Goal: Information Seeking & Learning: Learn about a topic

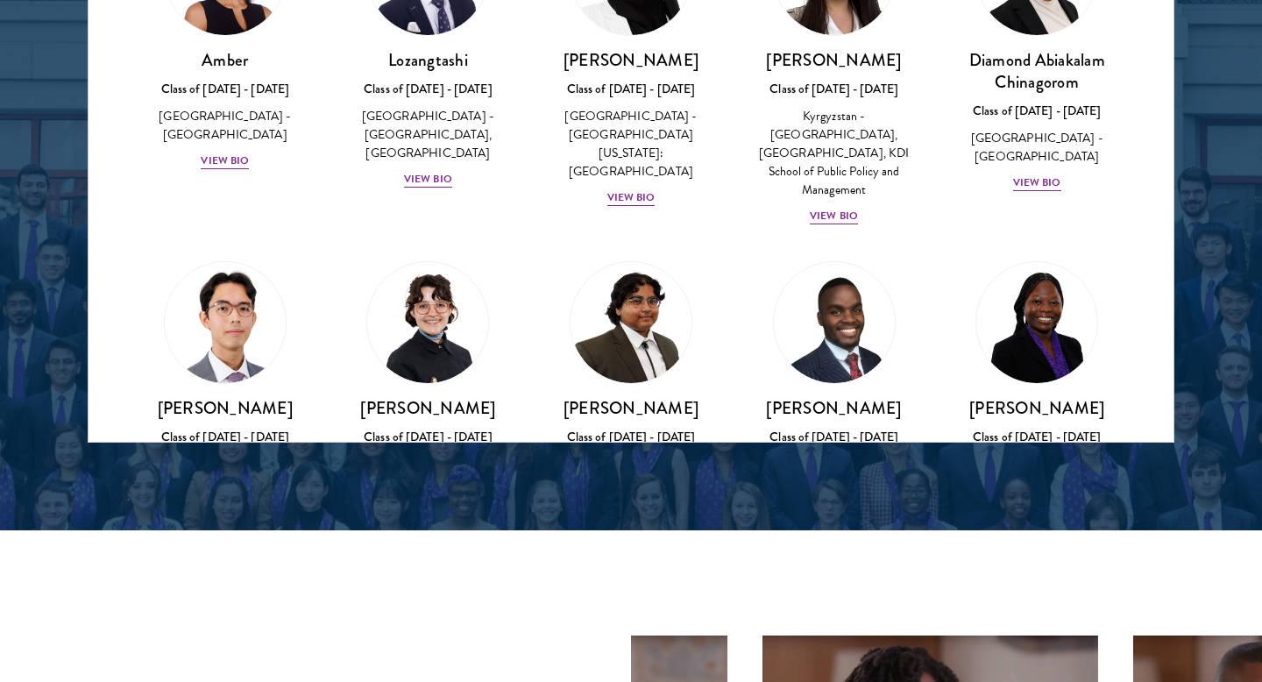
scroll to position [76, 0]
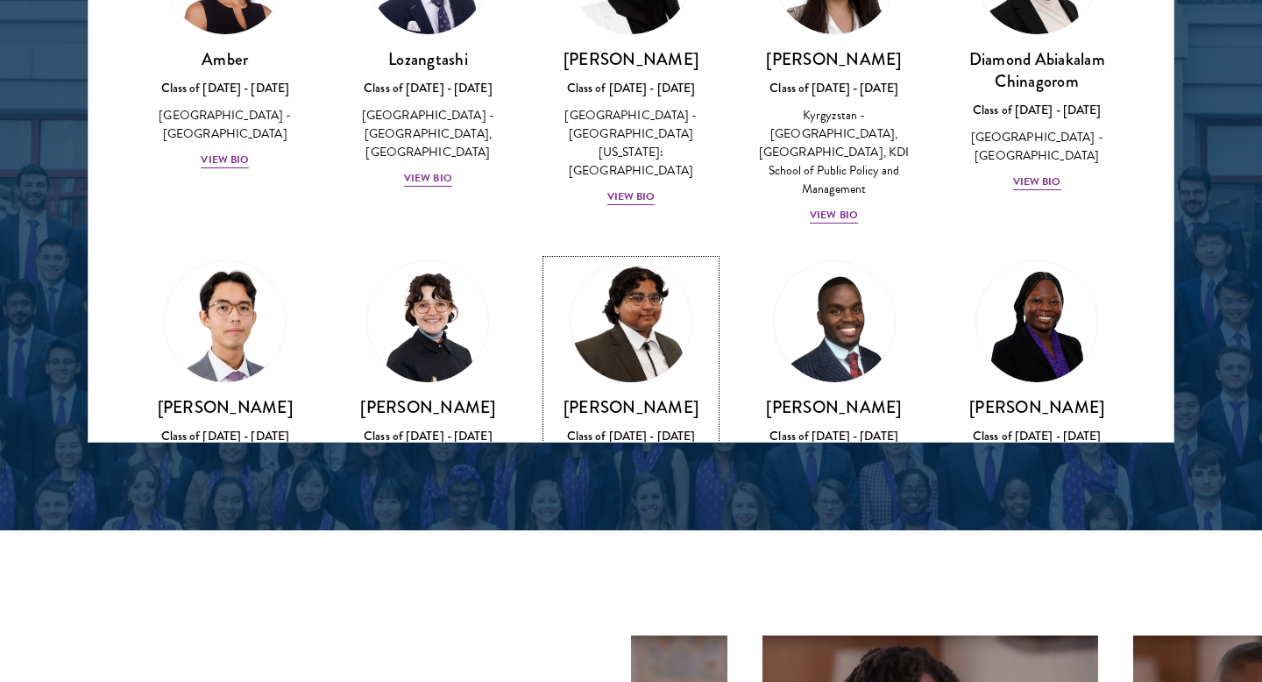
click at [652, 407] on div "Ariana Ahmed Class of 2025 - 2026 United States of America - Hunter College, Th…" at bounding box center [631, 466] width 168 height 140
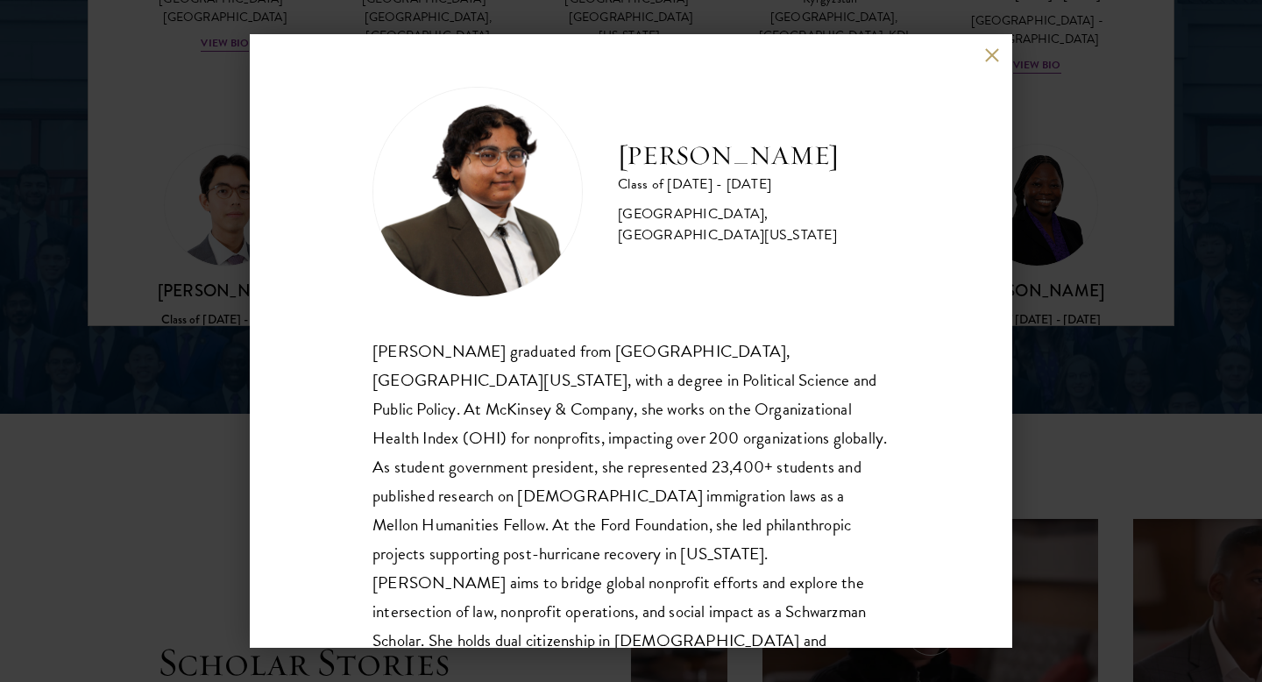
click at [986, 56] on button at bounding box center [991, 54] width 15 height 15
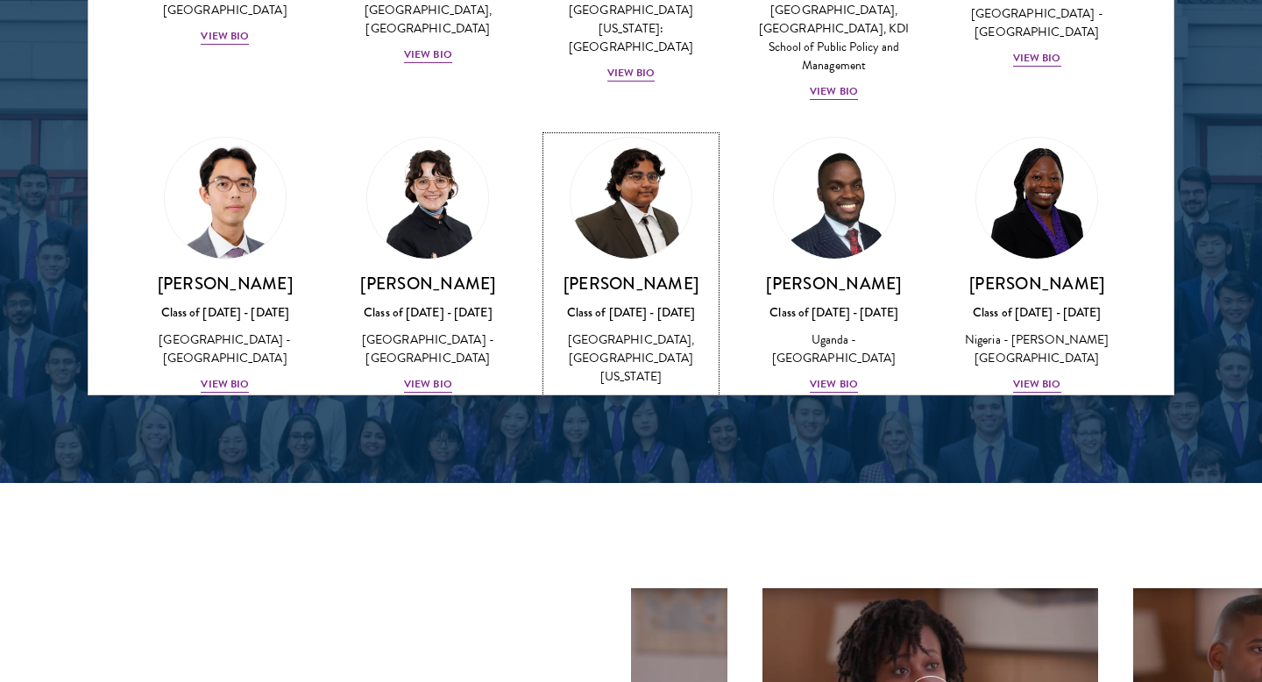
scroll to position [2525, 0]
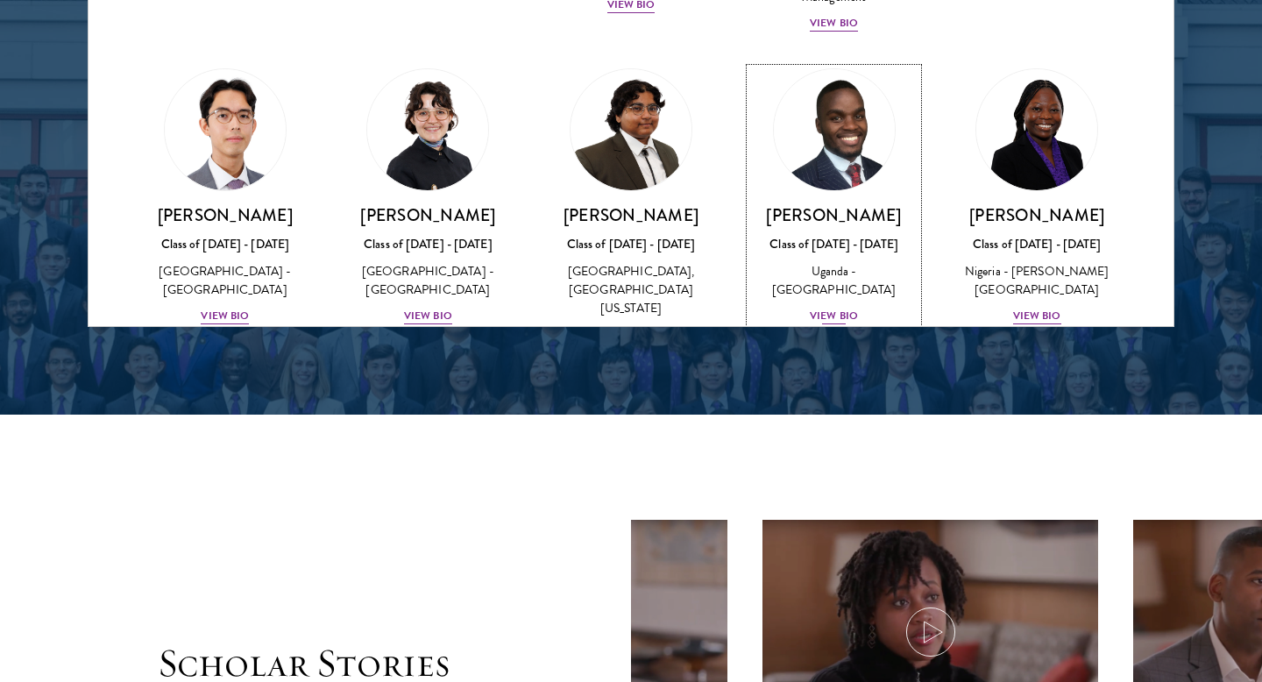
click at [848, 171] on img at bounding box center [834, 129] width 133 height 133
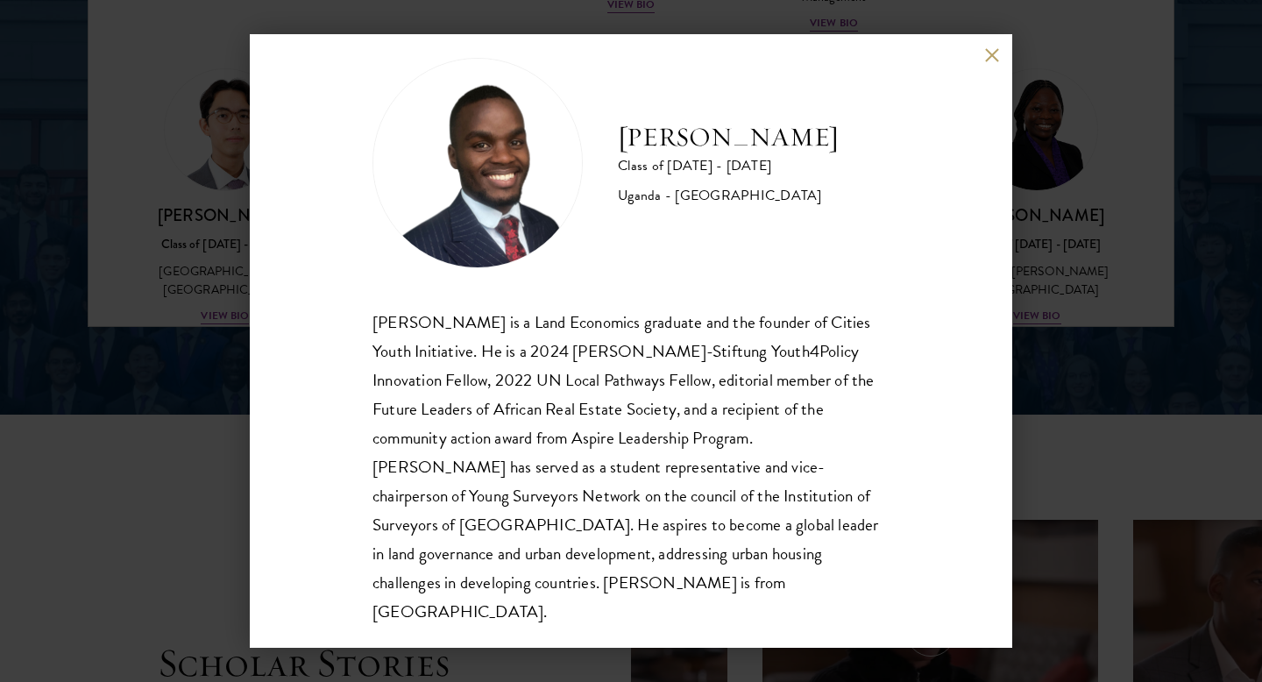
scroll to position [31, 0]
click at [1001, 51] on div "Emmanuel Akandwanaho Class of 2025 - 2026 Uganda - Makerere University Kampala …" at bounding box center [631, 340] width 762 height 613
click at [984, 62] on div "Emmanuel Akandwanaho Class of 2025 - 2026 Uganda - Makerere University Kampala …" at bounding box center [631, 340] width 762 height 613
click at [988, 46] on div "Emmanuel Akandwanaho Class of 2025 - 2026 Uganda - Makerere University Kampala …" at bounding box center [631, 340] width 762 height 613
click at [988, 68] on div "Emmanuel Akandwanaho Class of 2025 - 2026 Uganda - Makerere University Kampala …" at bounding box center [631, 340] width 762 height 613
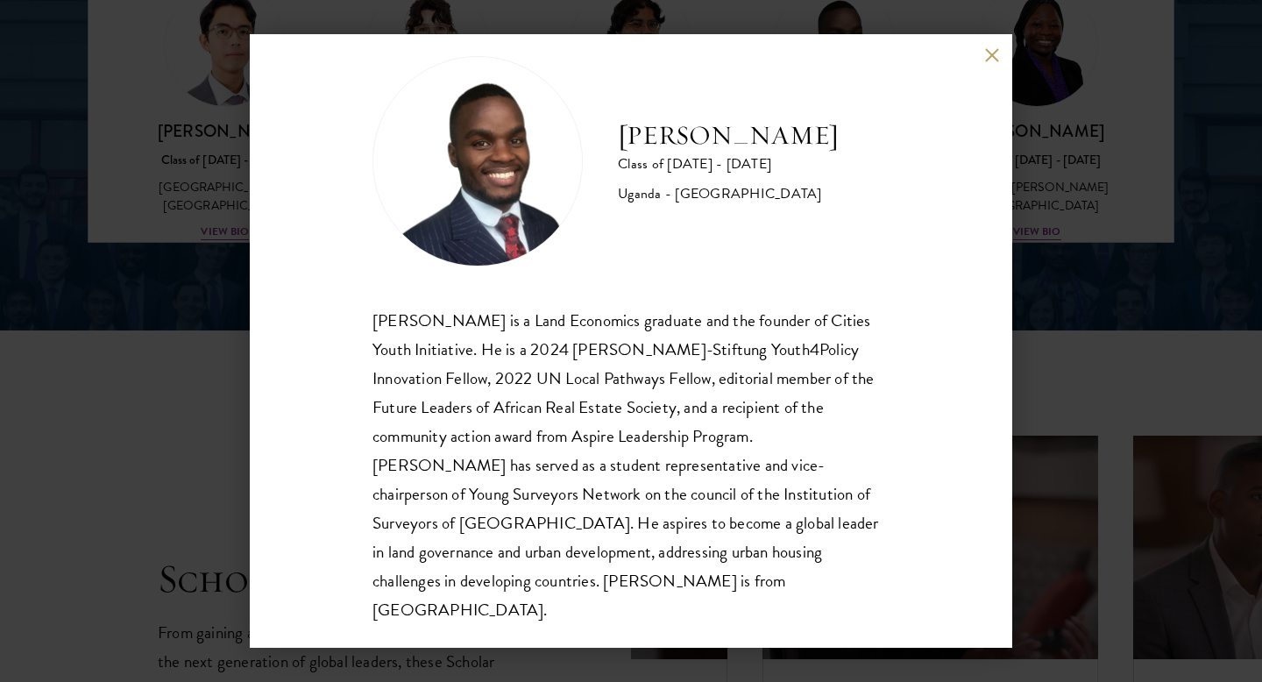
scroll to position [2642, 0]
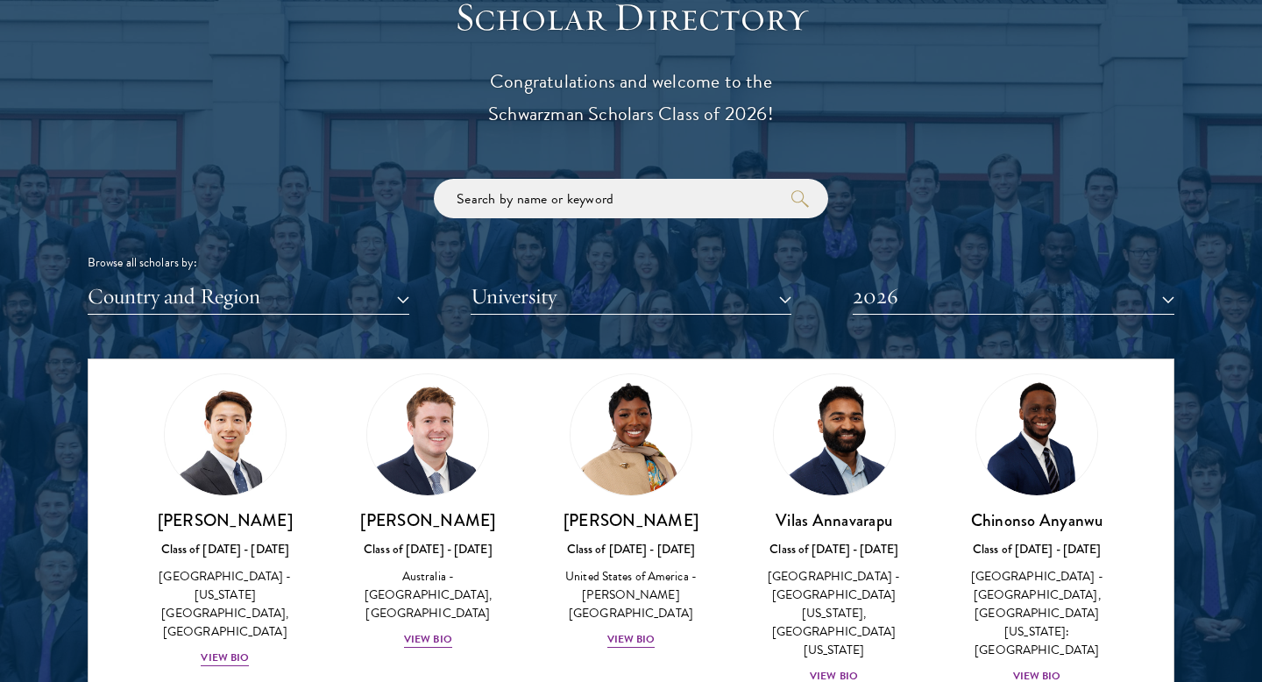
scroll to position [720, 0]
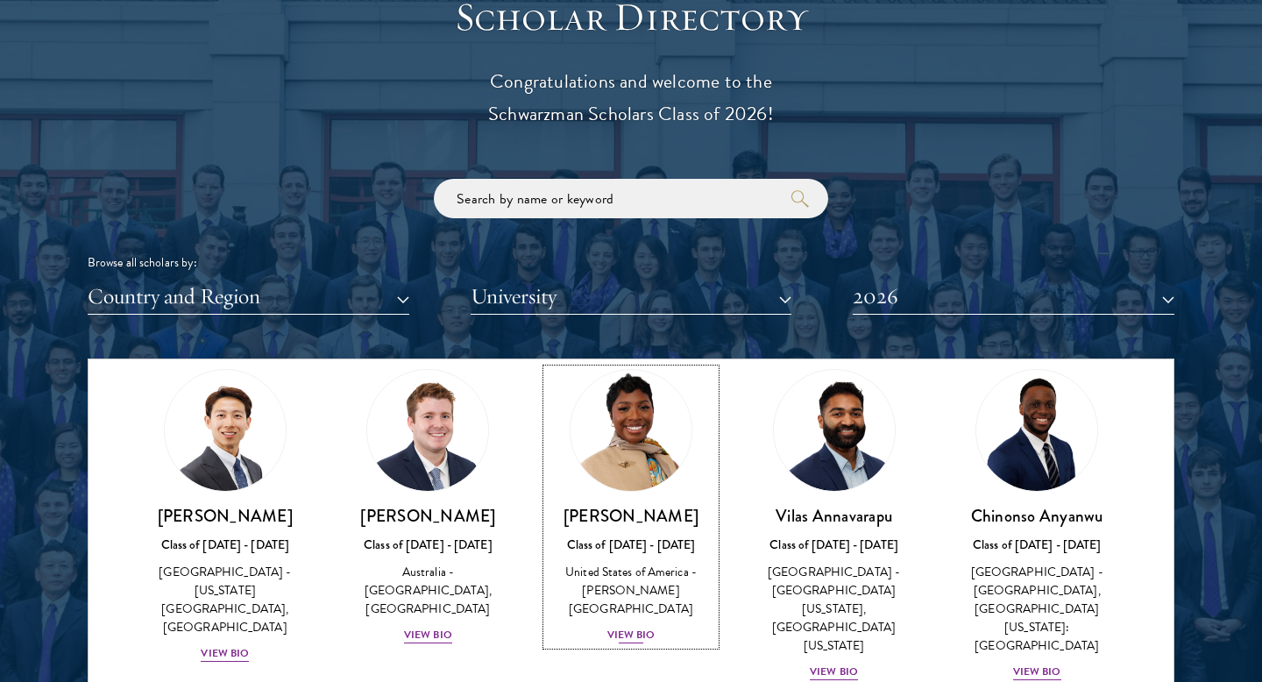
click at [629, 626] on div "View Bio" at bounding box center [631, 634] width 48 height 17
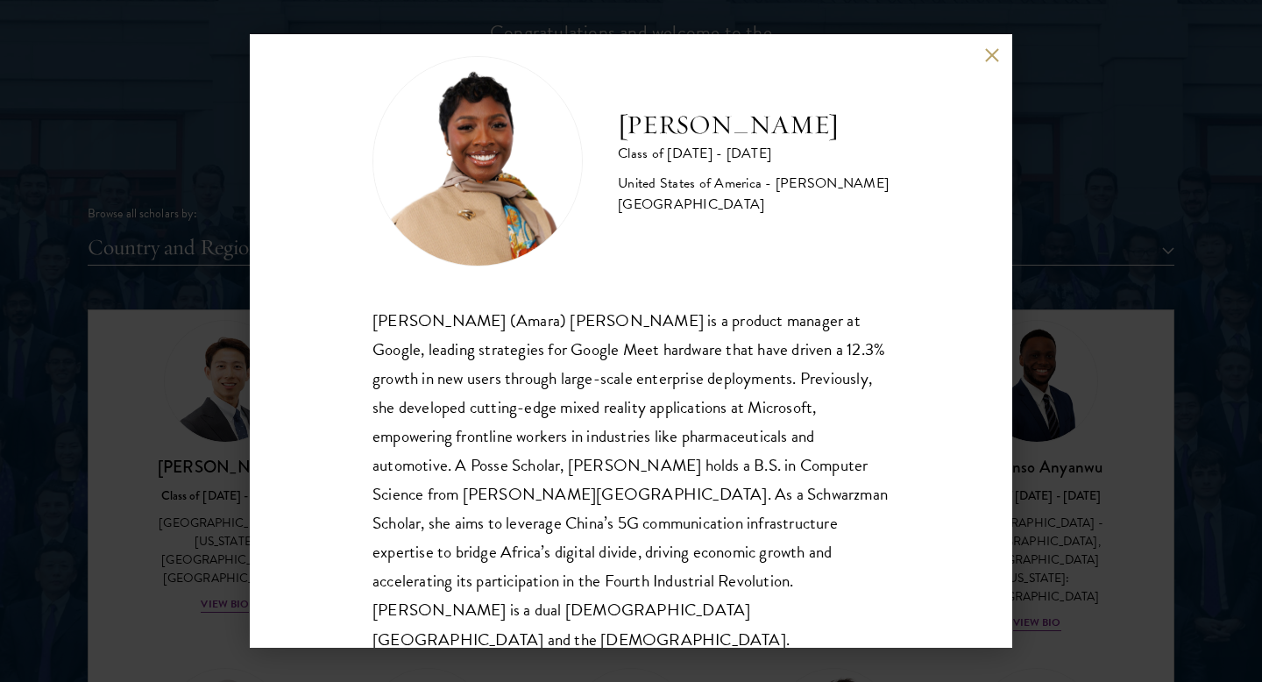
scroll to position [2020, 0]
click at [1050, 594] on div "[PERSON_NAME] Class of [DATE] - [DATE] [GEOGRAPHIC_DATA] - [PERSON_NAME][GEOGRA…" at bounding box center [631, 341] width 1262 height 682
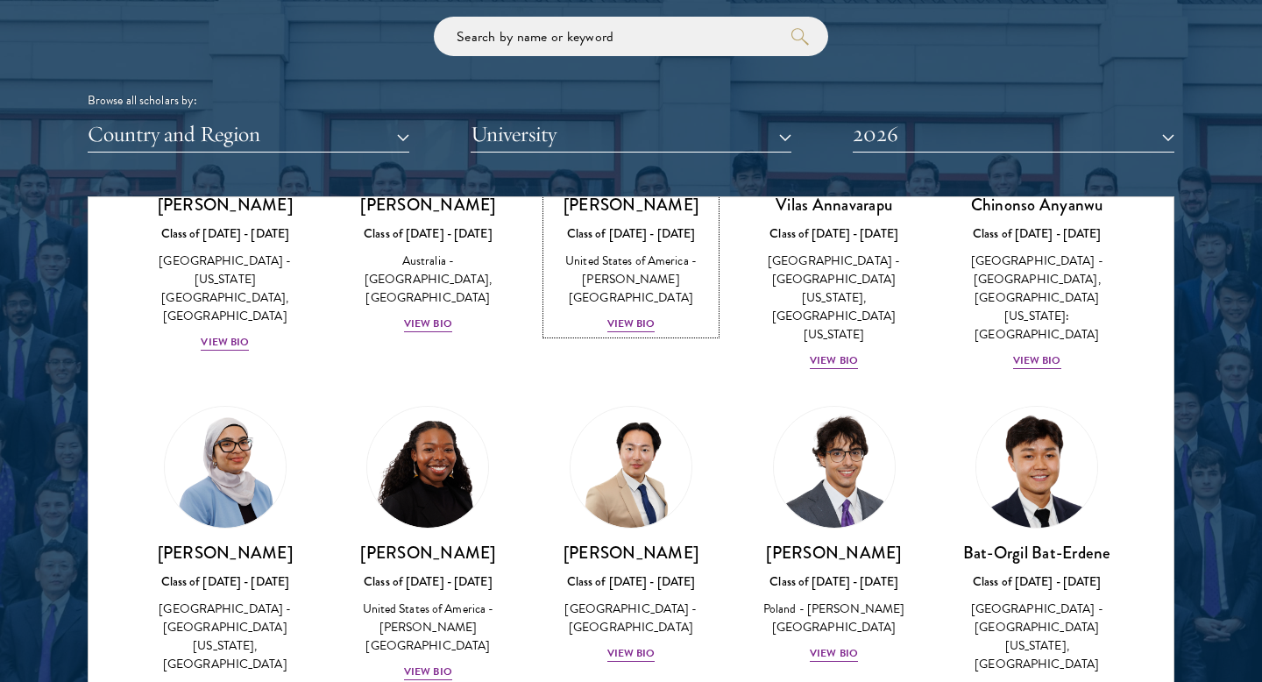
scroll to position [899, 0]
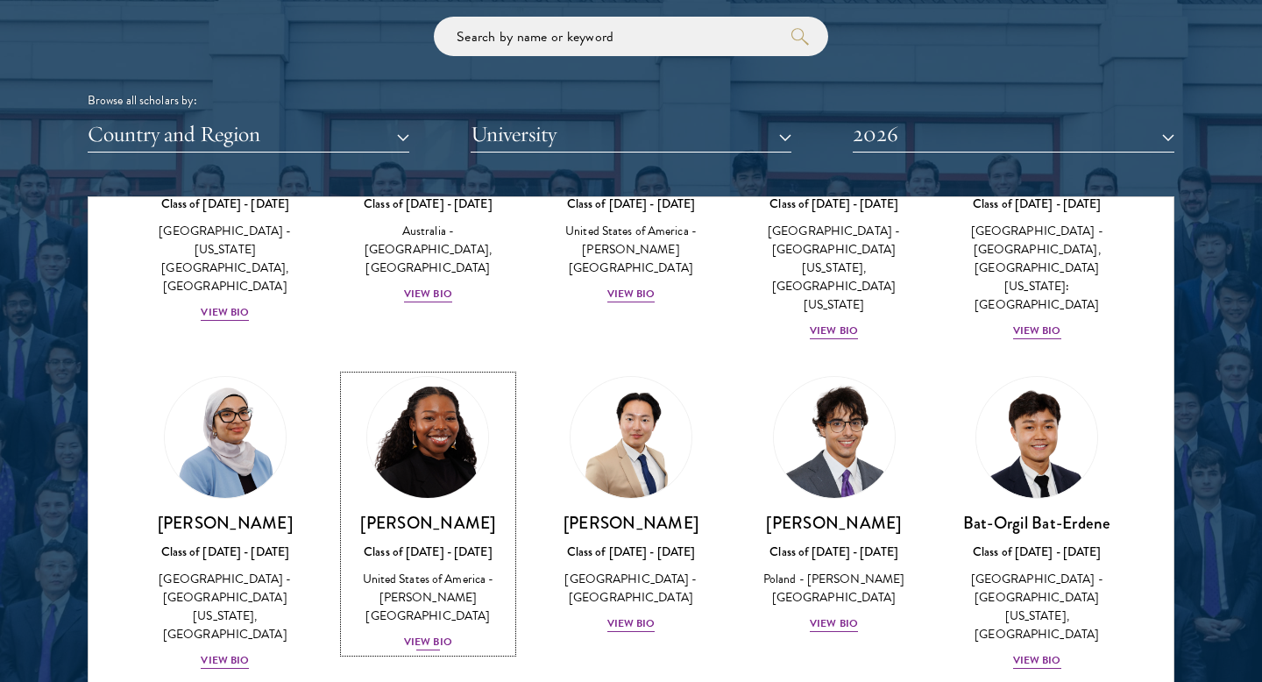
click at [414, 512] on h3 "[PERSON_NAME]" at bounding box center [428, 523] width 168 height 22
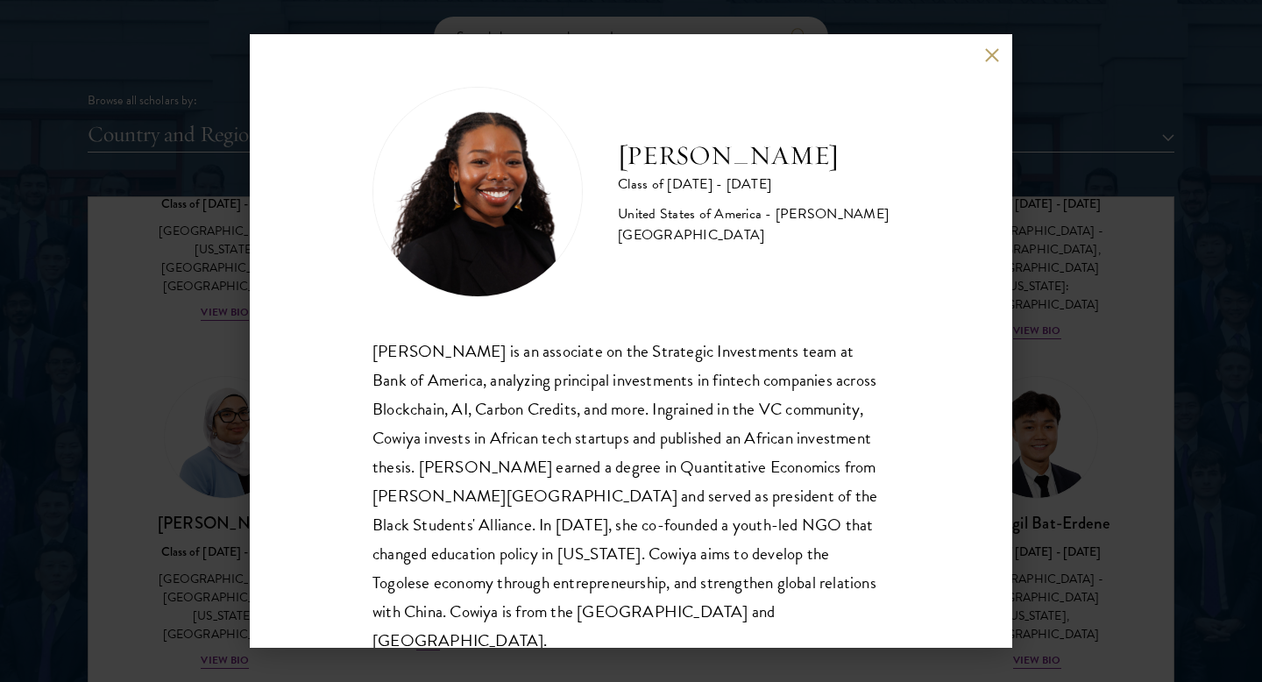
scroll to position [30, 0]
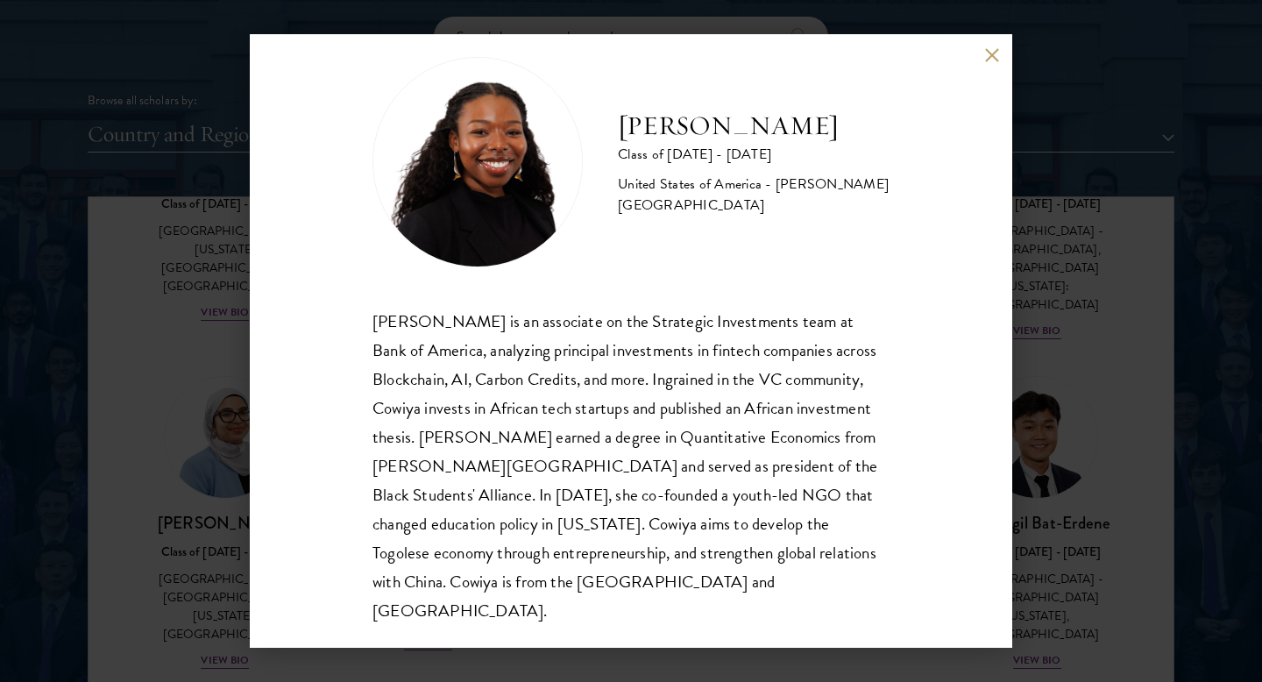
click at [918, 8] on div "[PERSON_NAME] Class of [DATE] - [DATE] [GEOGRAPHIC_DATA] - [PERSON_NAME][GEOGRA…" at bounding box center [631, 341] width 1262 height 682
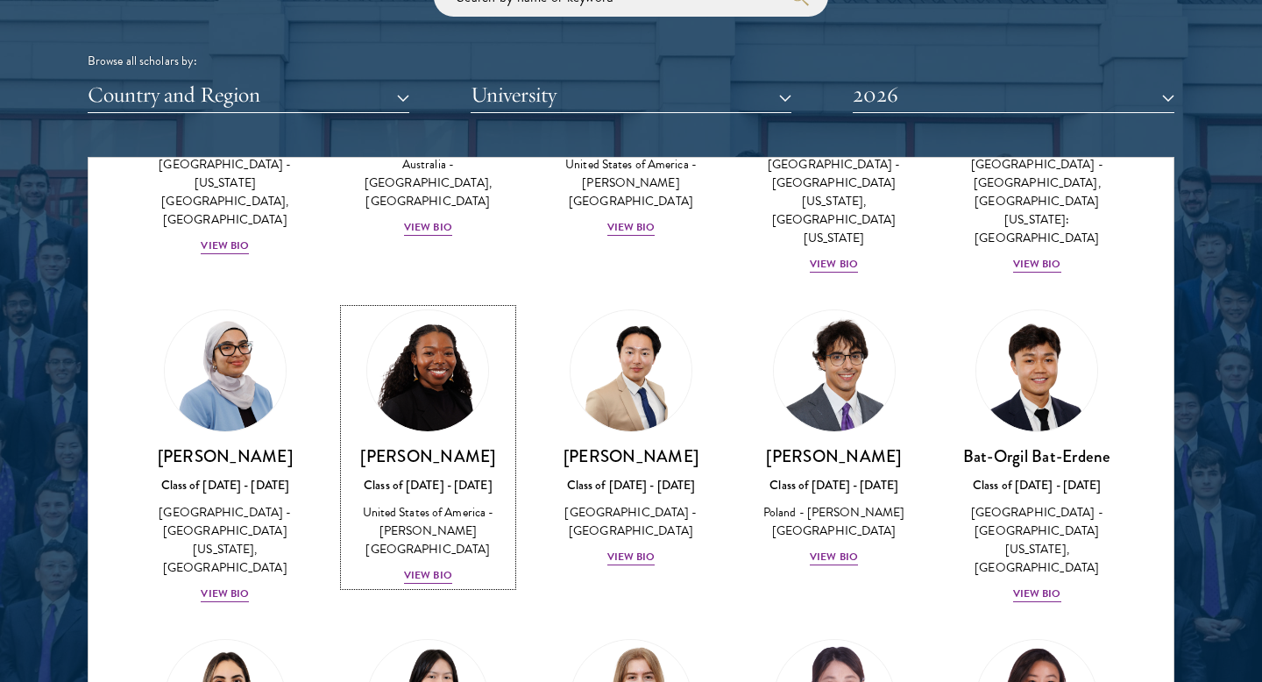
scroll to position [937, 0]
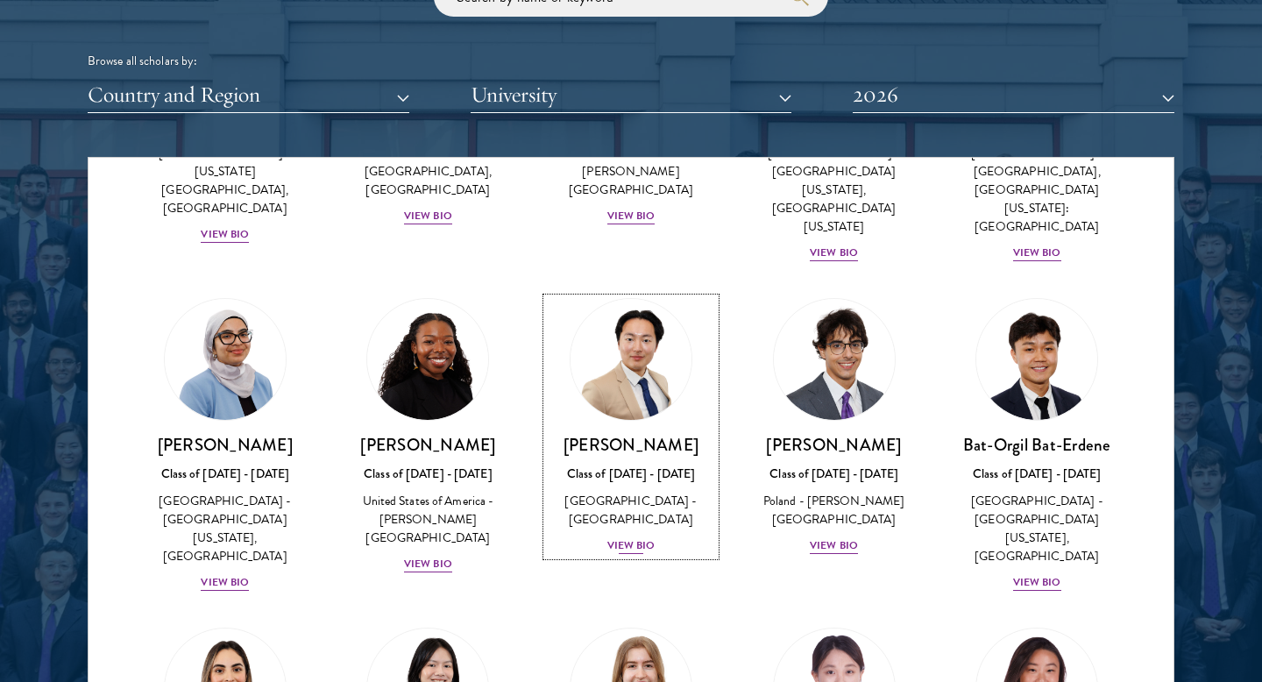
click at [639, 537] on div "View Bio" at bounding box center [631, 545] width 48 height 17
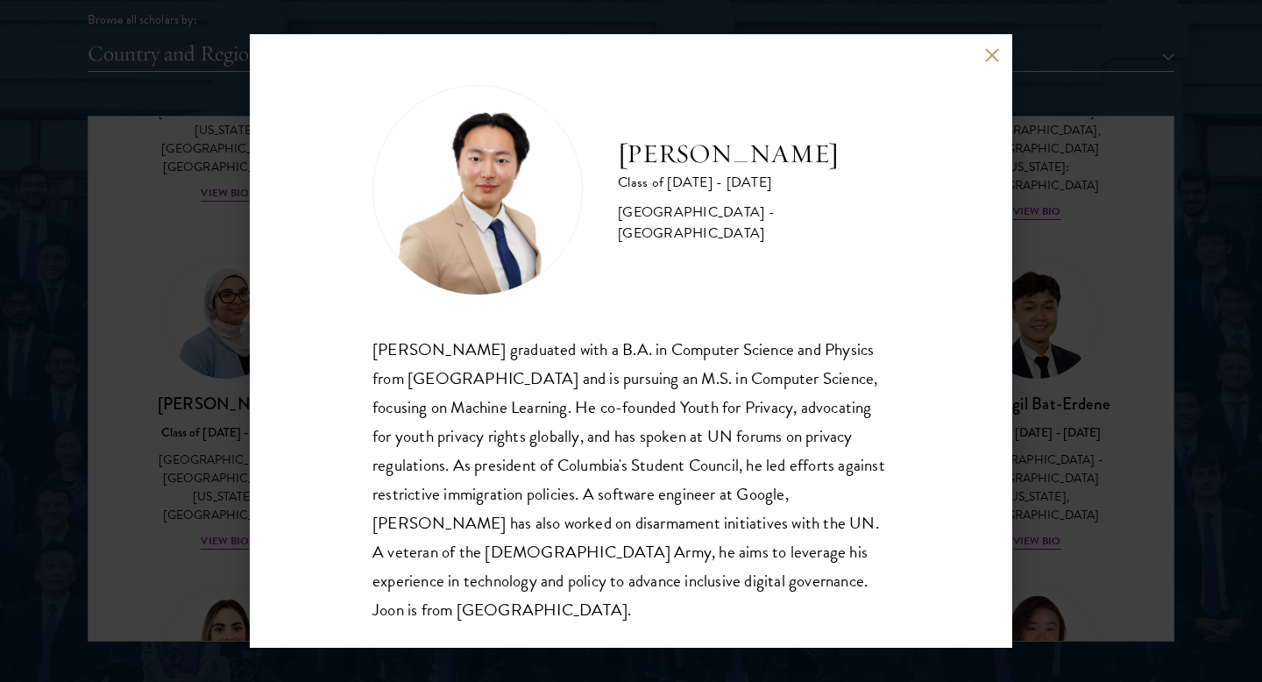
scroll to position [2212, 0]
click at [1049, 436] on div "[PERSON_NAME] Class of [DATE] - [DATE] [GEOGRAPHIC_DATA] - [GEOGRAPHIC_DATA] [P…" at bounding box center [631, 341] width 1262 height 682
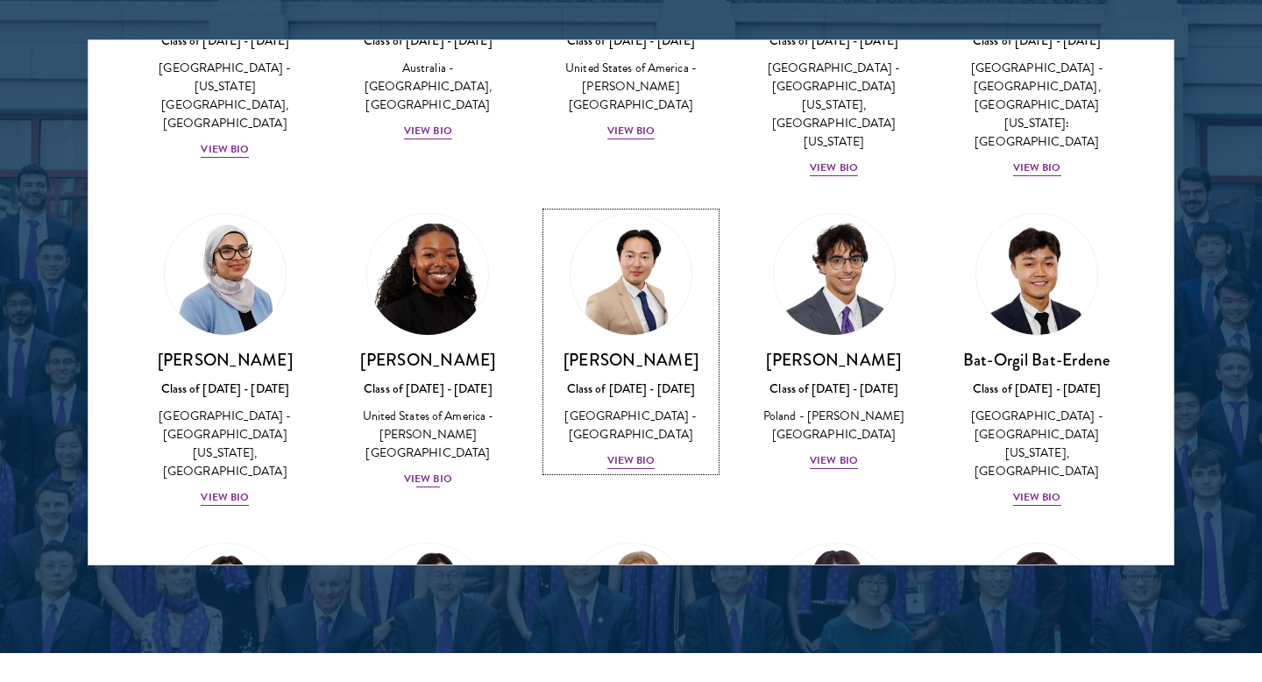
scroll to position [907, 0]
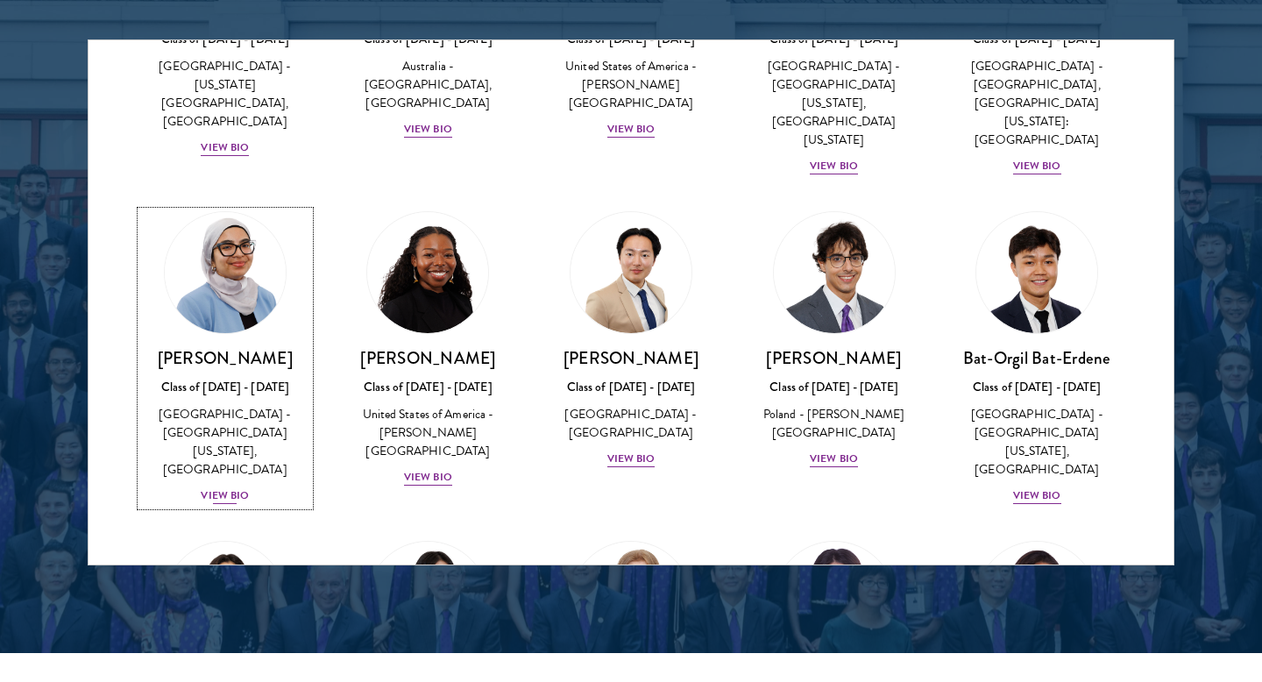
click at [227, 411] on div "[PERSON_NAME] Class of [DATE] - [DATE] [GEOGRAPHIC_DATA] - [GEOGRAPHIC_DATA][US…" at bounding box center [225, 426] width 168 height 159
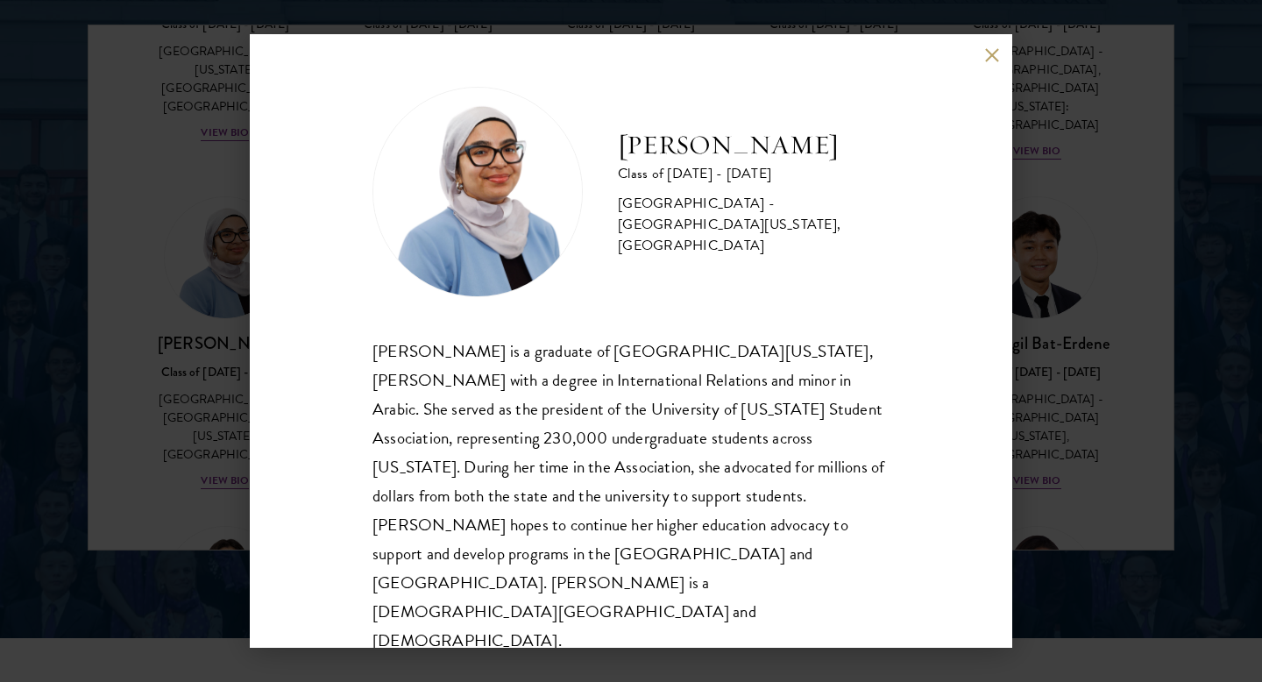
scroll to position [2314, 0]
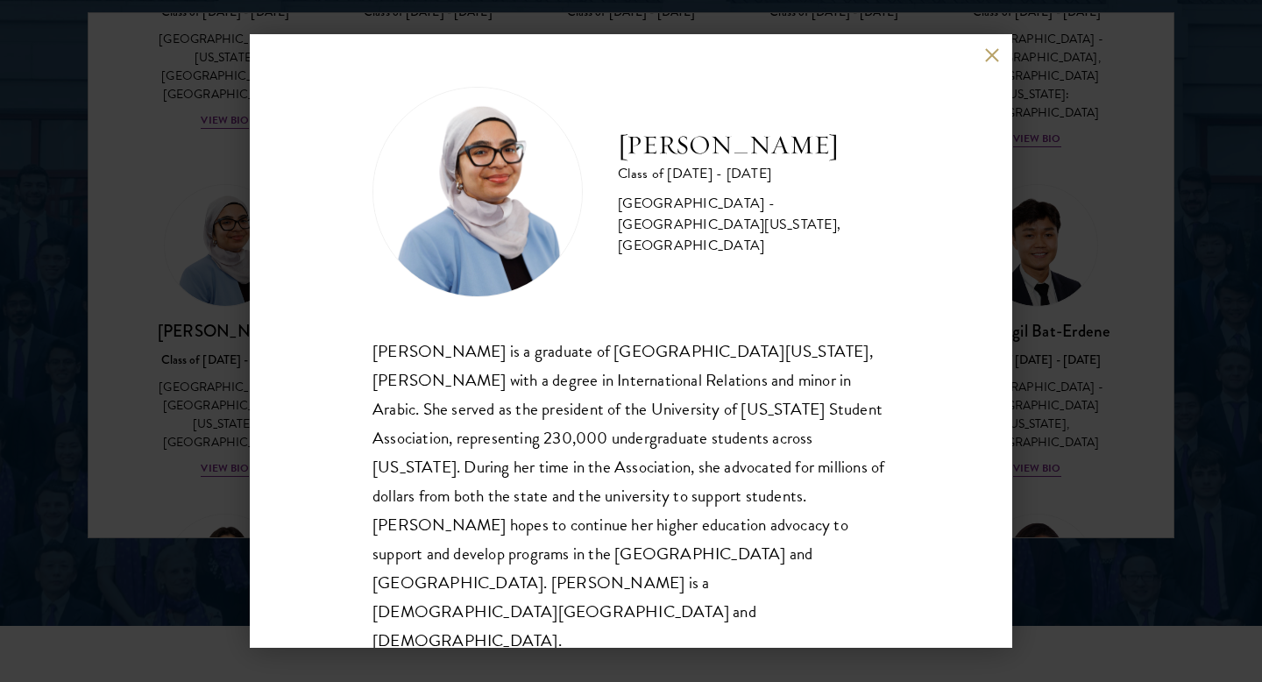
click at [1025, 438] on div "[PERSON_NAME] Class of [DATE] - [DATE] [GEOGRAPHIC_DATA] - [GEOGRAPHIC_DATA][US…" at bounding box center [631, 341] width 1262 height 682
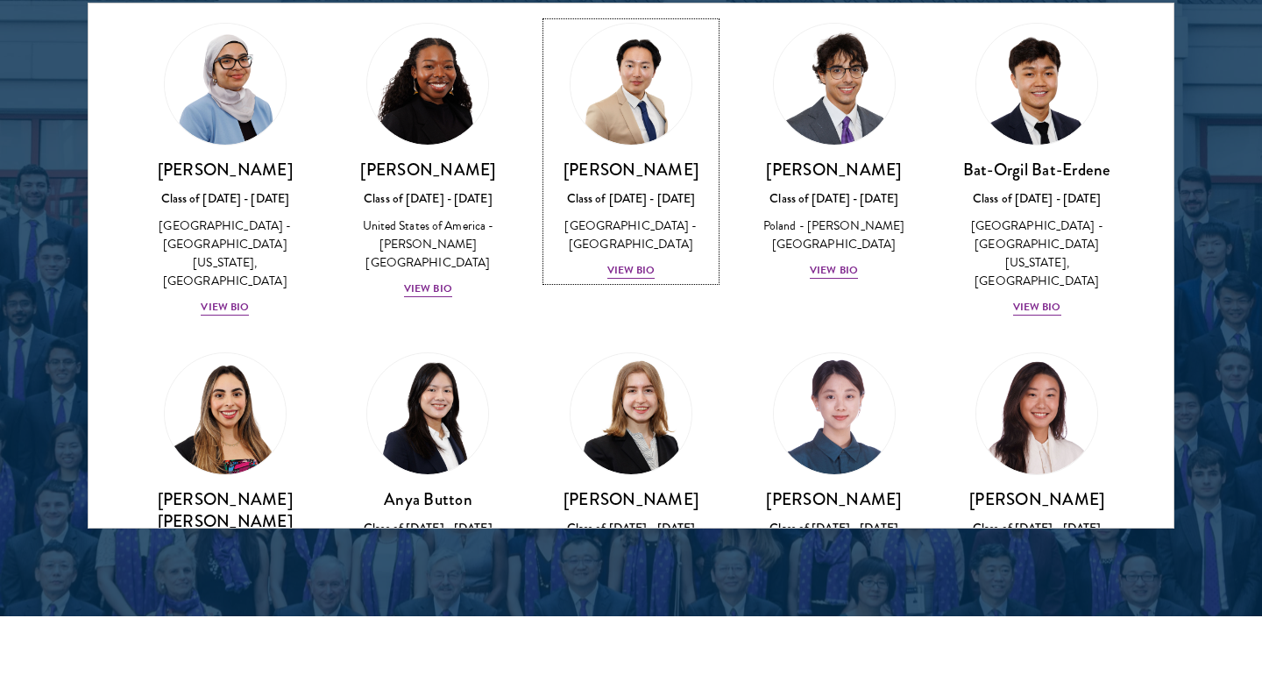
scroll to position [1259, 0]
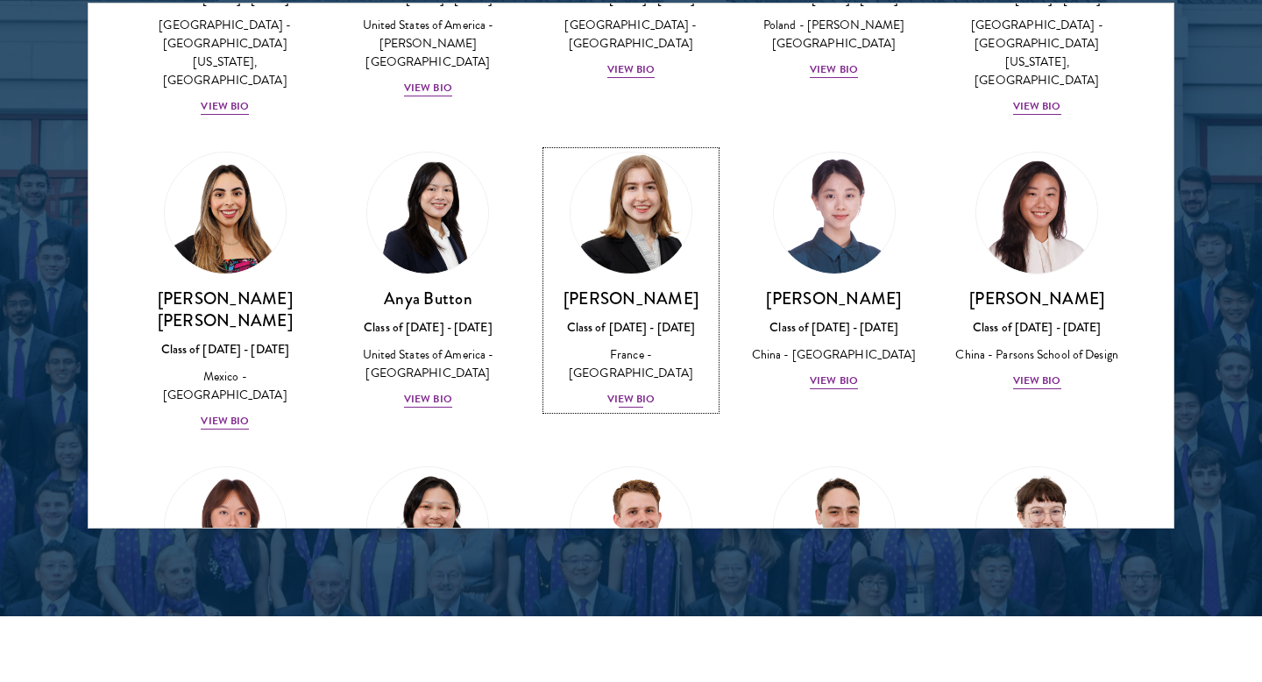
click at [639, 345] on div "France - [GEOGRAPHIC_DATA]" at bounding box center [631, 363] width 168 height 37
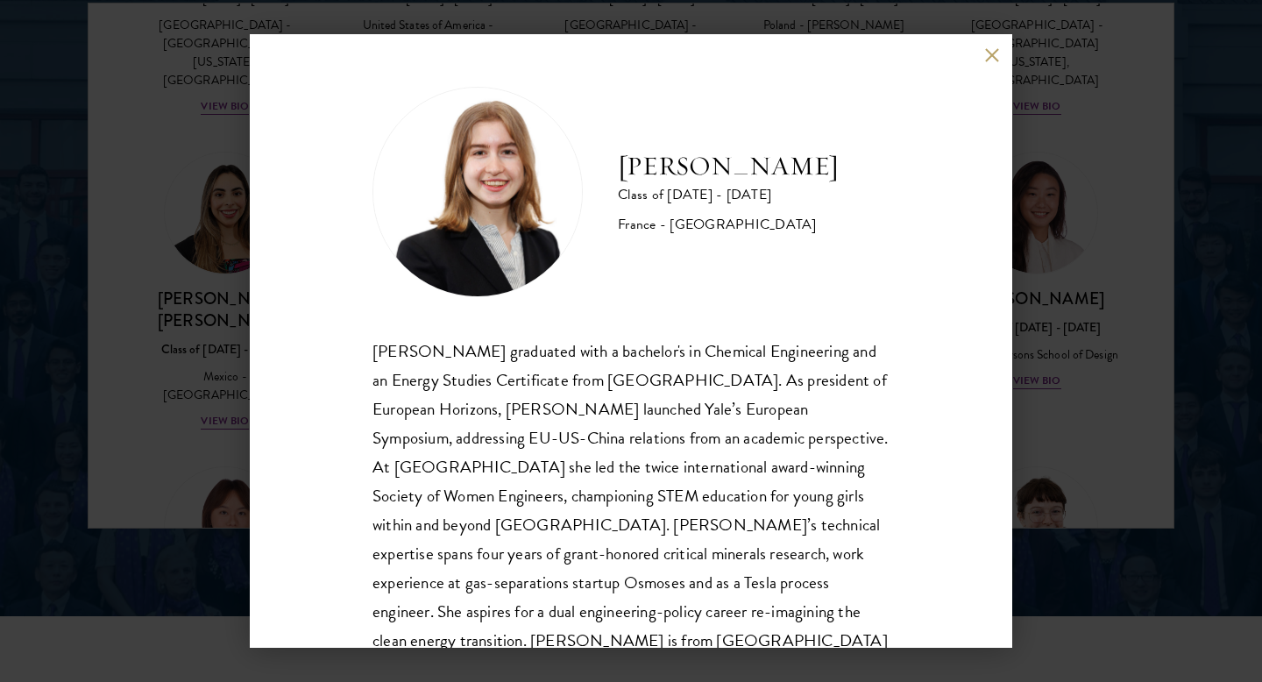
scroll to position [60, 0]
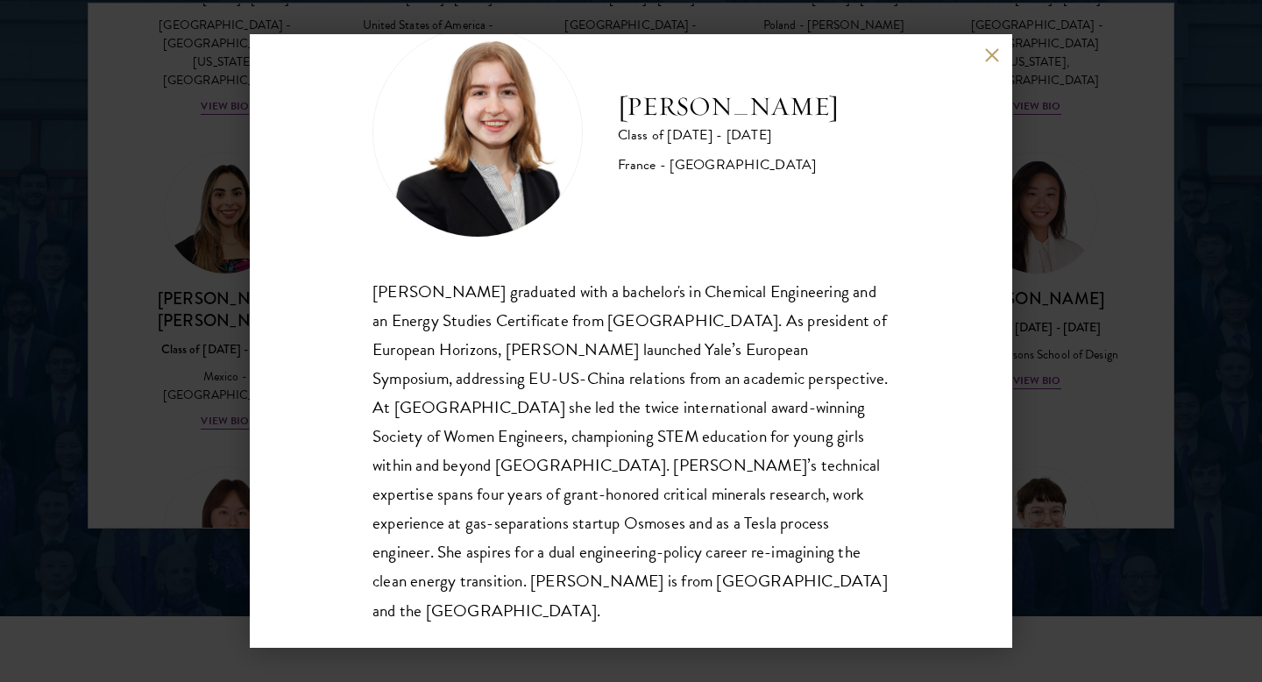
click at [1020, 312] on div "[PERSON_NAME] Class of [DATE] - [DATE] [GEOGRAPHIC_DATA] - [GEOGRAPHIC_DATA] [P…" at bounding box center [631, 341] width 1262 height 682
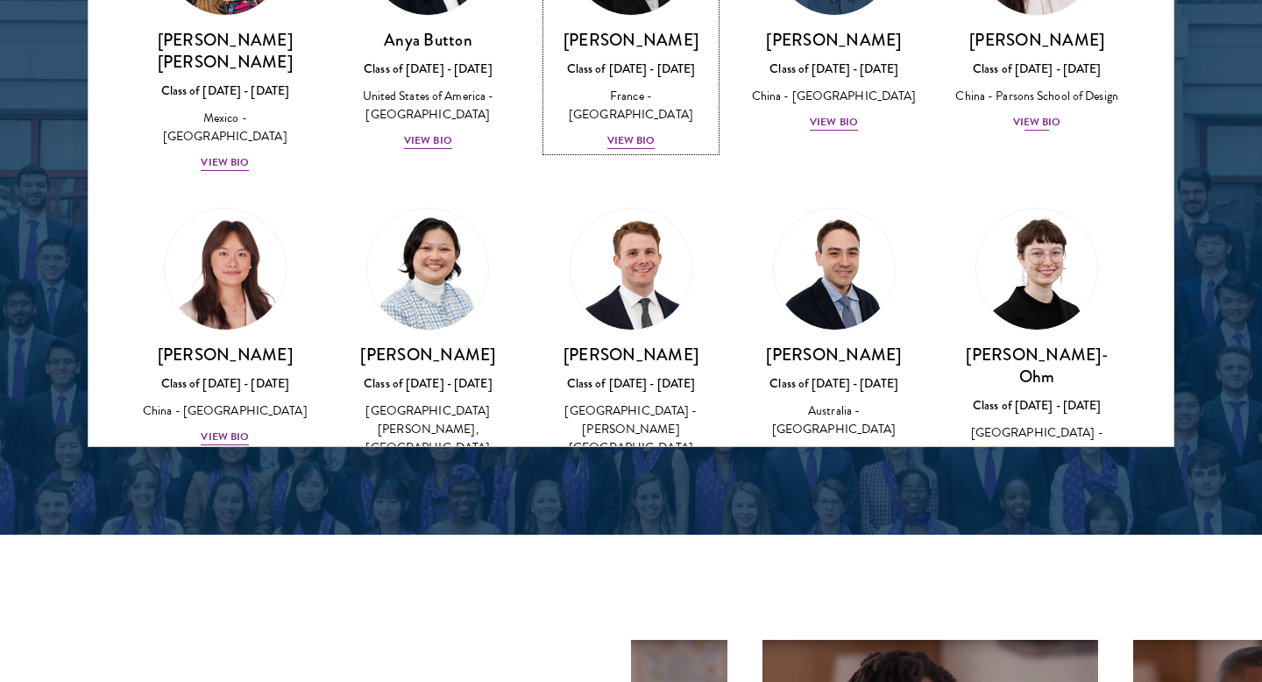
scroll to position [1454, 0]
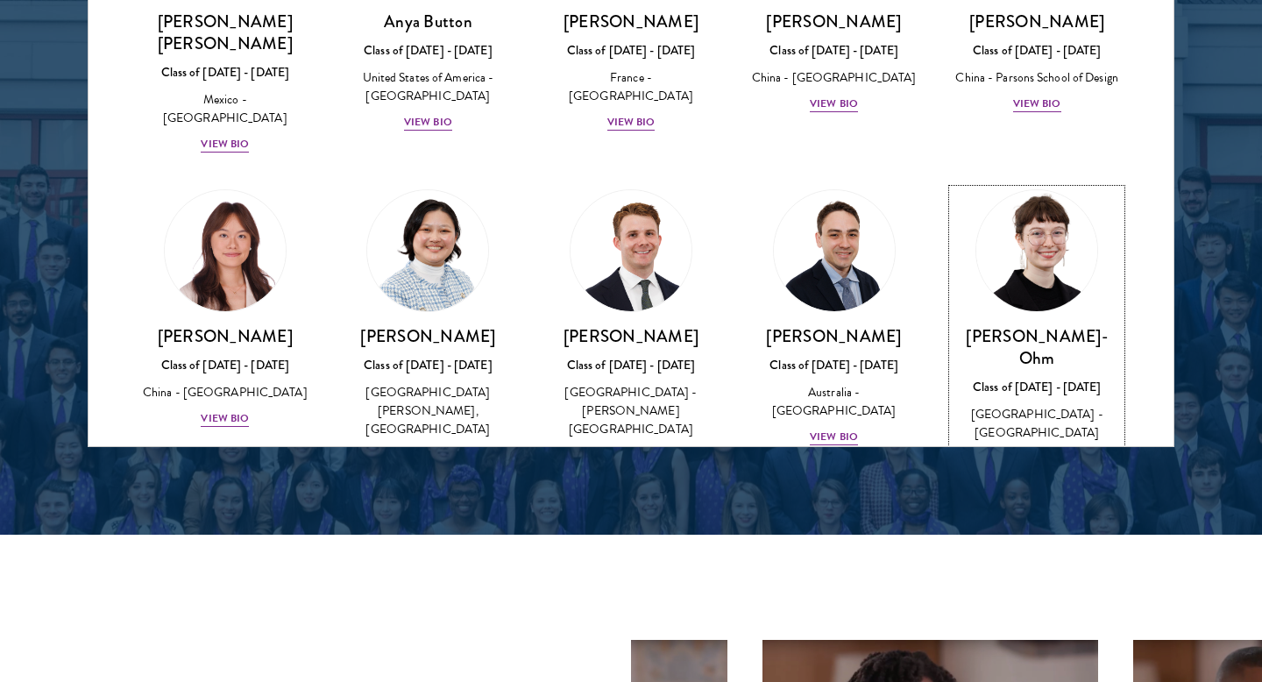
click at [1042, 405] on div "[GEOGRAPHIC_DATA] - [GEOGRAPHIC_DATA][US_STATE] - [GEOGRAPHIC_DATA]" at bounding box center [1036, 442] width 168 height 74
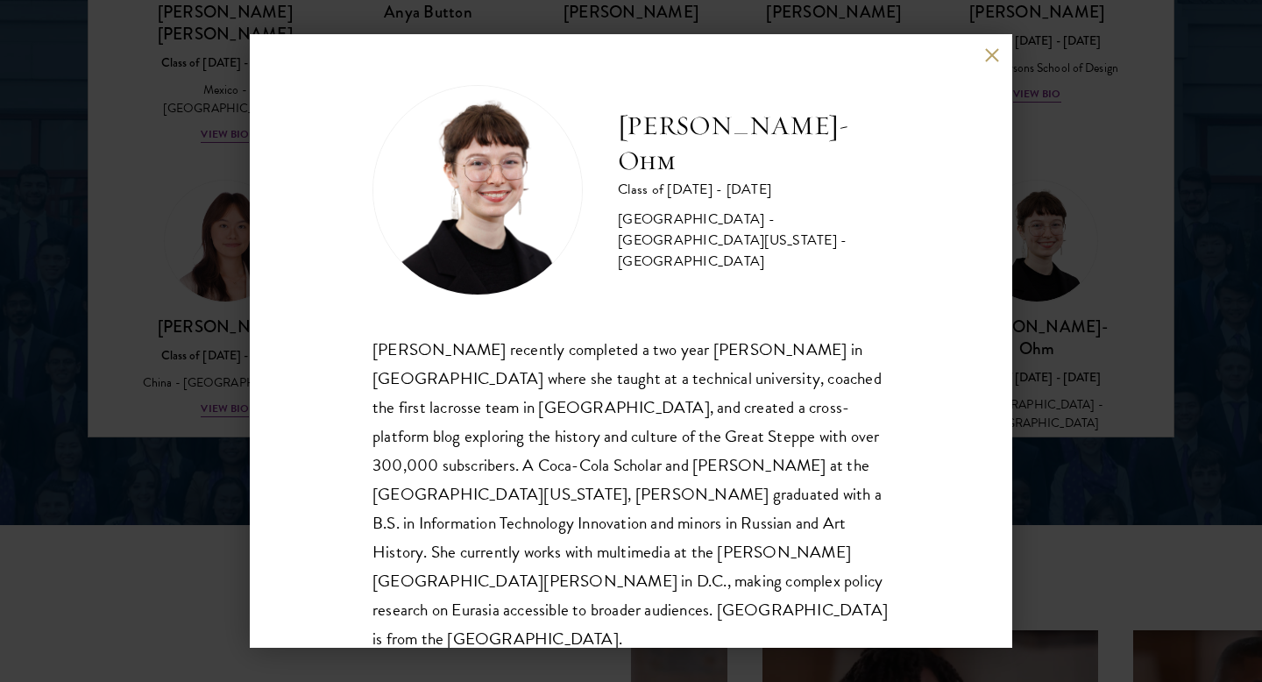
scroll to position [0, 0]
click at [680, 42] on div "[PERSON_NAME]-Ohm Class of [DATE] - [DATE] [GEOGRAPHIC_DATA] - [GEOGRAPHIC_DATA…" at bounding box center [631, 340] width 762 height 613
click at [691, 33] on div "[PERSON_NAME]-Ohm Class of [DATE] - [DATE] [GEOGRAPHIC_DATA] - [GEOGRAPHIC_DATA…" at bounding box center [631, 341] width 1262 height 682
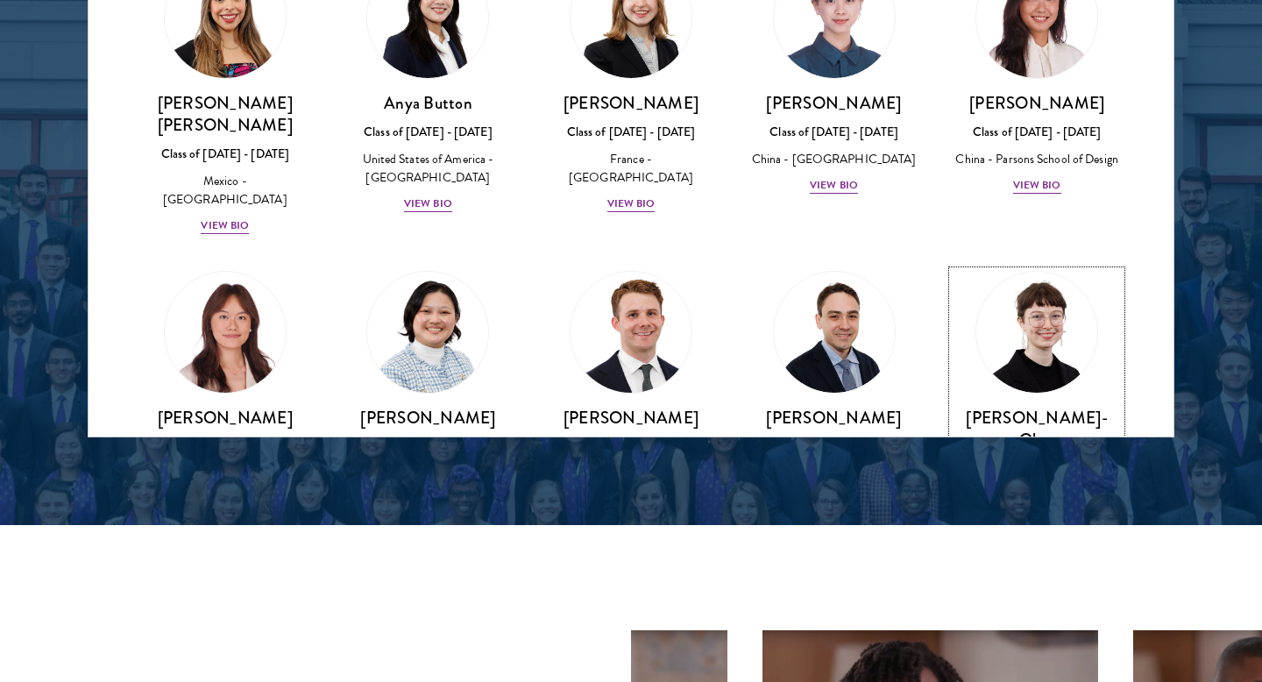
scroll to position [1451, 0]
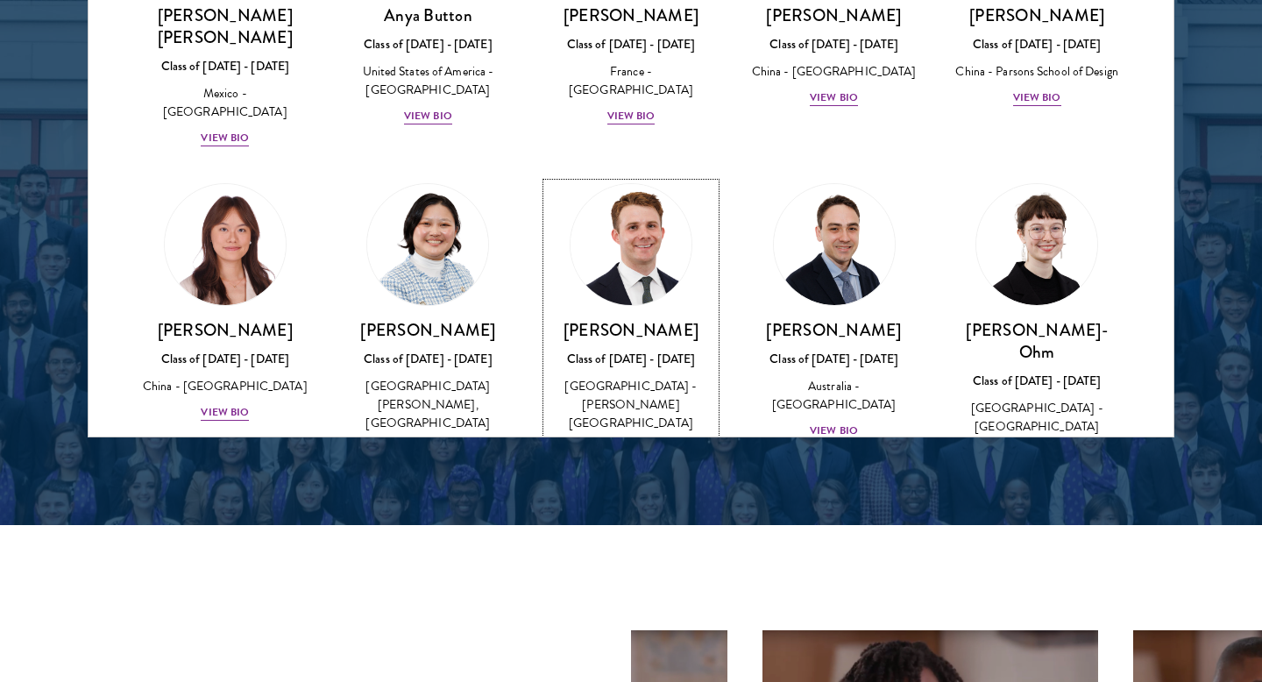
click at [628, 441] on div "View Bio" at bounding box center [631, 449] width 48 height 17
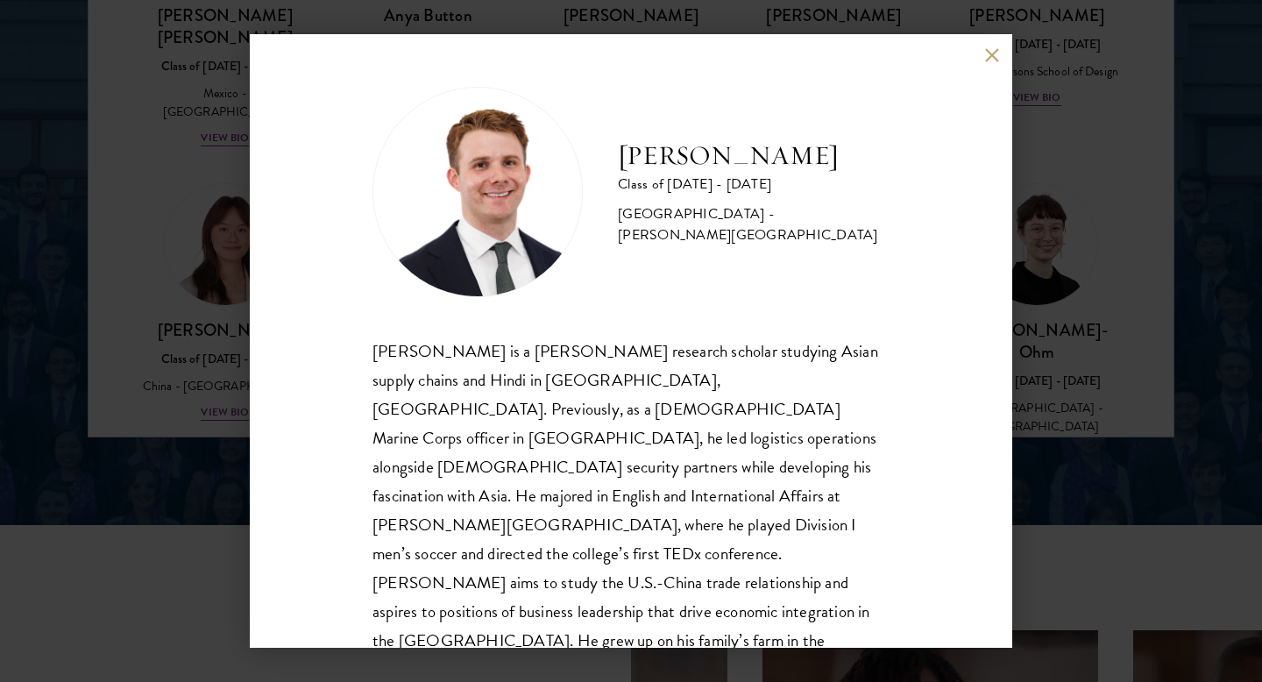
scroll to position [2, 0]
click at [1097, 336] on div "[PERSON_NAME] Class of [DATE] - [DATE] [GEOGRAPHIC_DATA] - [PERSON_NAME][GEOGRA…" at bounding box center [631, 341] width 1262 height 682
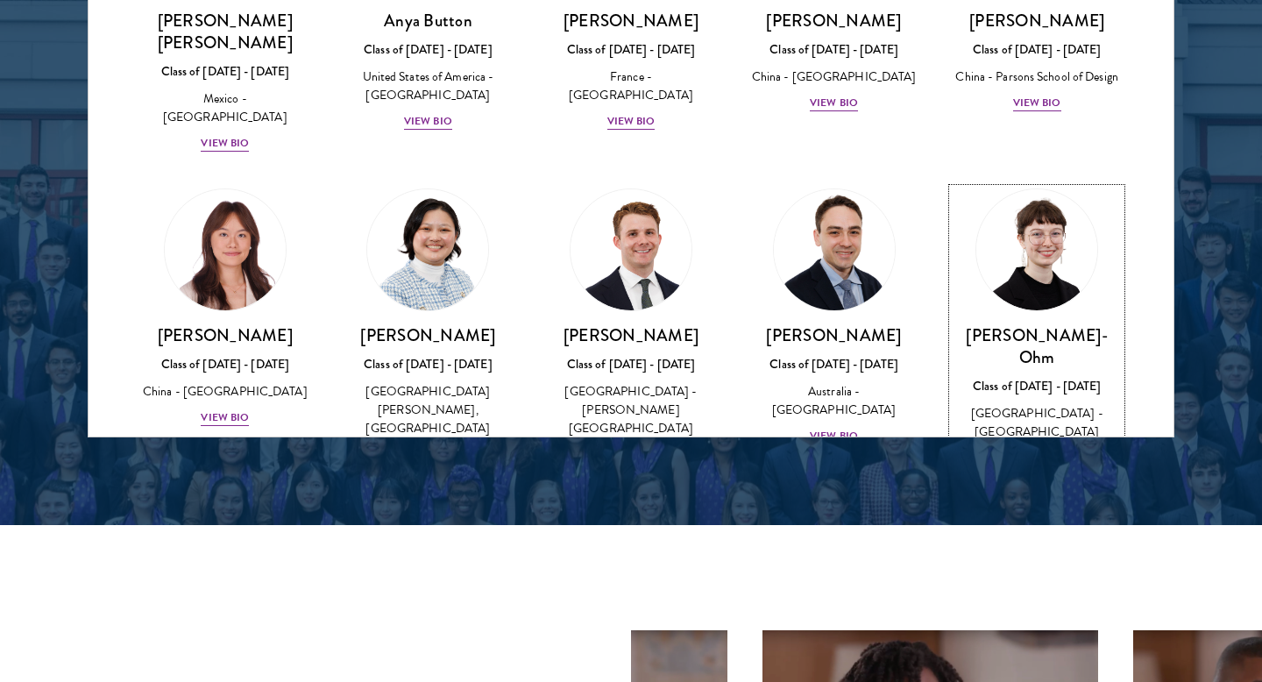
scroll to position [1460, 0]
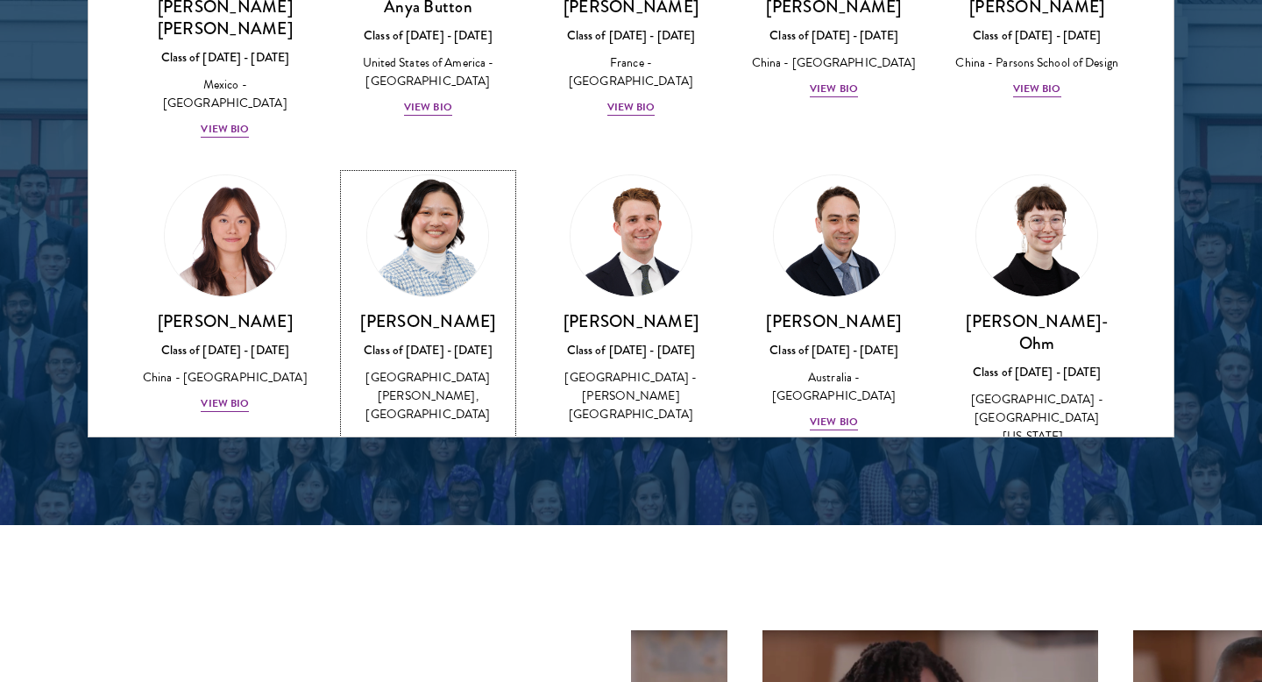
click at [429, 432] on div "View Bio" at bounding box center [428, 440] width 48 height 17
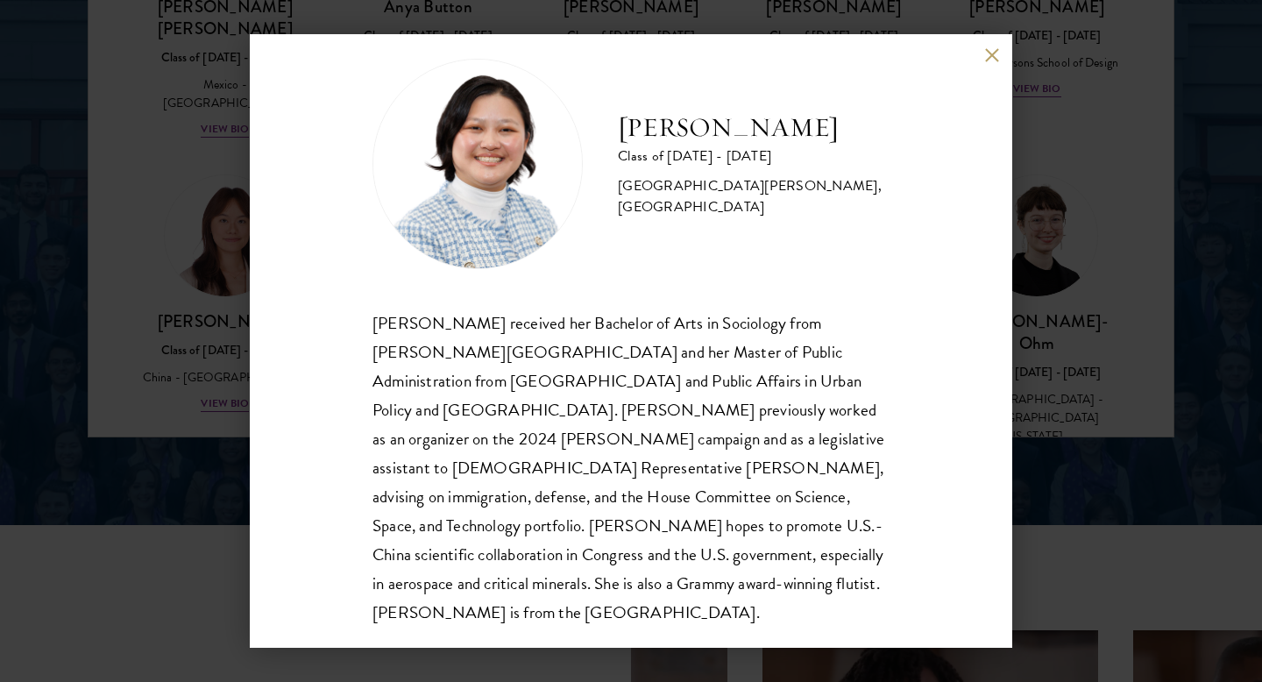
scroll to position [31, 0]
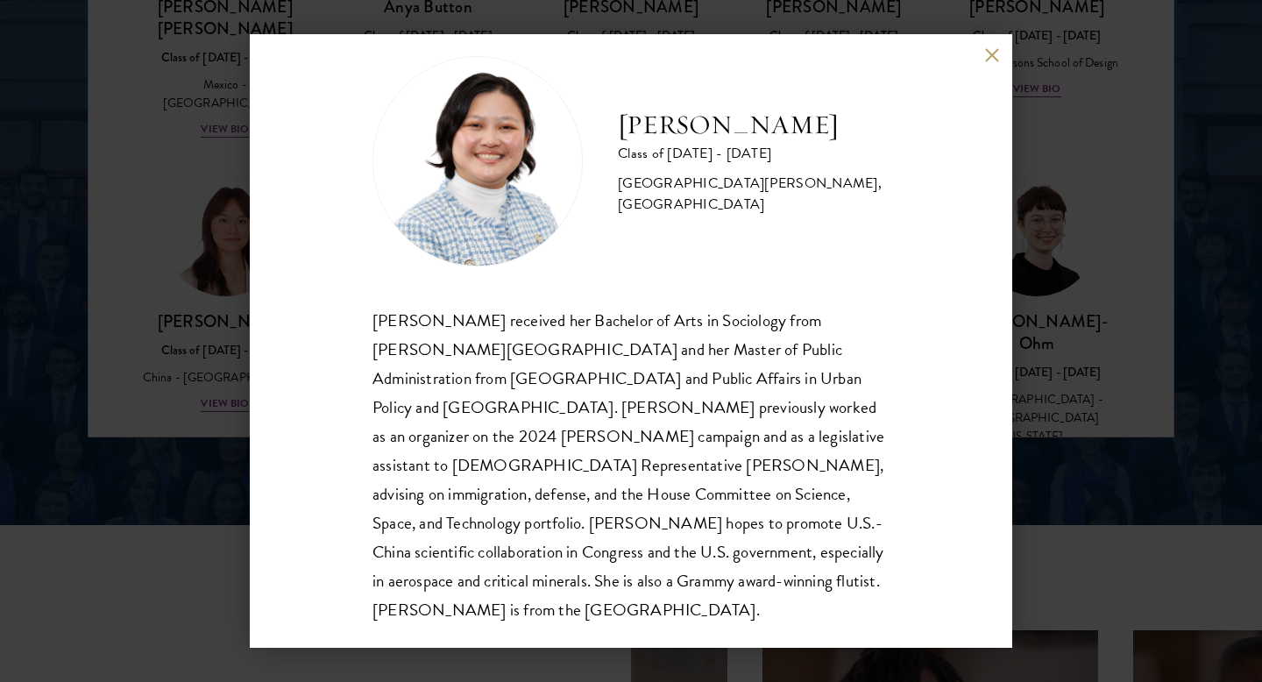
click at [1142, 335] on div "[PERSON_NAME] Class of [DATE] - [DATE] [GEOGRAPHIC_DATA] - [PERSON_NAME][GEOGRA…" at bounding box center [631, 341] width 1262 height 682
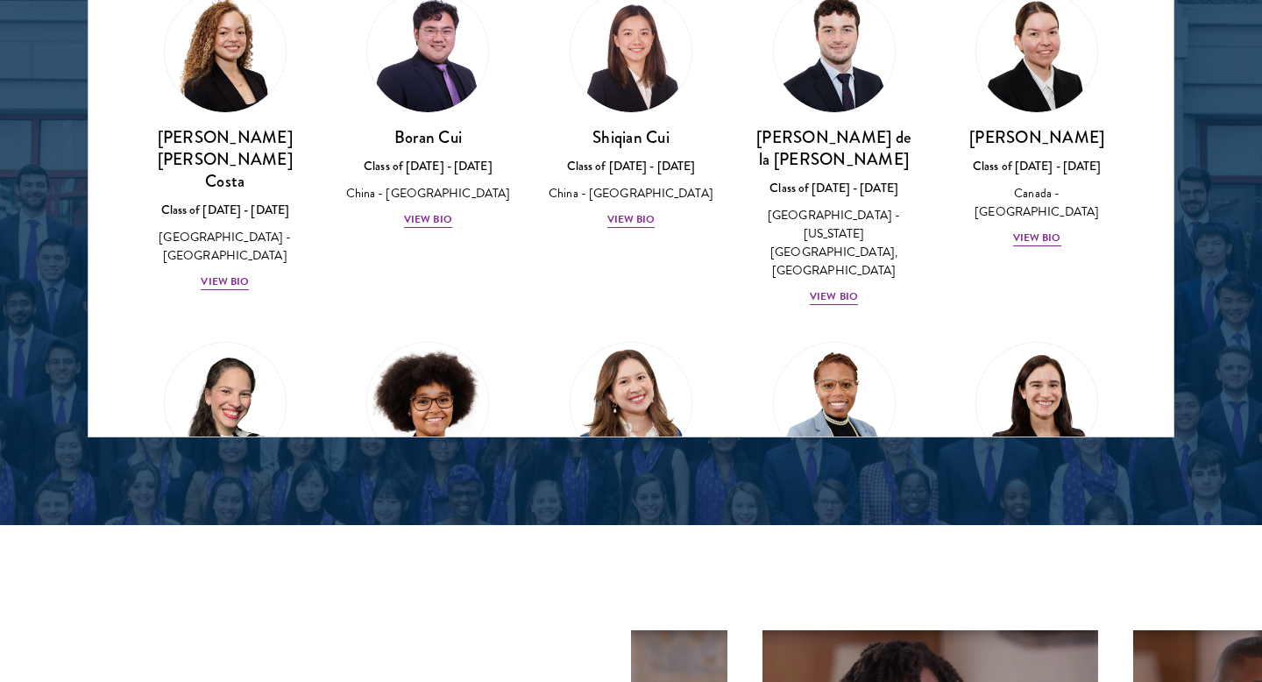
scroll to position [2013, 0]
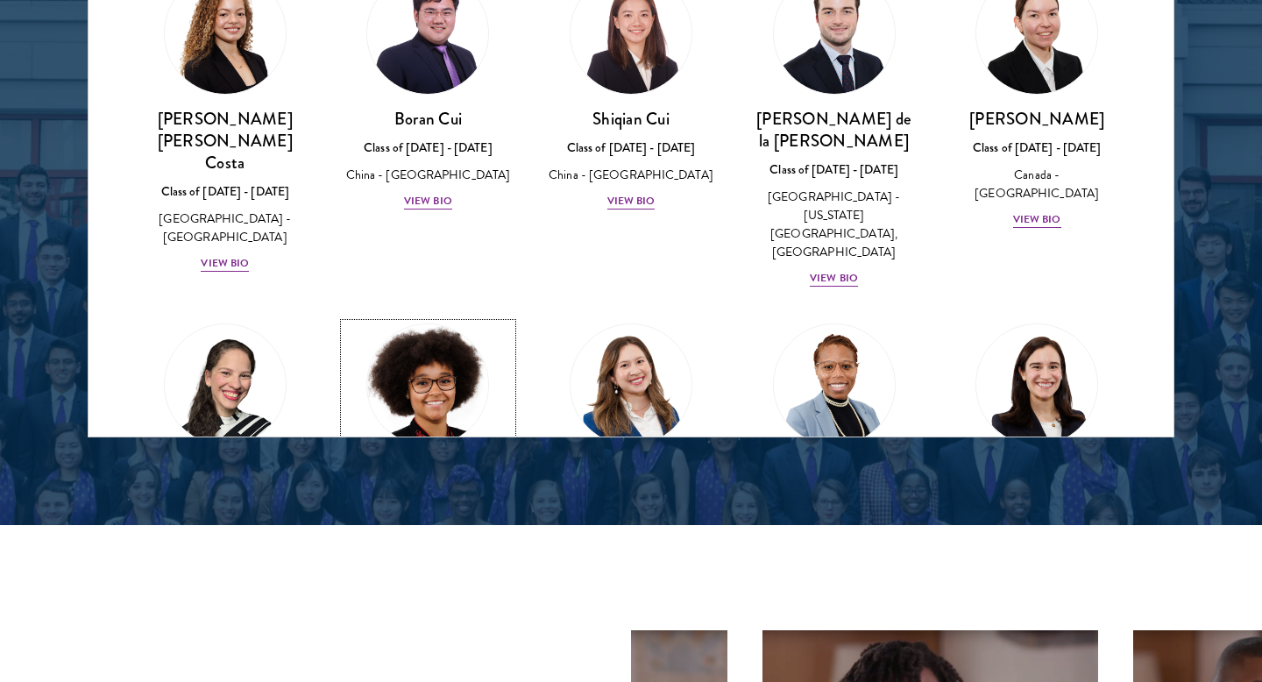
click at [421, 581] on div "View Bio" at bounding box center [428, 589] width 48 height 17
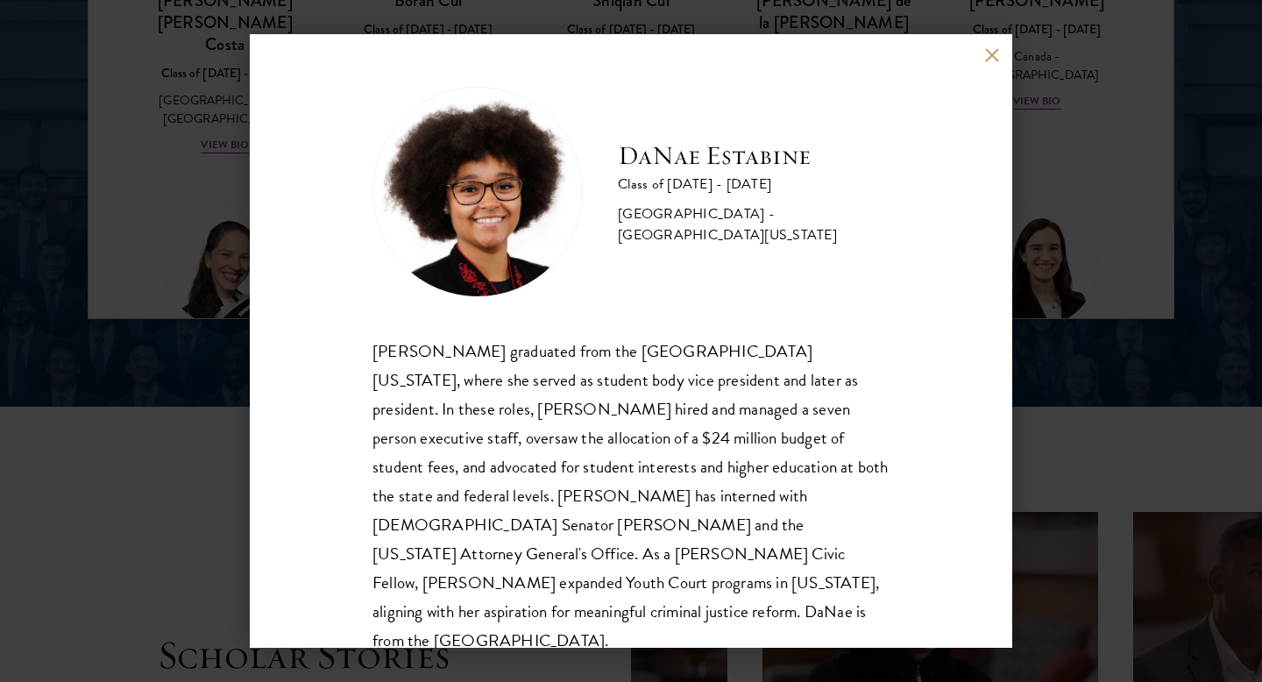
click at [1070, 376] on div "[PERSON_NAME] Class of [DATE] - [DATE] [GEOGRAPHIC_DATA] - [GEOGRAPHIC_DATA][US…" at bounding box center [631, 341] width 1262 height 682
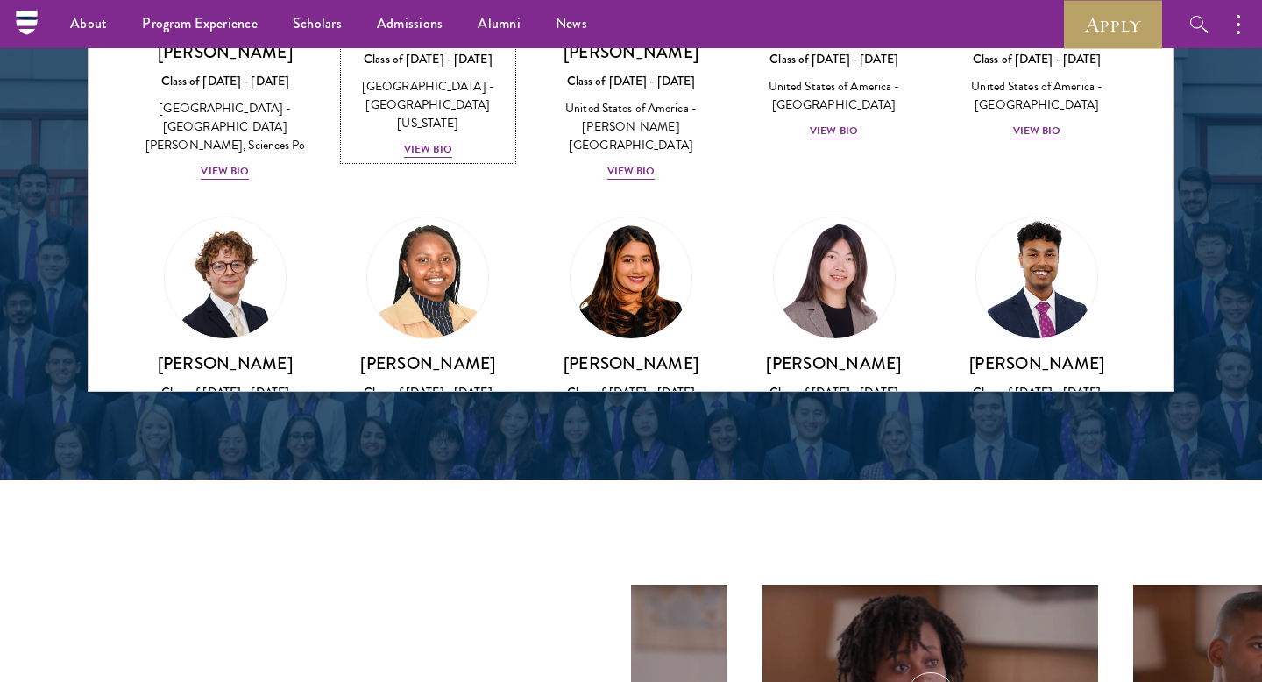
scroll to position [2415, 0]
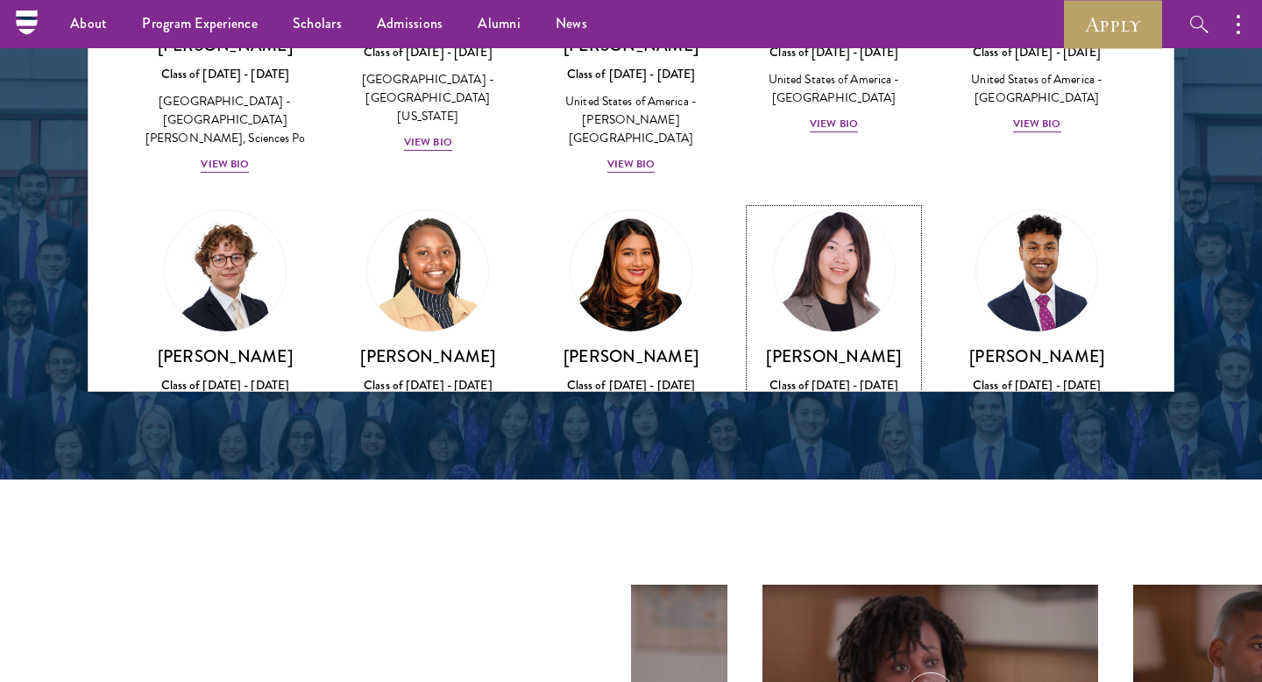
click at [836, 467] on div "View Bio" at bounding box center [834, 475] width 48 height 17
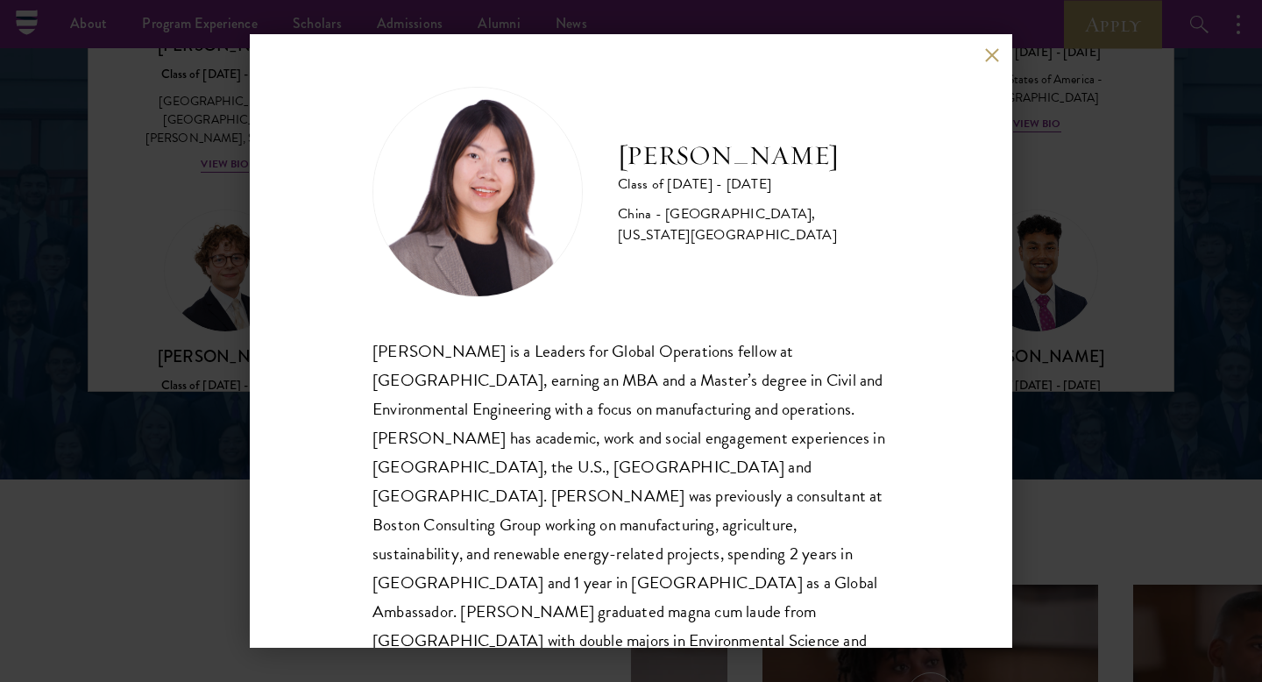
scroll to position [31, 0]
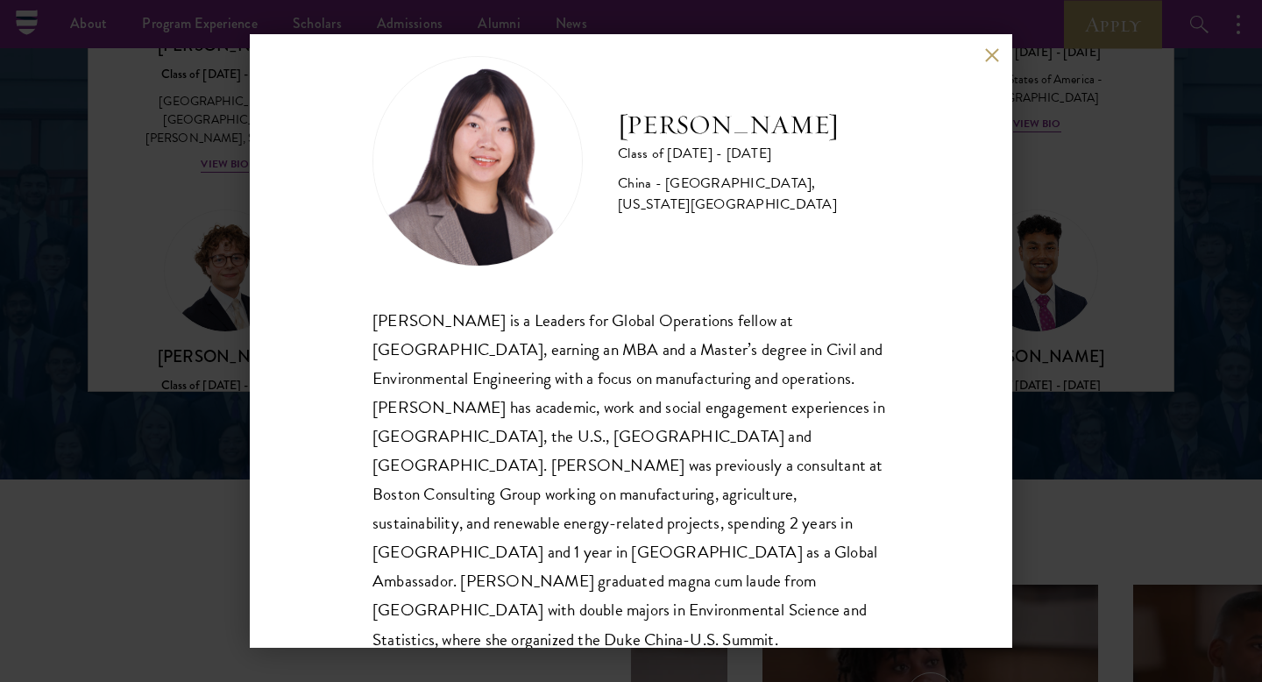
click at [1150, 287] on div "[PERSON_NAME] Class of [DATE] - [DATE] [GEOGRAPHIC_DATA] - [GEOGRAPHIC_DATA], […" at bounding box center [631, 341] width 1262 height 682
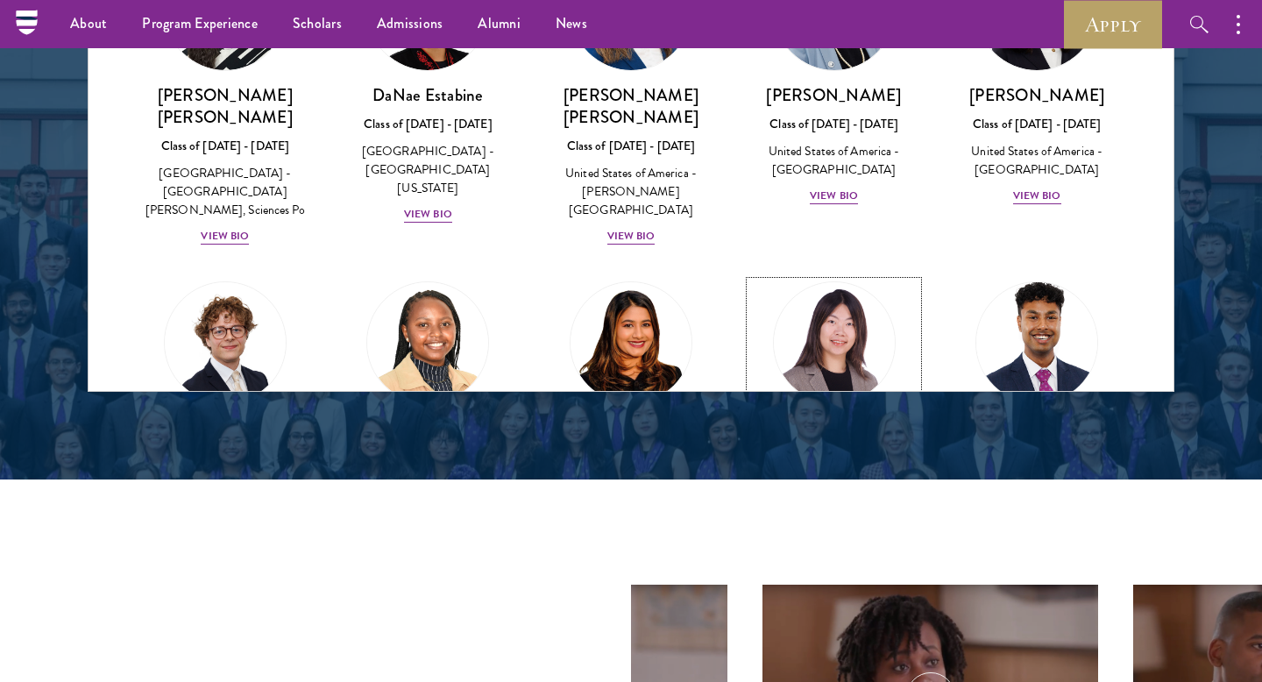
scroll to position [2353, 0]
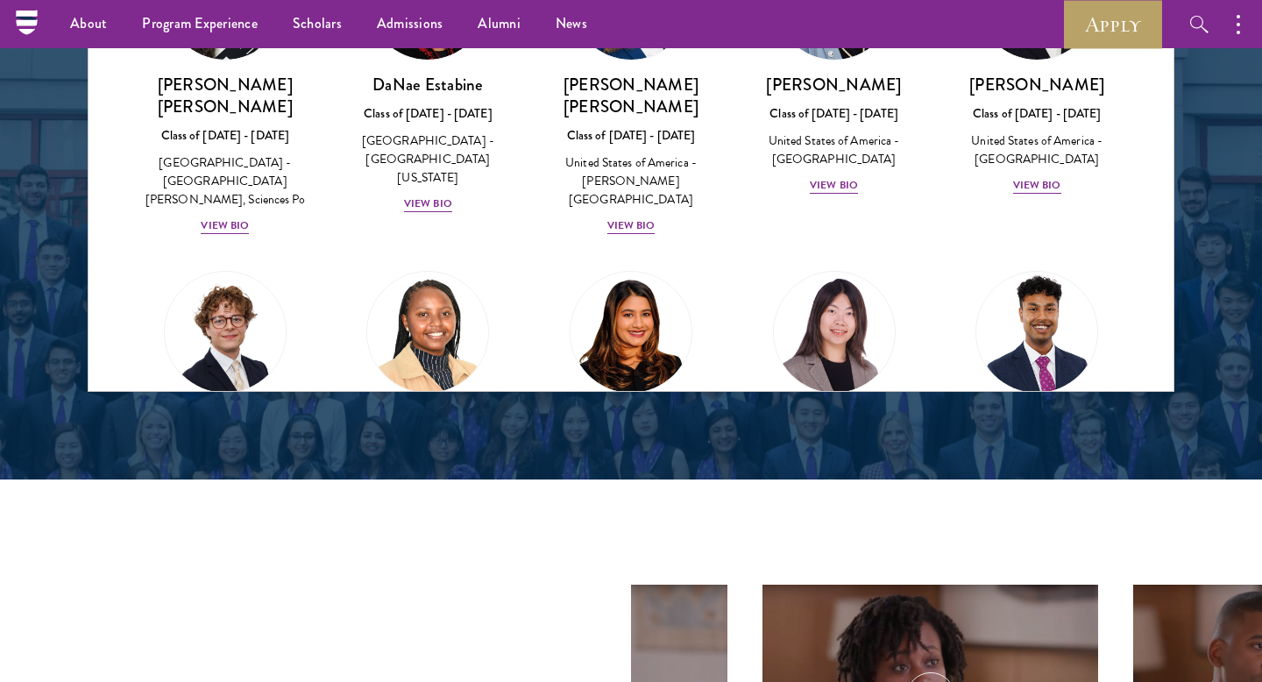
click at [1041, 301] on div "[PERSON_NAME] Class of [DATE] - [DATE] [GEOGRAPHIC_DATA] - [GEOGRAPHIC_DATA] Vi…" at bounding box center [1036, 399] width 203 height 293
click at [1033, 510] on div "View Bio" at bounding box center [1037, 518] width 48 height 17
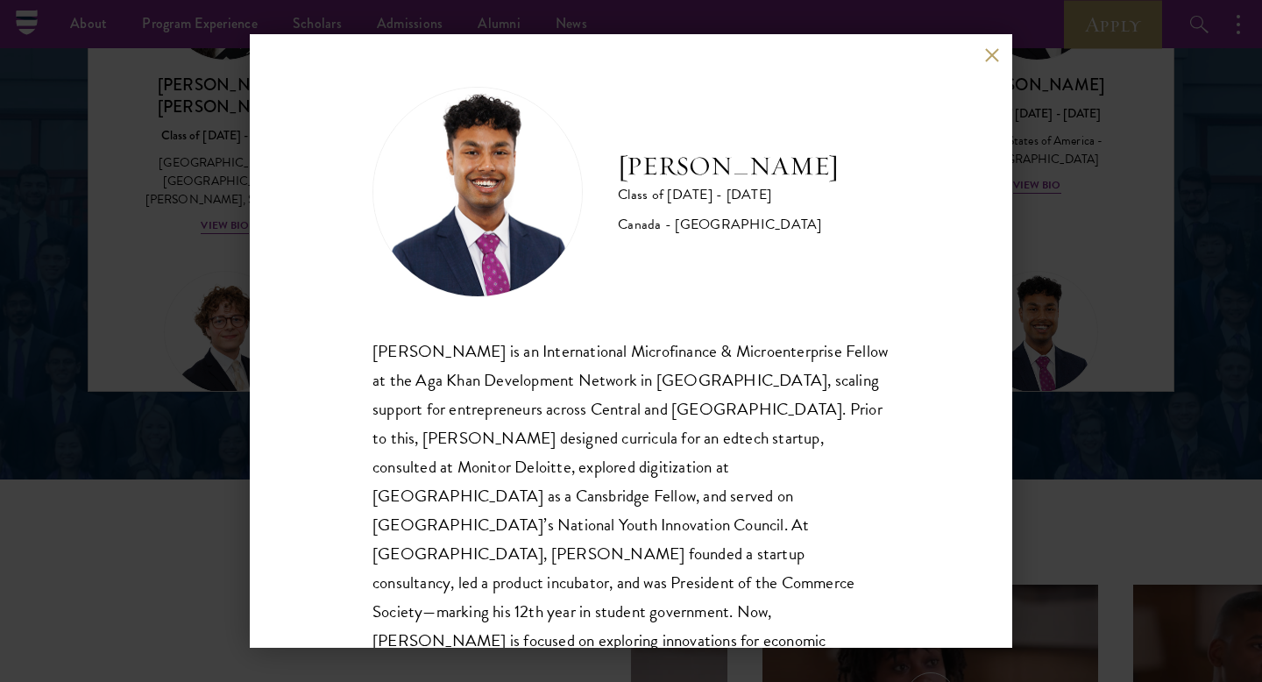
scroll to position [31, 0]
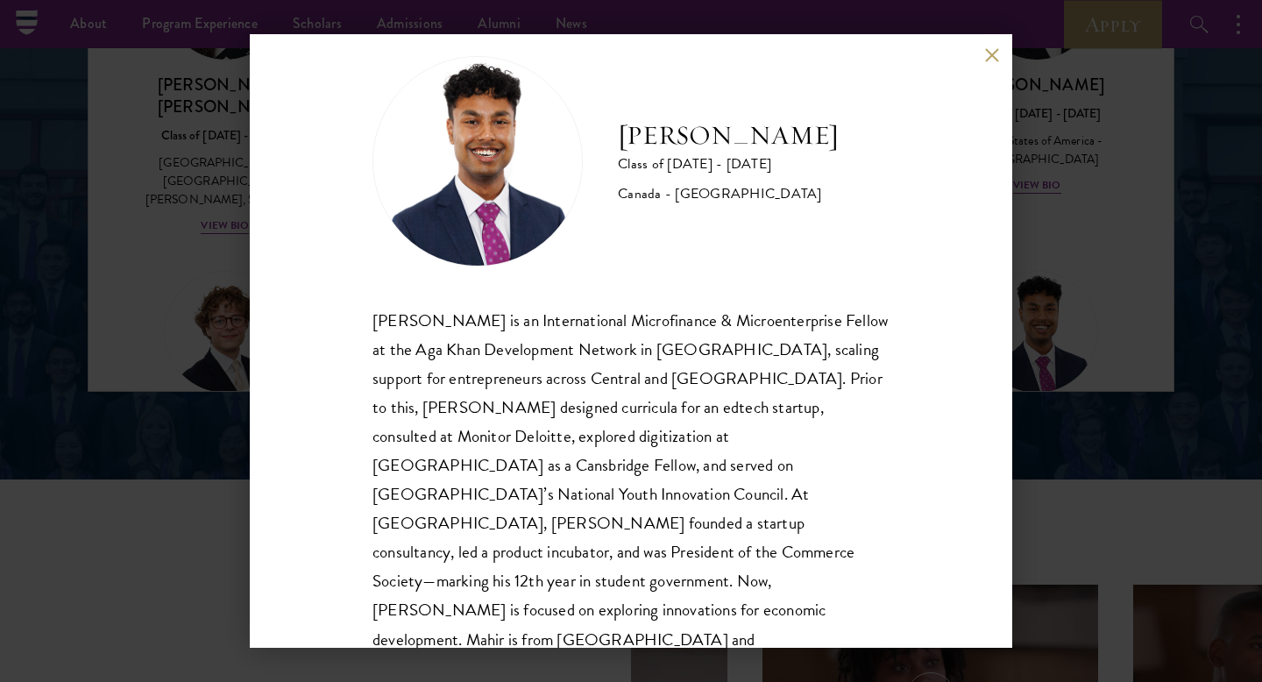
click at [990, 60] on button at bounding box center [991, 54] width 15 height 15
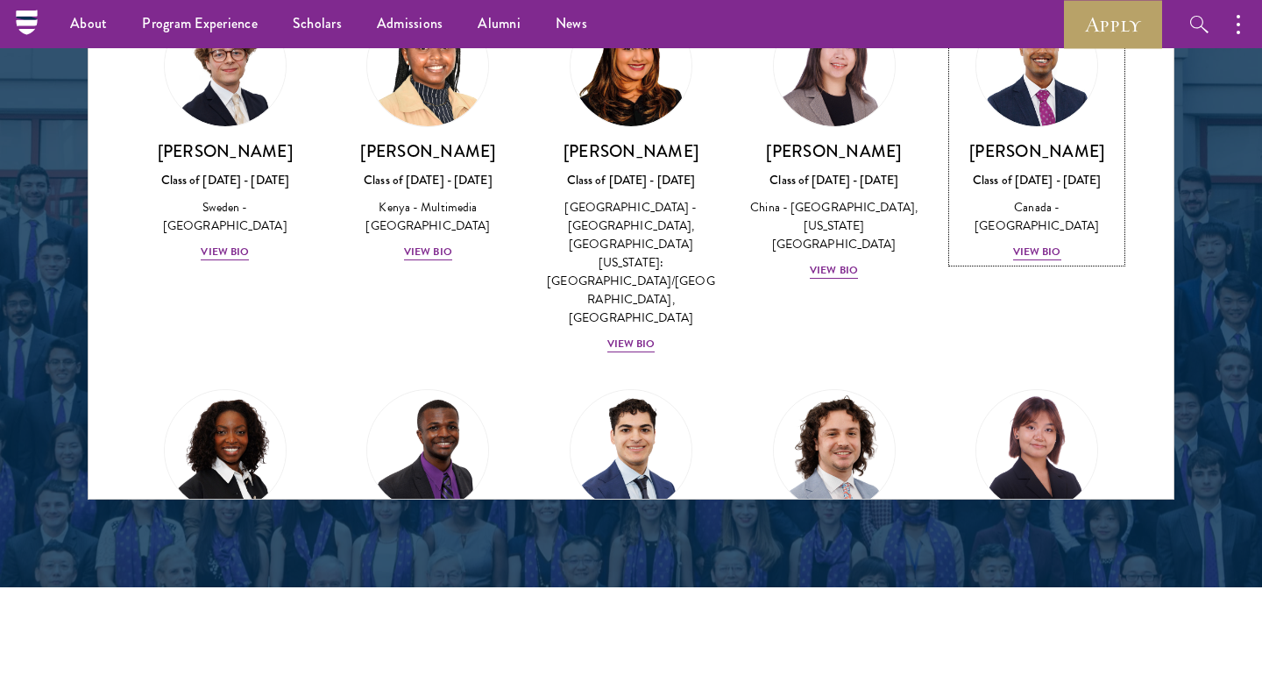
scroll to position [2729, 0]
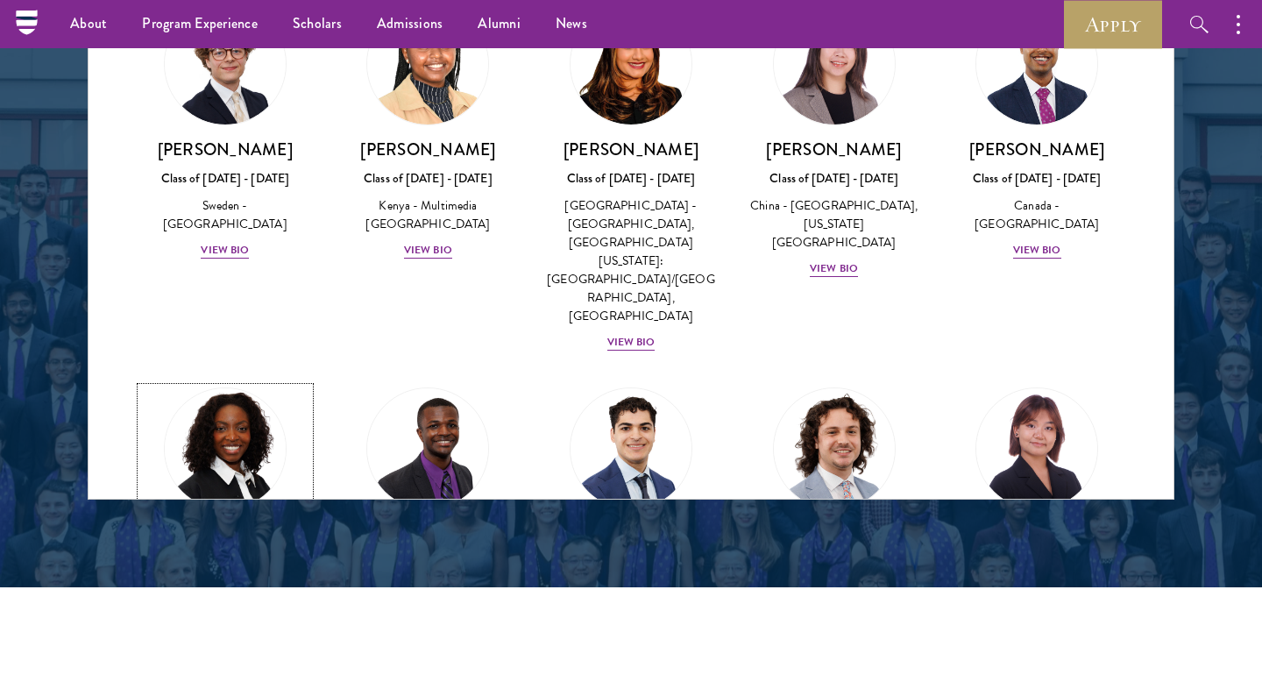
click at [237, 626] on div "View Bio" at bounding box center [225, 634] width 48 height 17
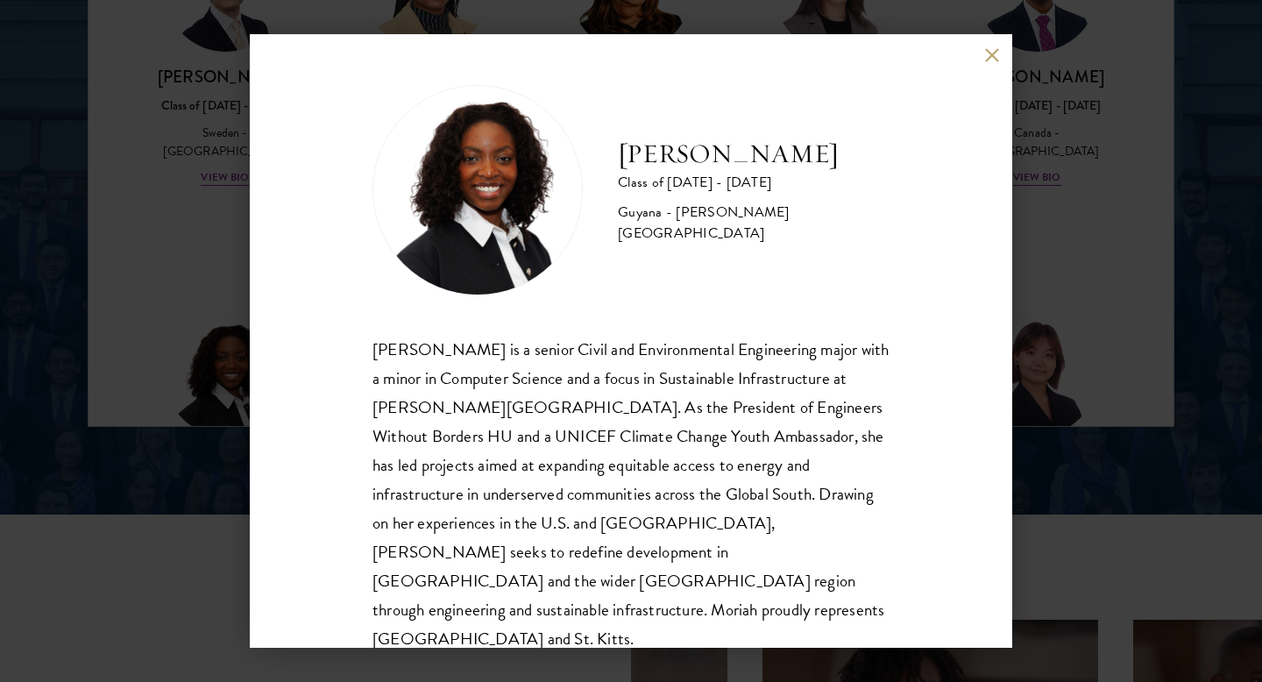
scroll to position [2432, 0]
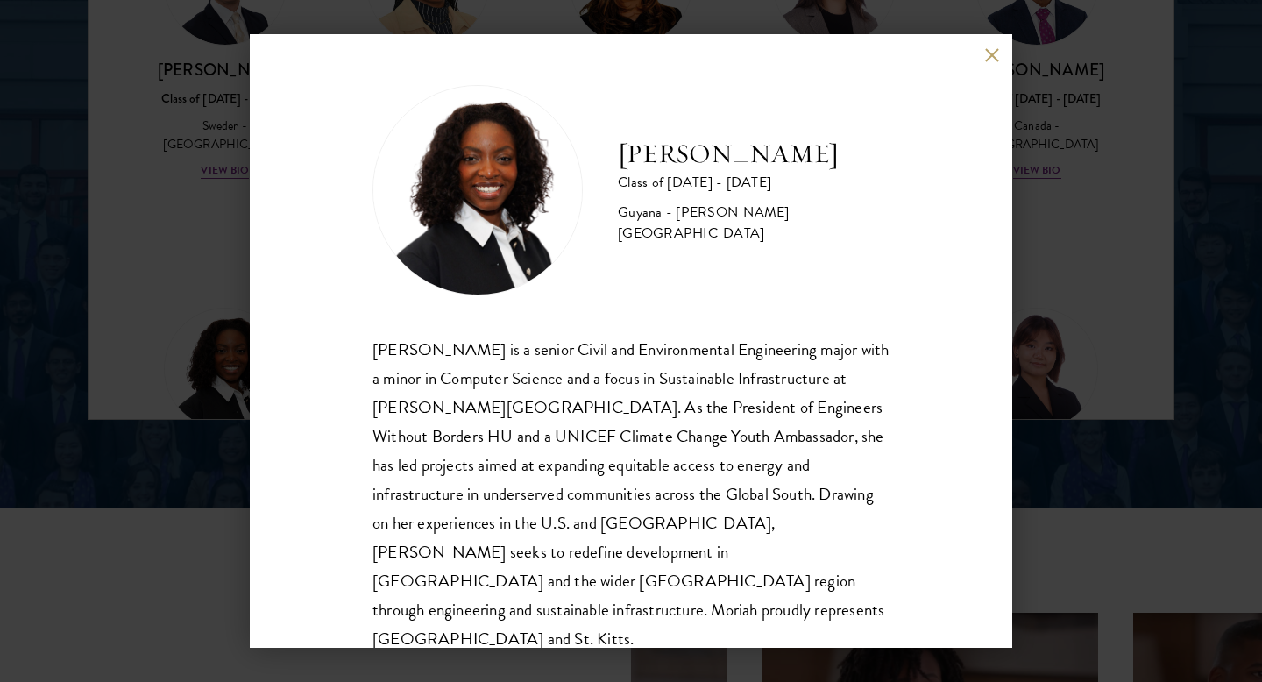
click at [1105, 289] on div "[PERSON_NAME] Class of [DATE] - [DATE] [GEOGRAPHIC_DATA] - [PERSON_NAME][GEOGRA…" at bounding box center [631, 341] width 1262 height 682
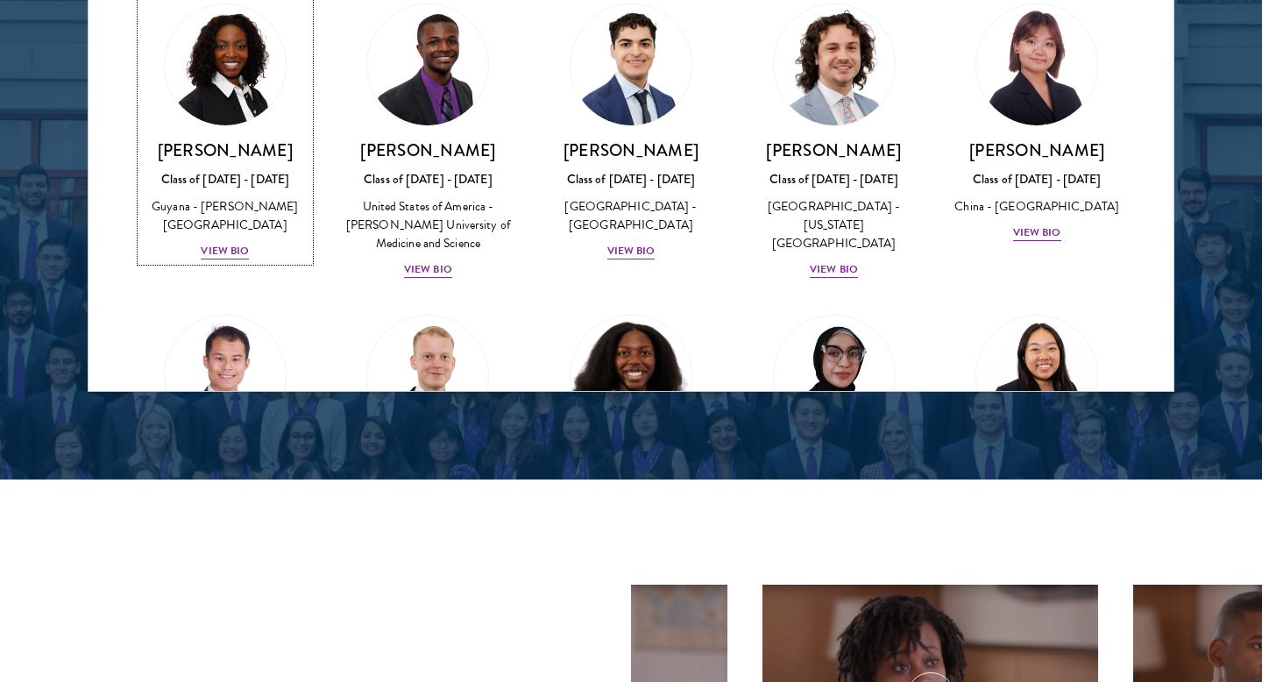
scroll to position [3020, 0]
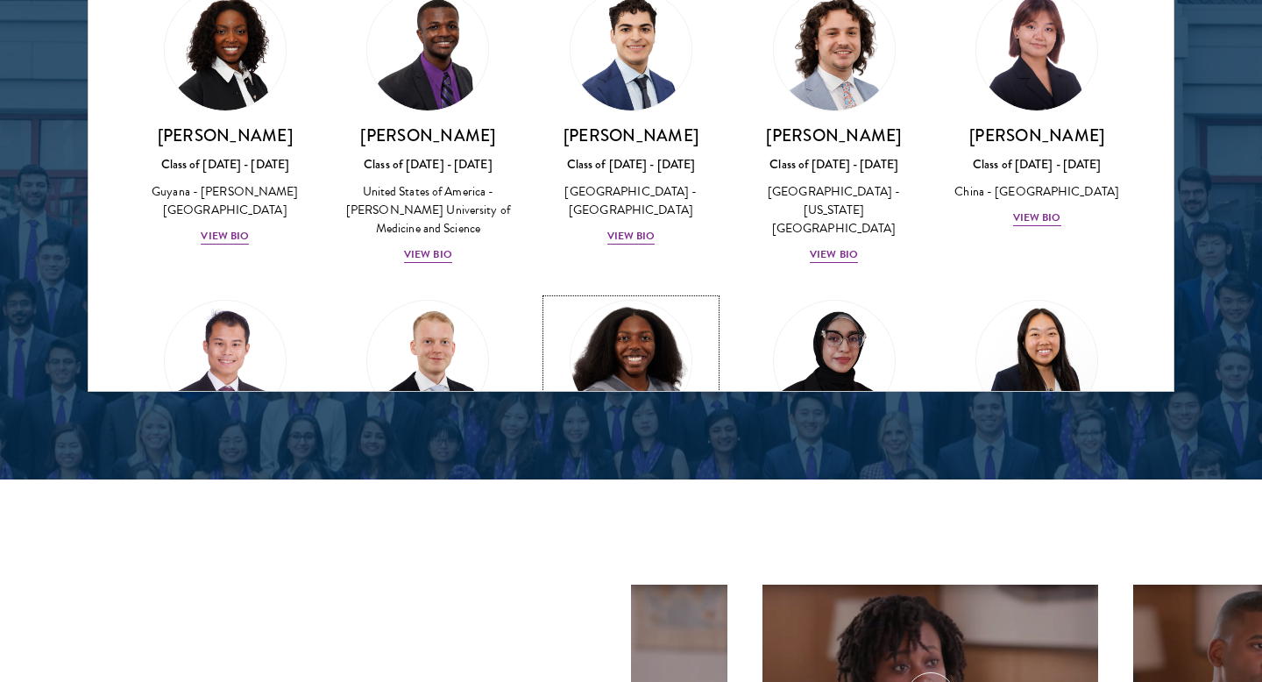
click at [604, 493] on div "[GEOGRAPHIC_DATA], [PERSON_NAME][GEOGRAPHIC_DATA][PERSON_NAME]" at bounding box center [631, 530] width 168 height 74
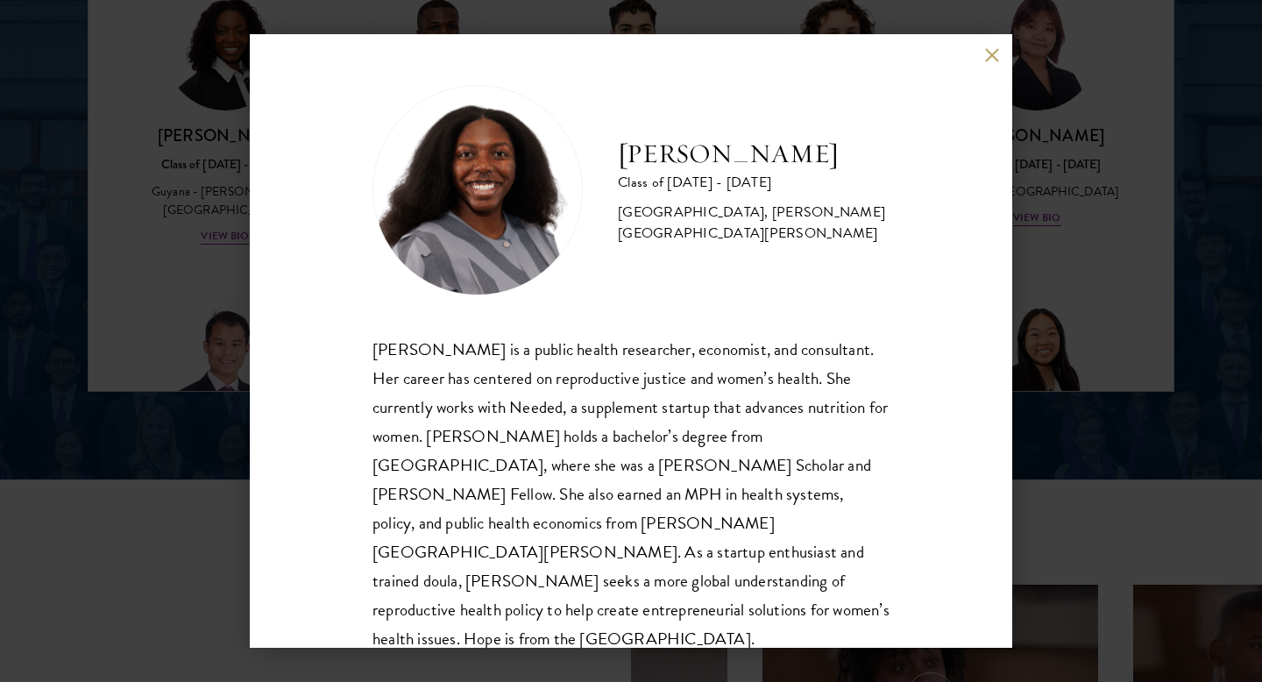
scroll to position [2473, 0]
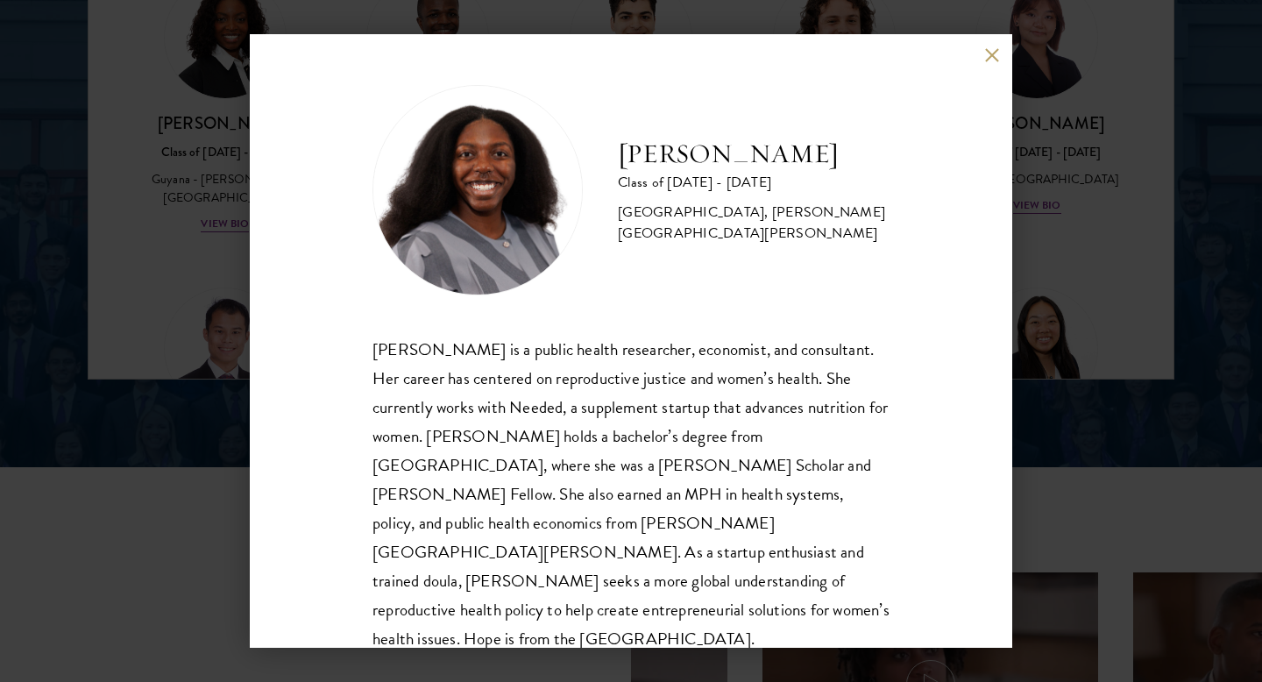
click at [984, 55] on button at bounding box center [991, 54] width 15 height 15
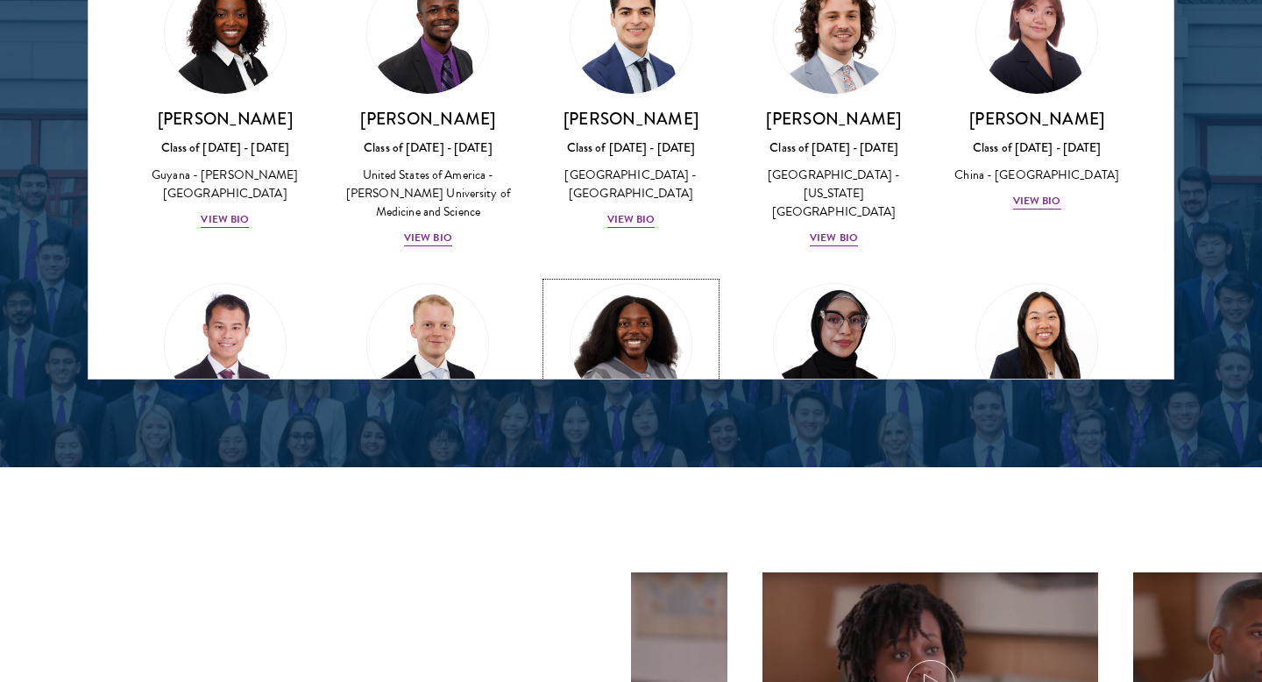
scroll to position [3044, 0]
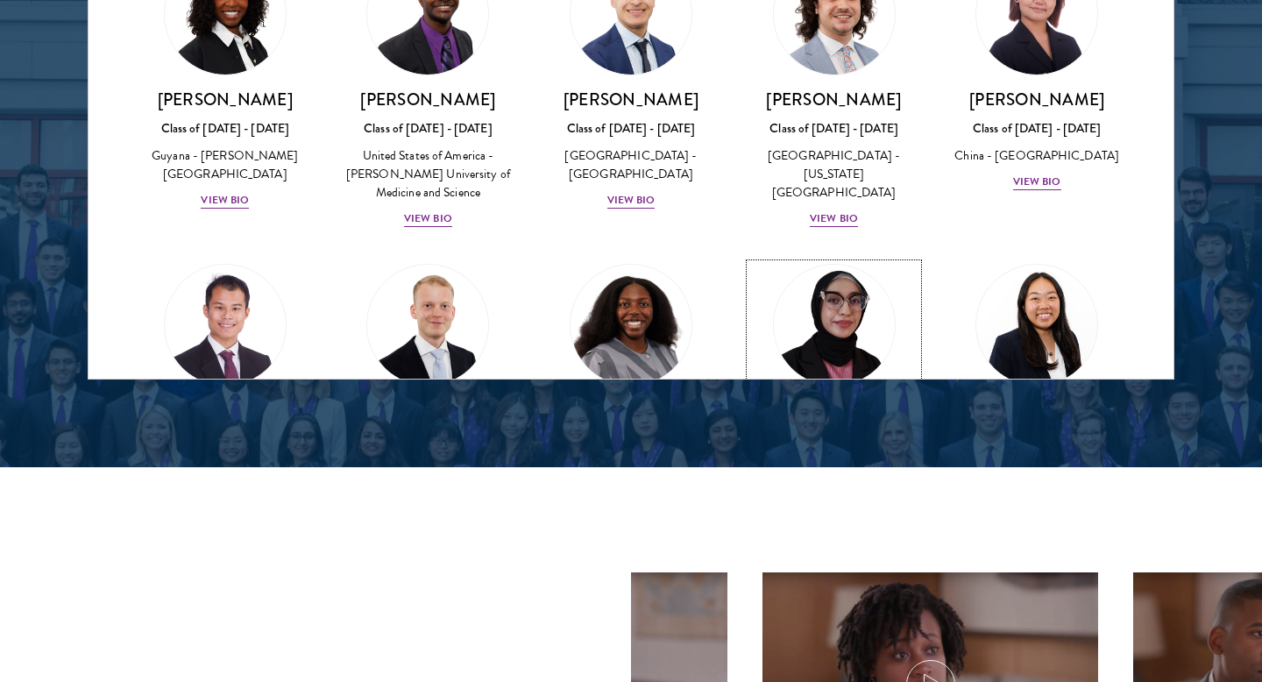
click at [829, 400] on div "Bree Javed Class of [DATE] - [DATE] [GEOGRAPHIC_DATA] - [GEOGRAPHIC_DATA] View …" at bounding box center [834, 461] width 168 height 122
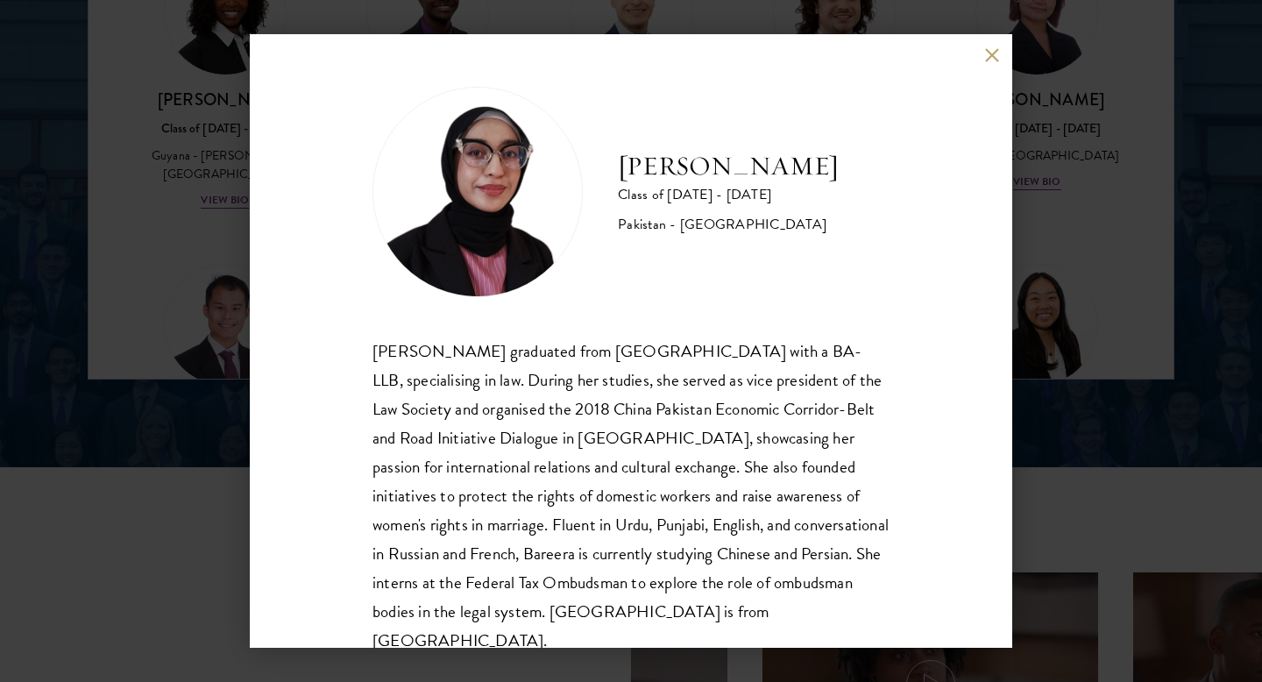
click at [989, 48] on button at bounding box center [991, 54] width 15 height 15
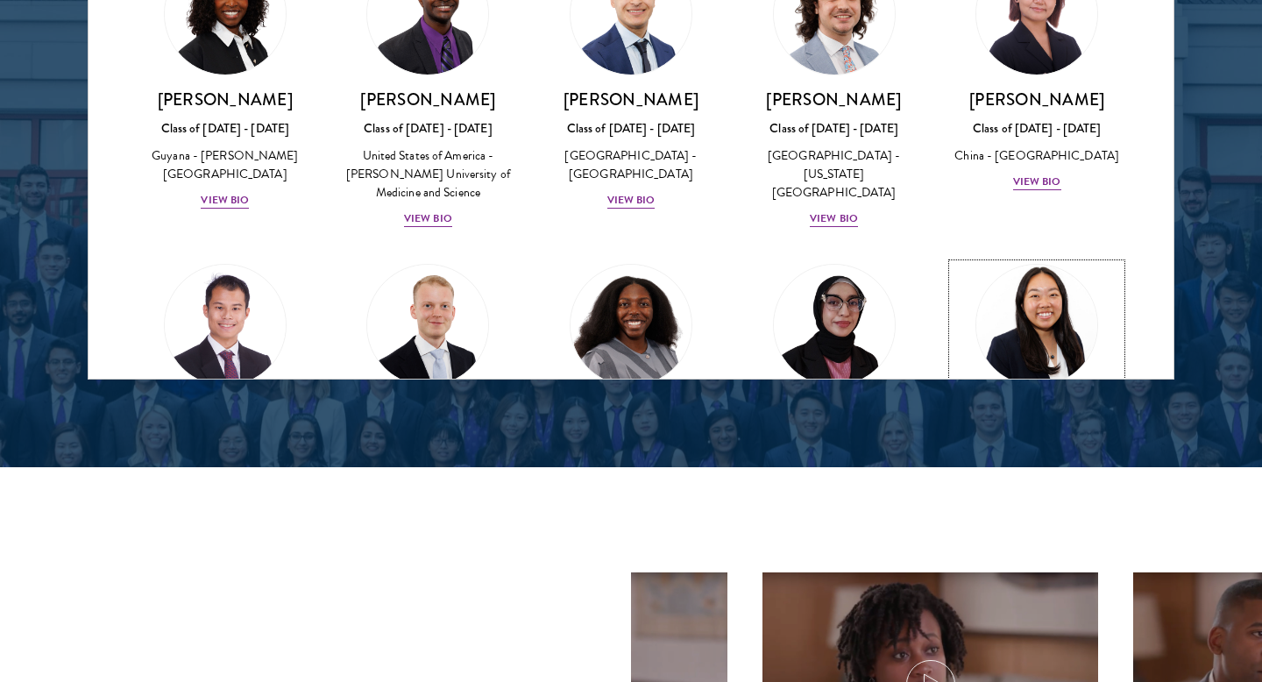
click at [1032, 400] on div "[PERSON_NAME] Class of [DATE] - [DATE] [GEOGRAPHIC_DATA] - [US_STATE][GEOGRAPHI…" at bounding box center [1036, 488] width 168 height 177
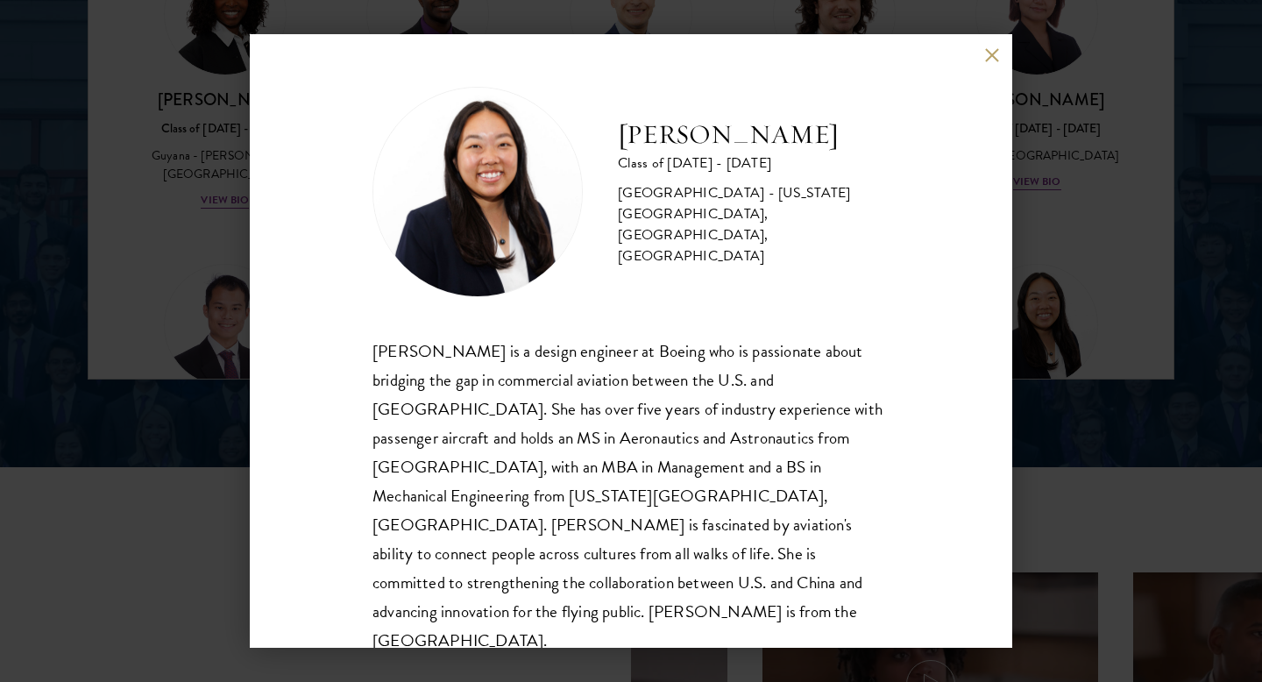
click at [987, 56] on button at bounding box center [991, 54] width 15 height 15
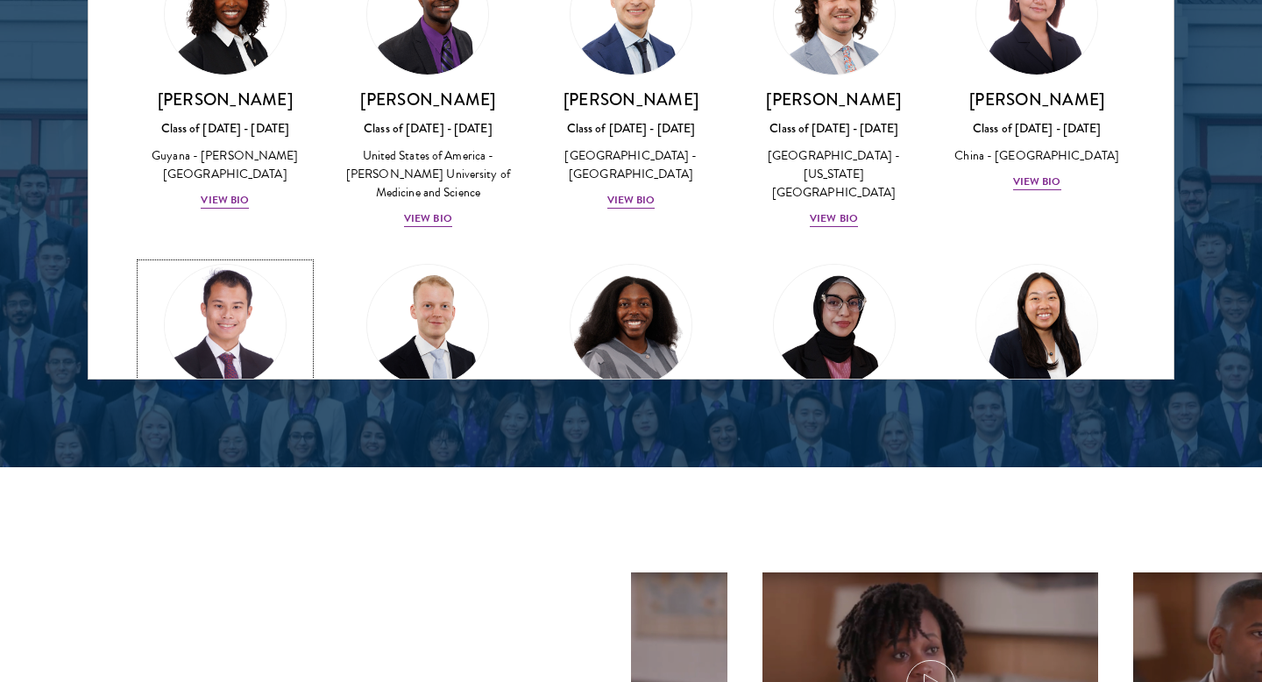
click at [235, 521] on div "View Bio" at bounding box center [225, 529] width 48 height 17
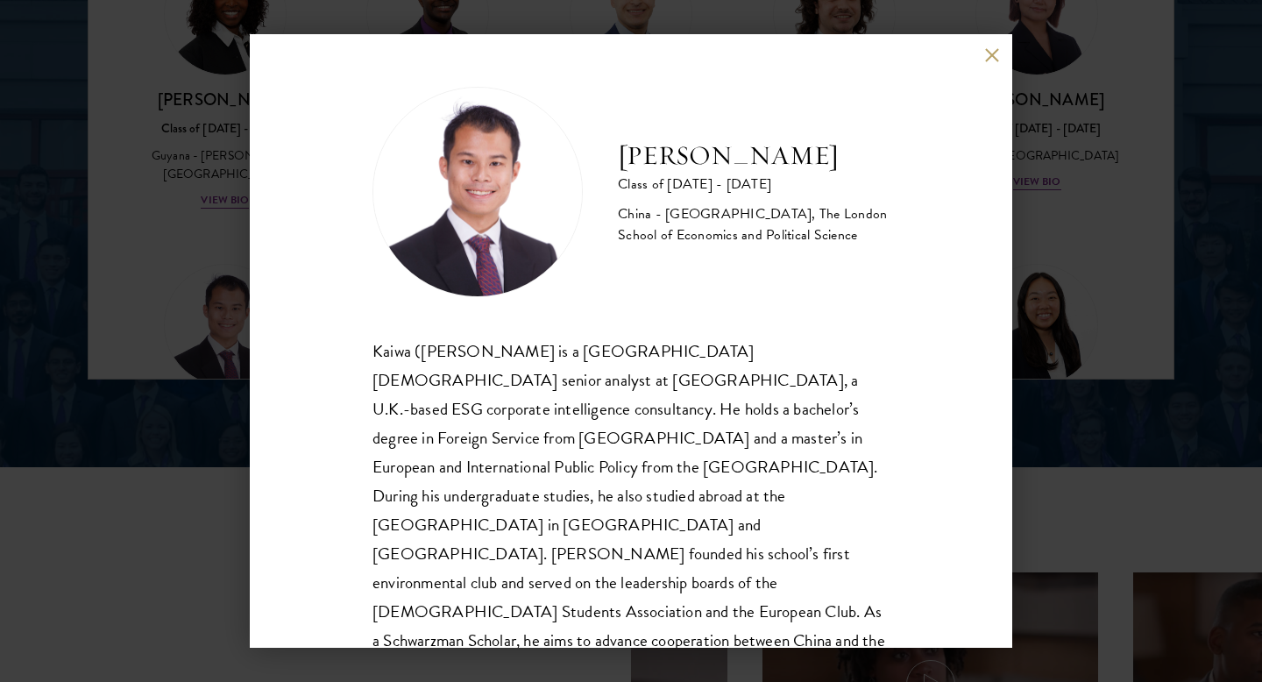
click at [216, 258] on div "[PERSON_NAME] Class of [DATE] - [DATE] [GEOGRAPHIC_DATA] - [GEOGRAPHIC_DATA], T…" at bounding box center [631, 341] width 1262 height 682
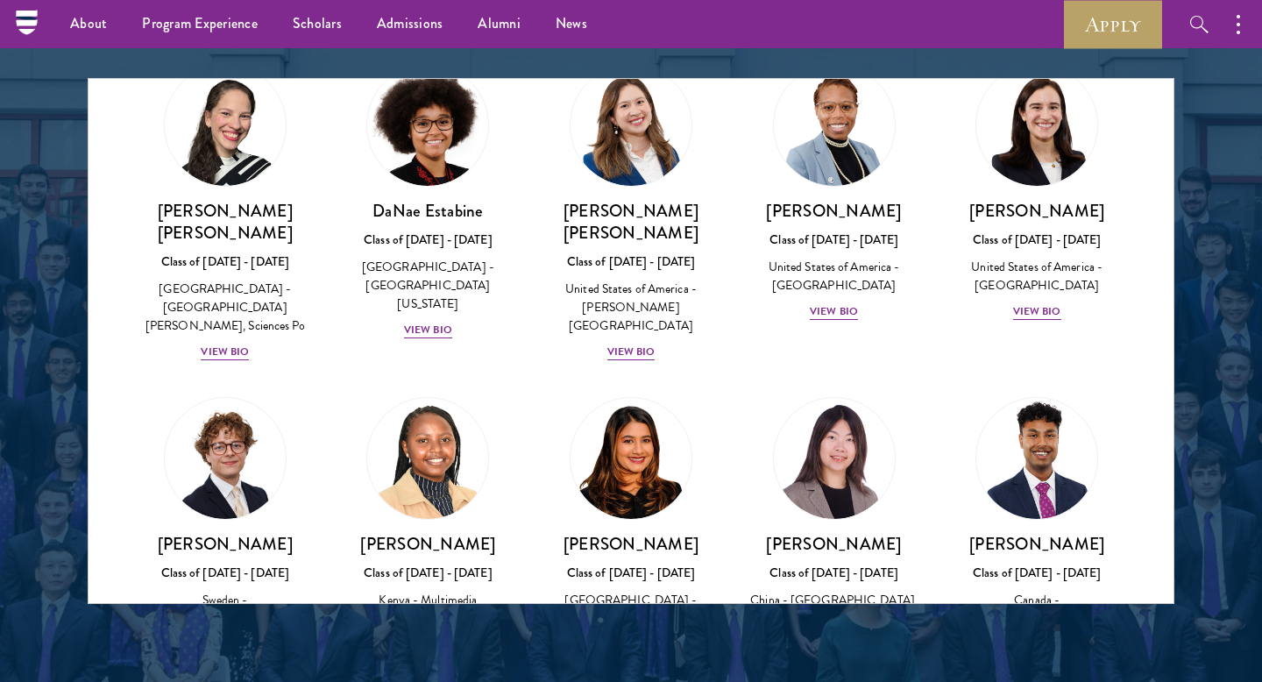
scroll to position [2431, 0]
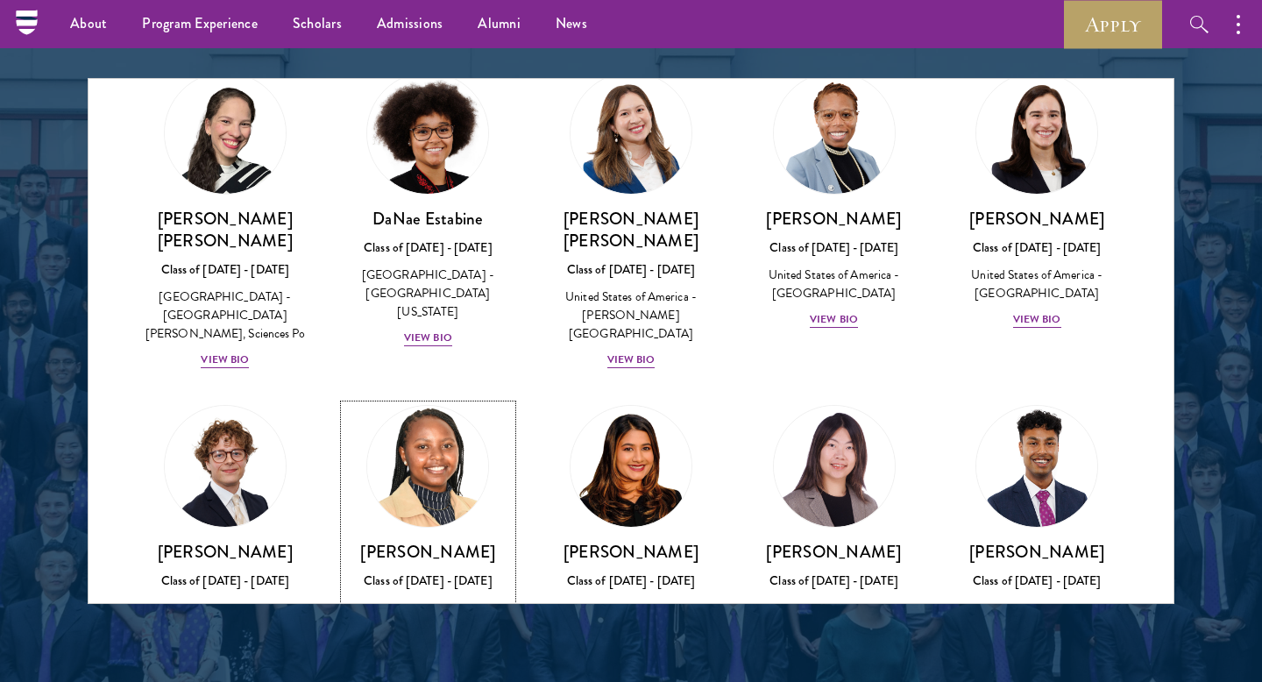
click at [434, 598] on div "Kenya - Multimedia [GEOGRAPHIC_DATA]" at bounding box center [428, 616] width 168 height 37
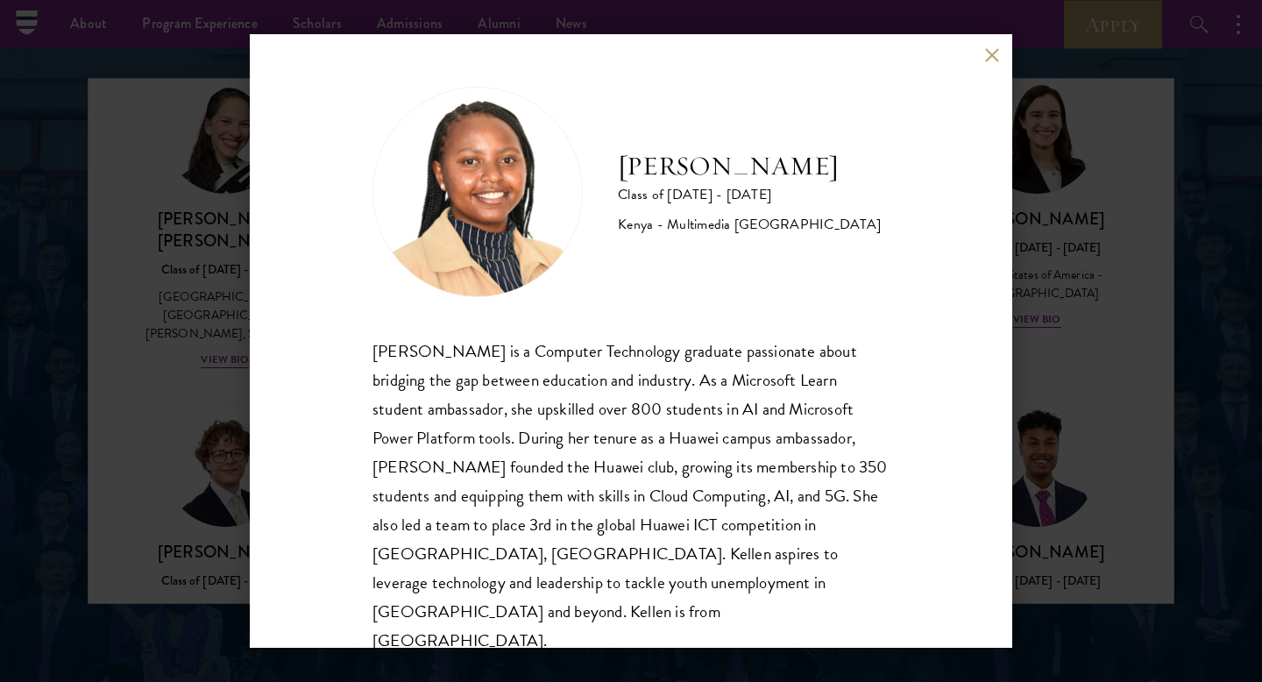
click at [1051, 320] on div "[PERSON_NAME] Class of [DATE] - [DATE] [GEOGRAPHIC_DATA] - Multimedia [GEOGRAPH…" at bounding box center [631, 341] width 1262 height 682
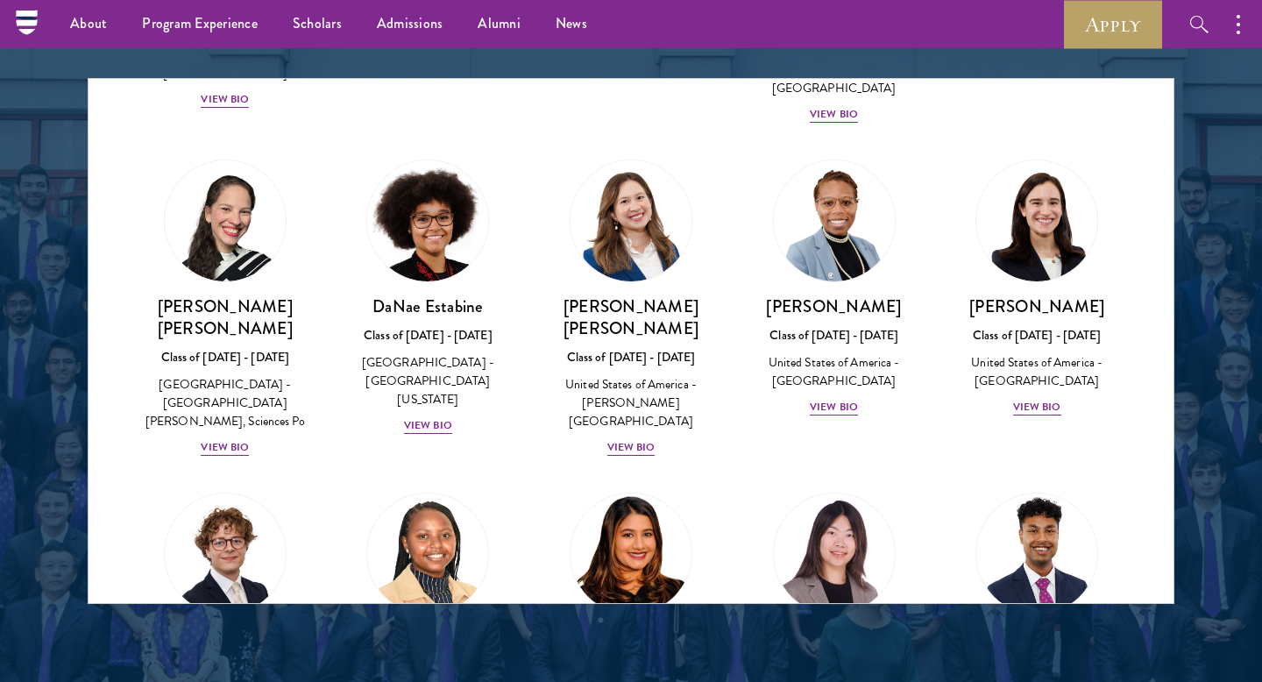
scroll to position [2343, 0]
click at [643, 629] on h3 "[PERSON_NAME]" at bounding box center [631, 640] width 168 height 22
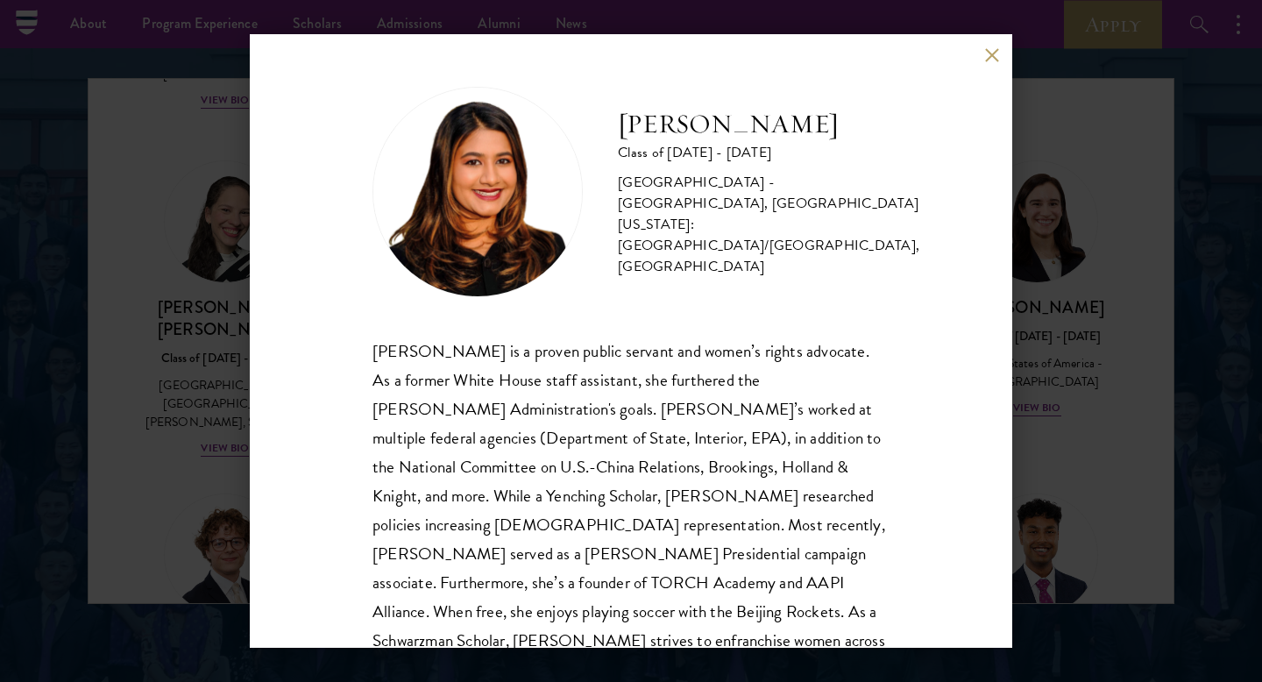
click at [1088, 214] on div "[PERSON_NAME] Class of [DATE] - [DATE] [GEOGRAPHIC_DATA] - [GEOGRAPHIC_DATA], […" at bounding box center [631, 341] width 1262 height 682
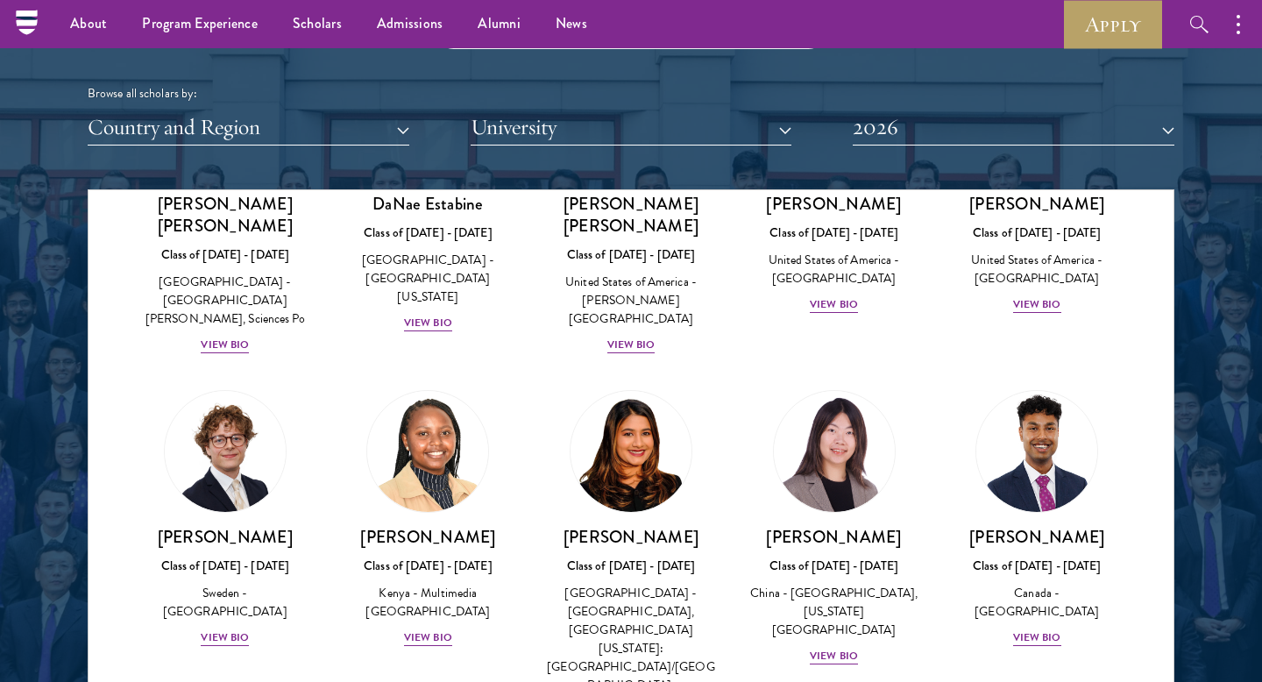
scroll to position [2557, 0]
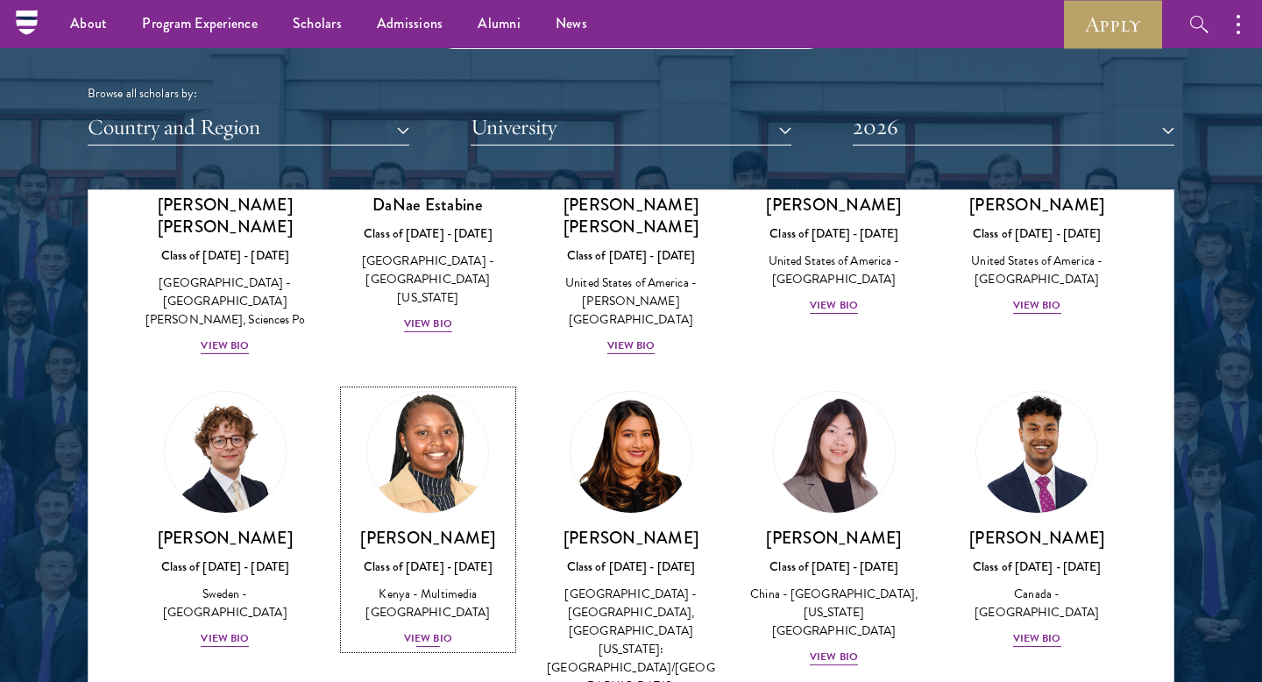
click at [436, 386] on img at bounding box center [427, 452] width 133 height 133
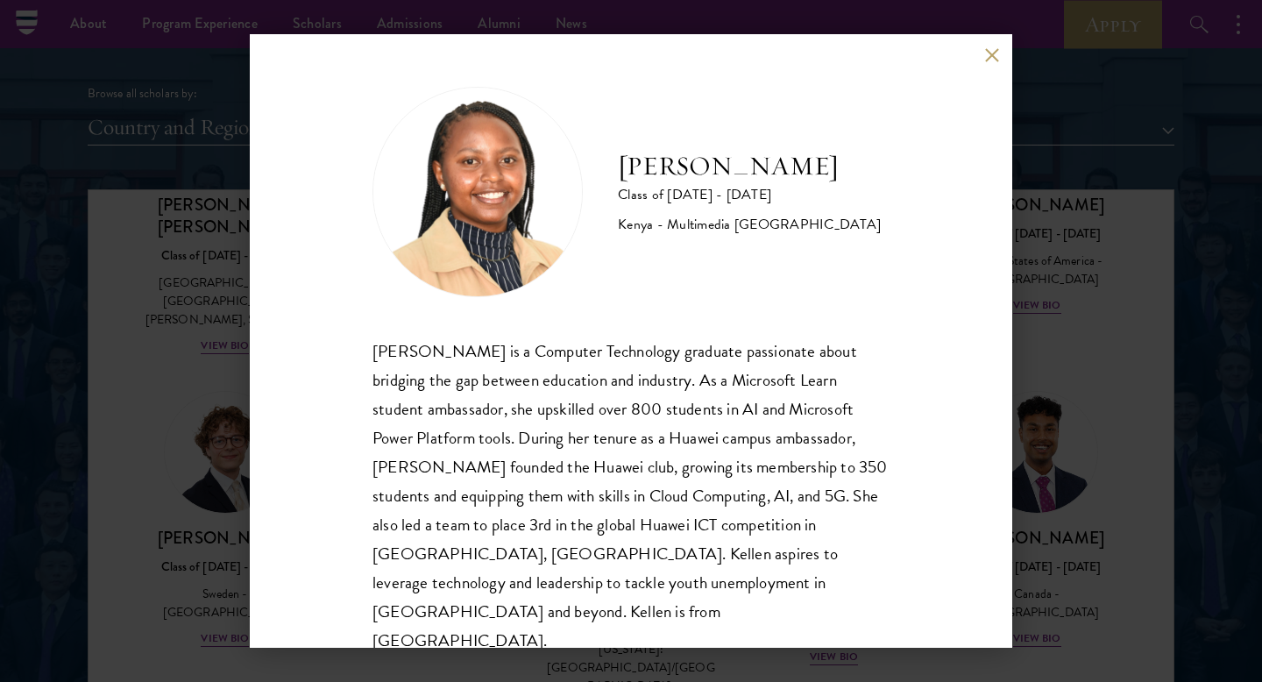
click at [1121, 416] on div "[PERSON_NAME] Class of [DATE] - [DATE] [GEOGRAPHIC_DATA] - Multimedia [GEOGRAPH…" at bounding box center [631, 341] width 1262 height 682
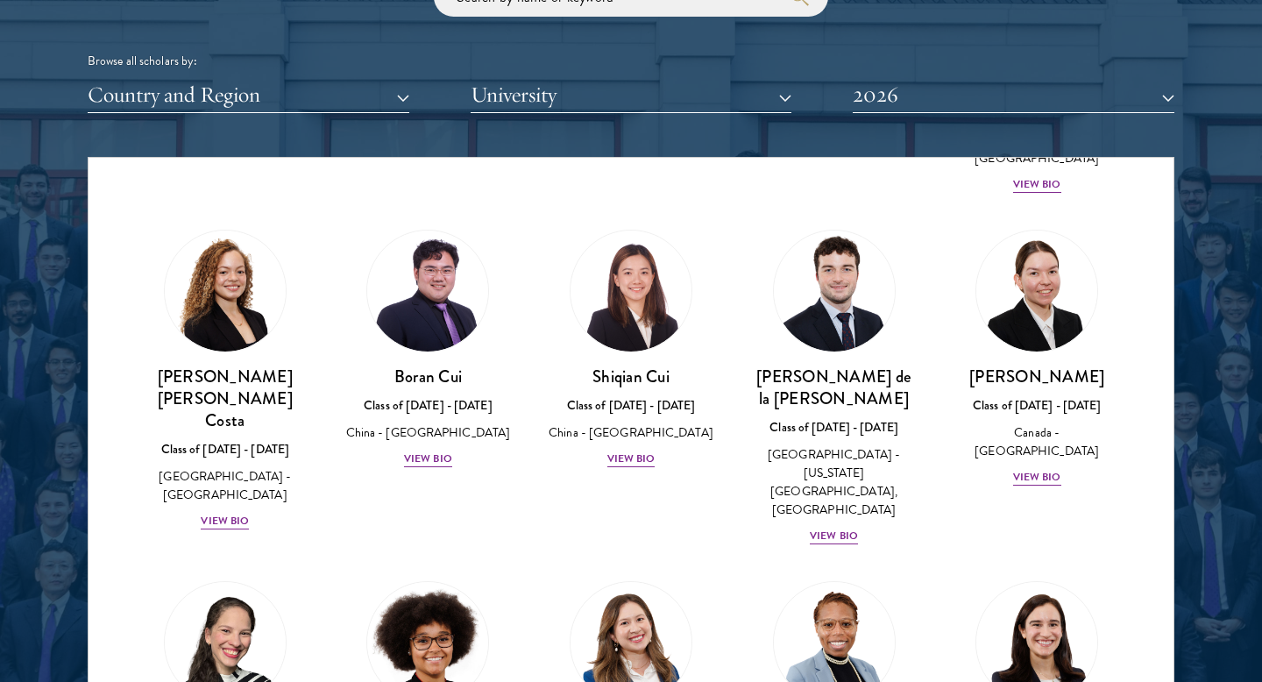
scroll to position [1992, 0]
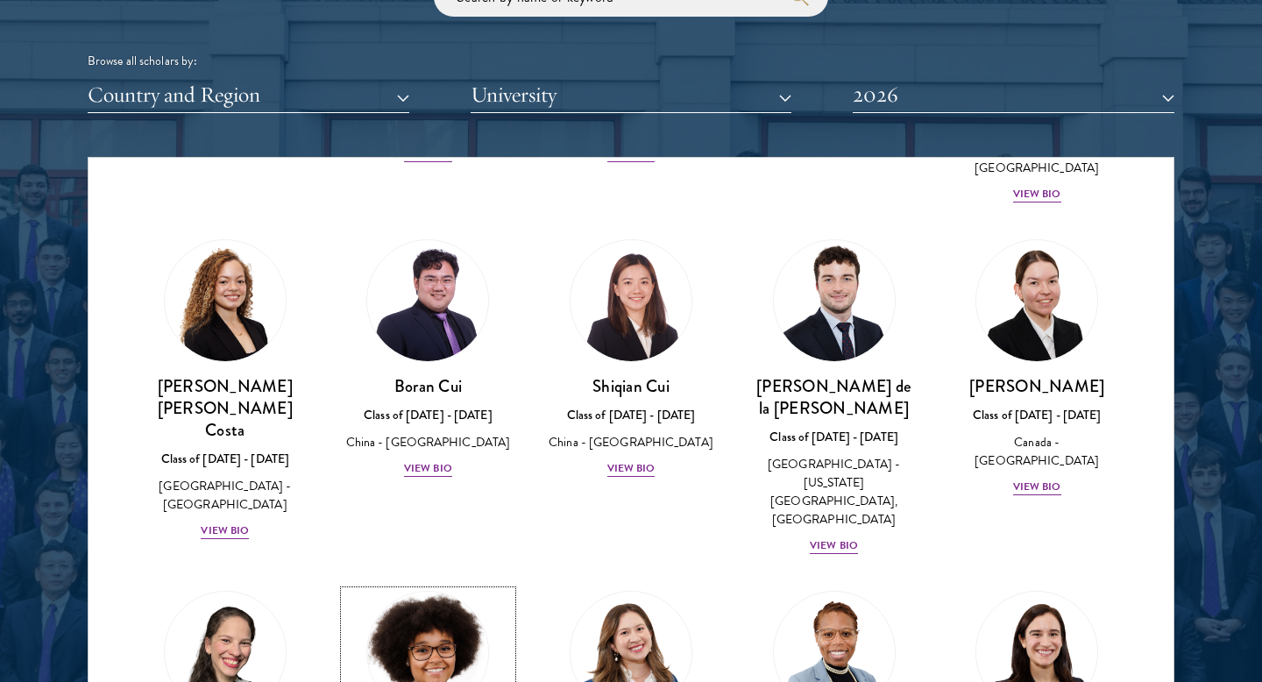
click at [443, 585] on img at bounding box center [427, 651] width 133 height 133
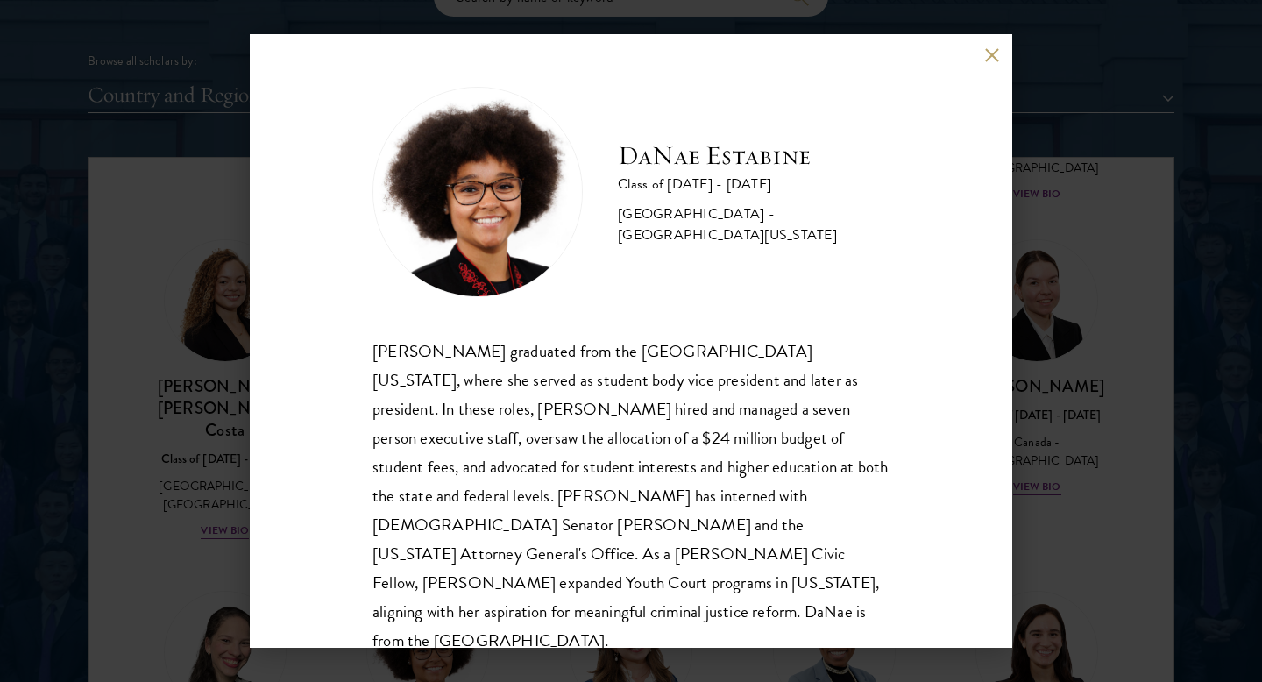
click at [1089, 318] on div "[PERSON_NAME] Class of [DATE] - [DATE] [GEOGRAPHIC_DATA] - [GEOGRAPHIC_DATA][US…" at bounding box center [631, 341] width 1262 height 682
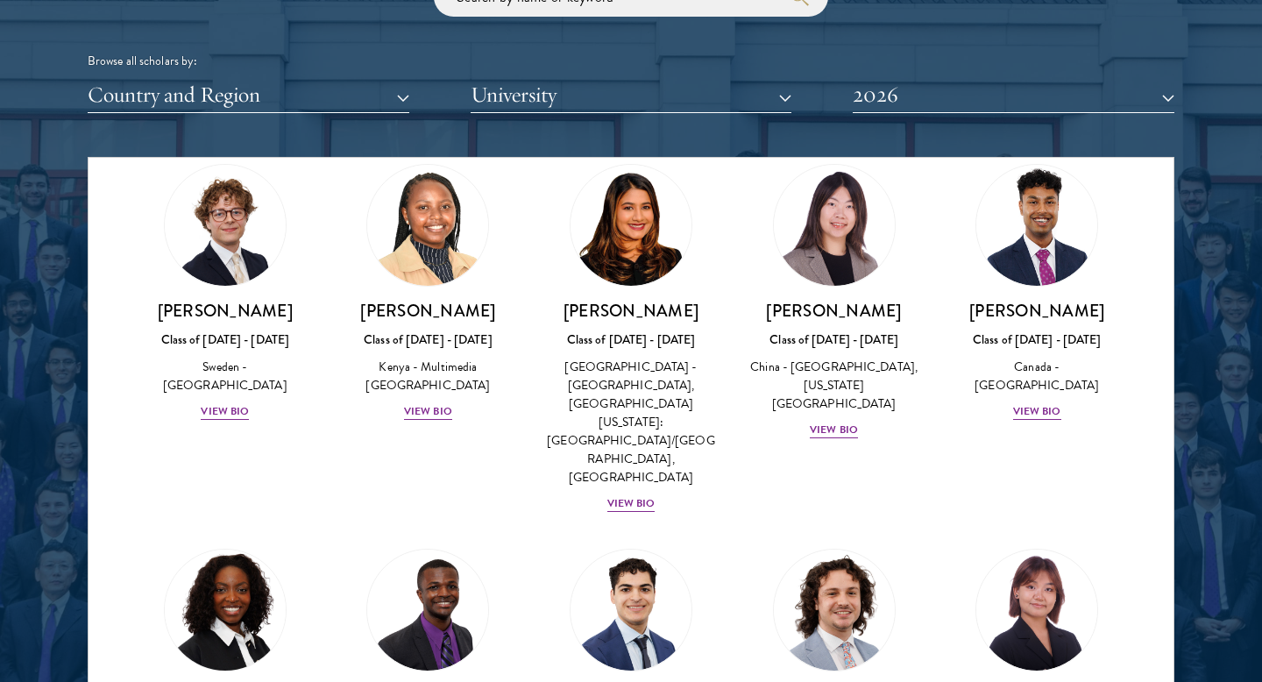
scroll to position [2731, 0]
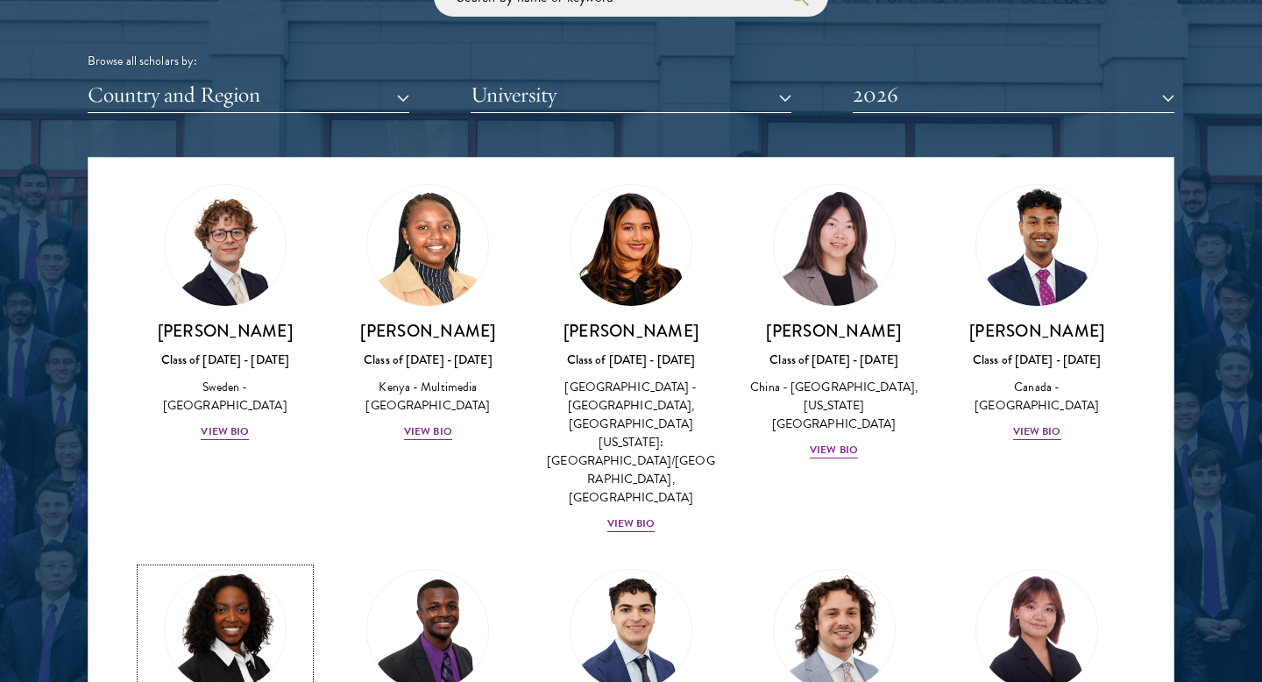
click at [217, 563] on img at bounding box center [225, 629] width 133 height 133
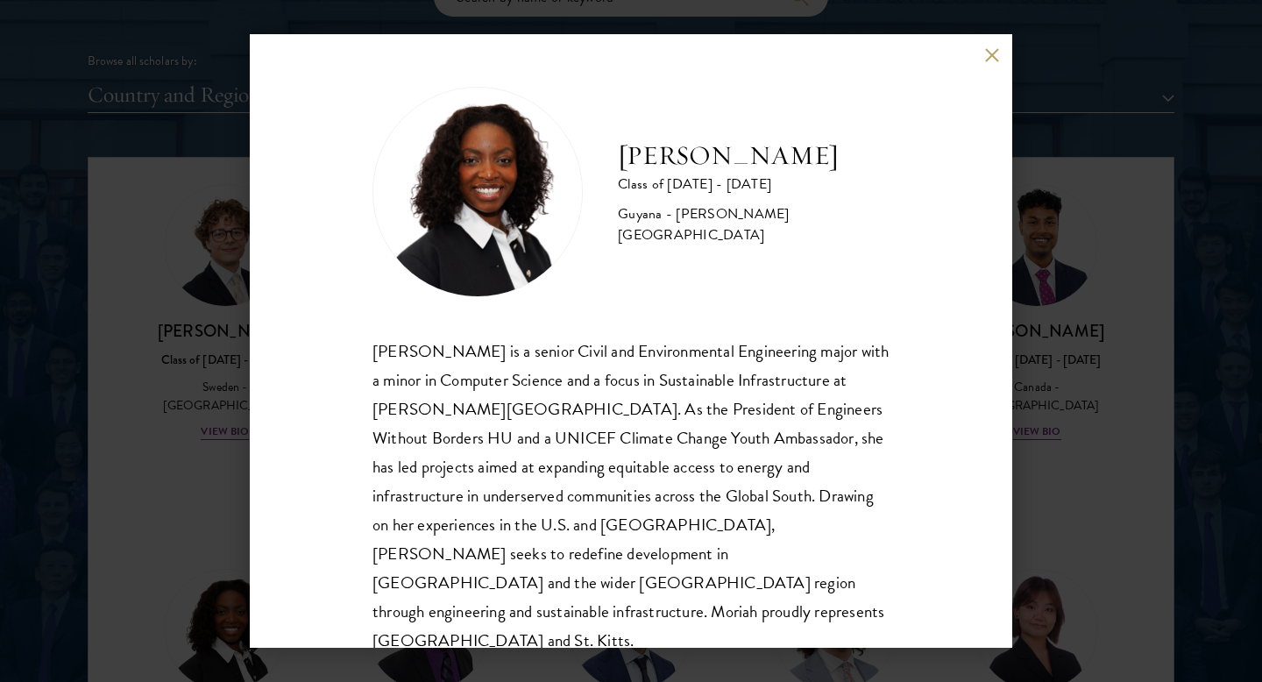
click at [184, 378] on div "[PERSON_NAME] Class of [DATE] - [DATE] [GEOGRAPHIC_DATA] - [PERSON_NAME][GEOGRA…" at bounding box center [631, 341] width 1262 height 682
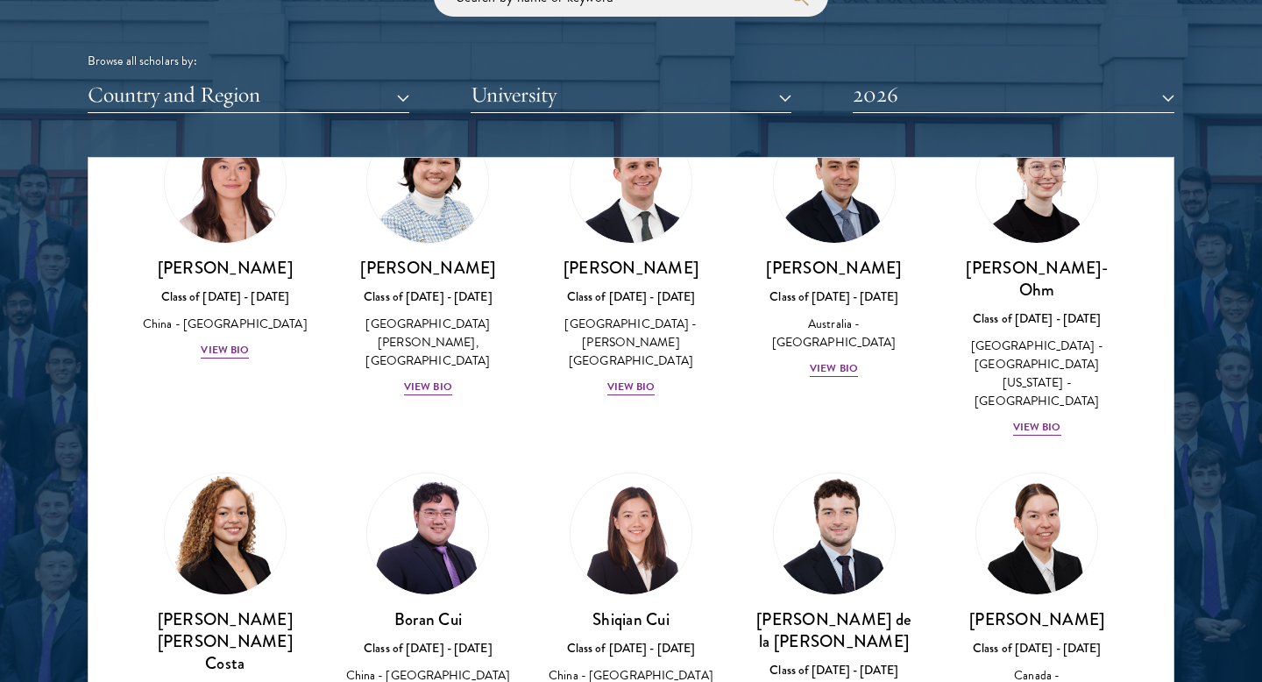
scroll to position [1757, 0]
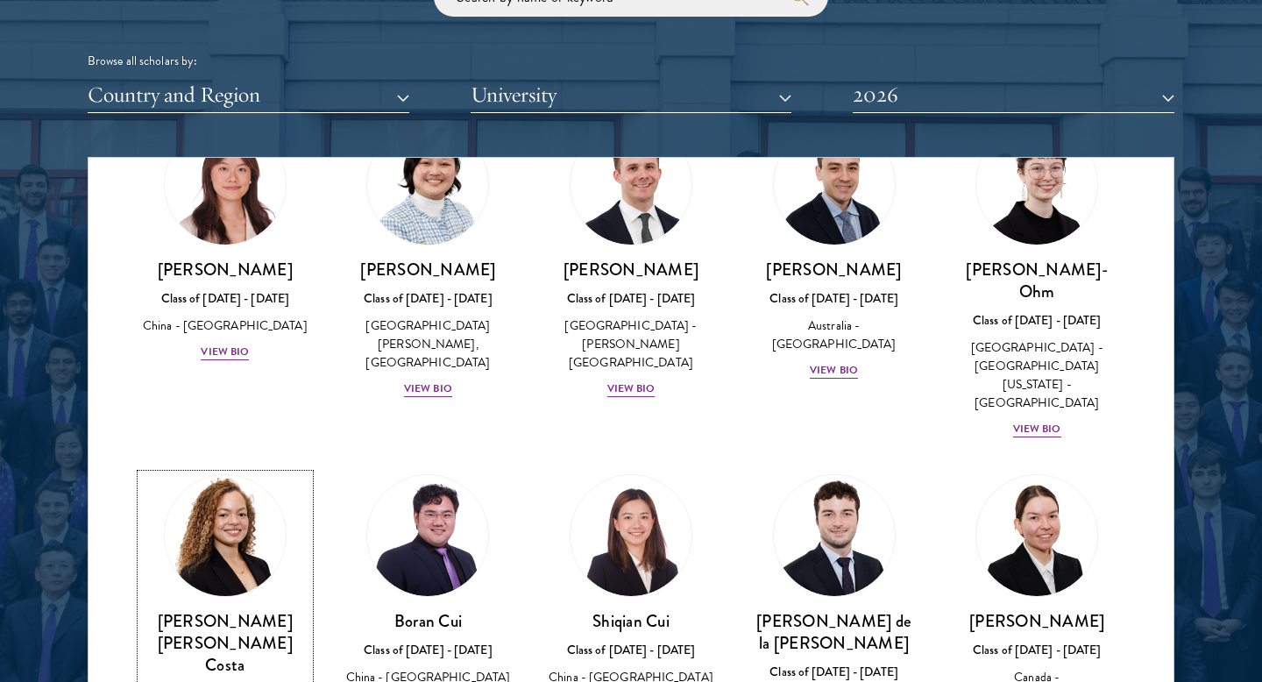
click at [224, 469] on img at bounding box center [225, 535] width 133 height 133
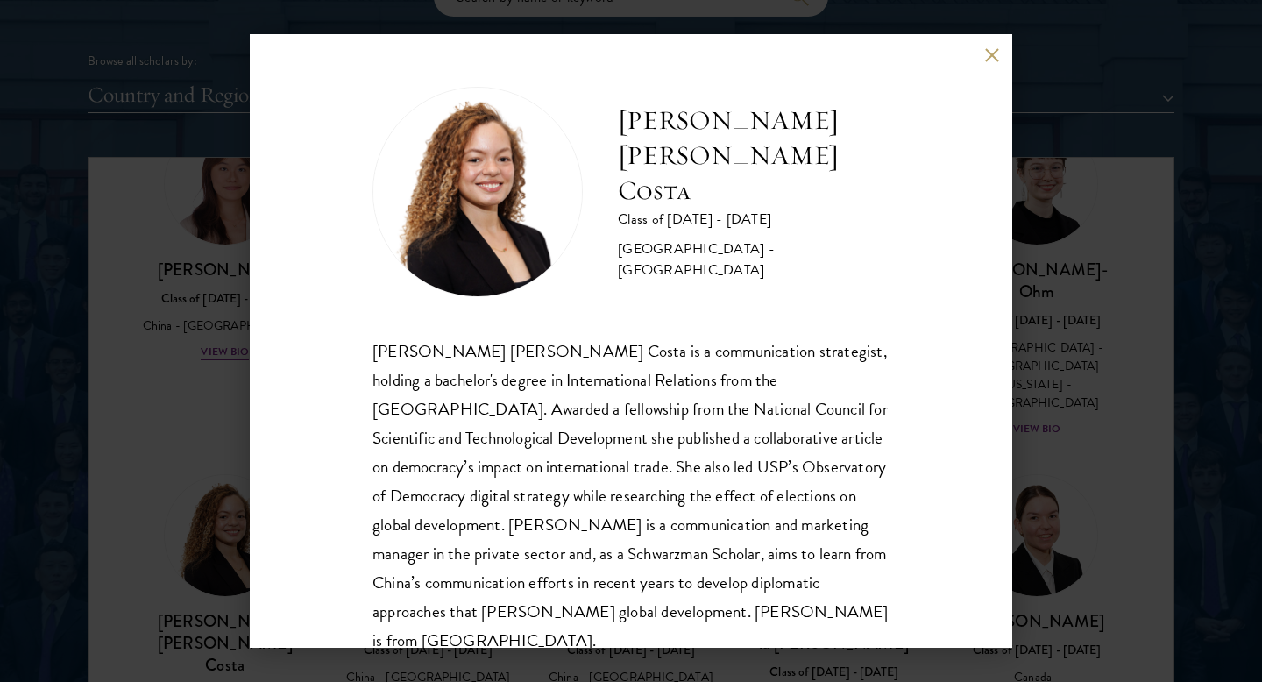
click at [1103, 297] on div "[PERSON_NAME] [PERSON_NAME] Costa Class of [DATE] - [DATE] [GEOGRAPHIC_DATA] - …" at bounding box center [631, 341] width 1262 height 682
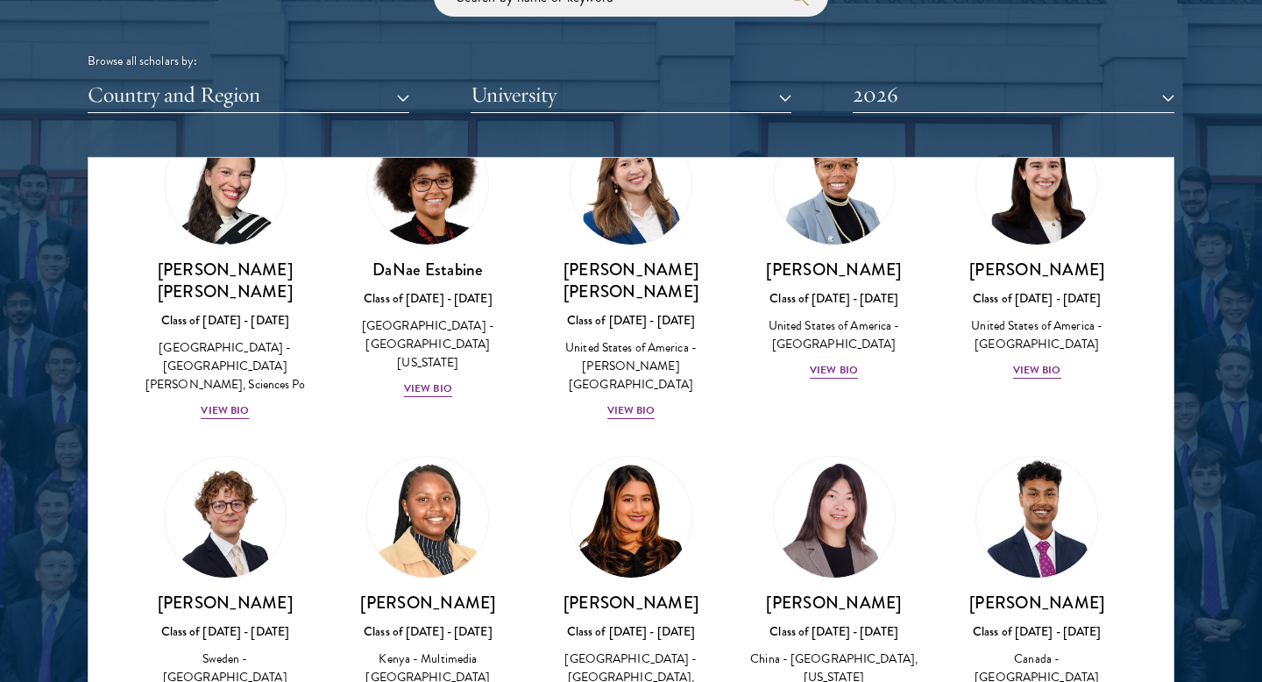
scroll to position [2412, 0]
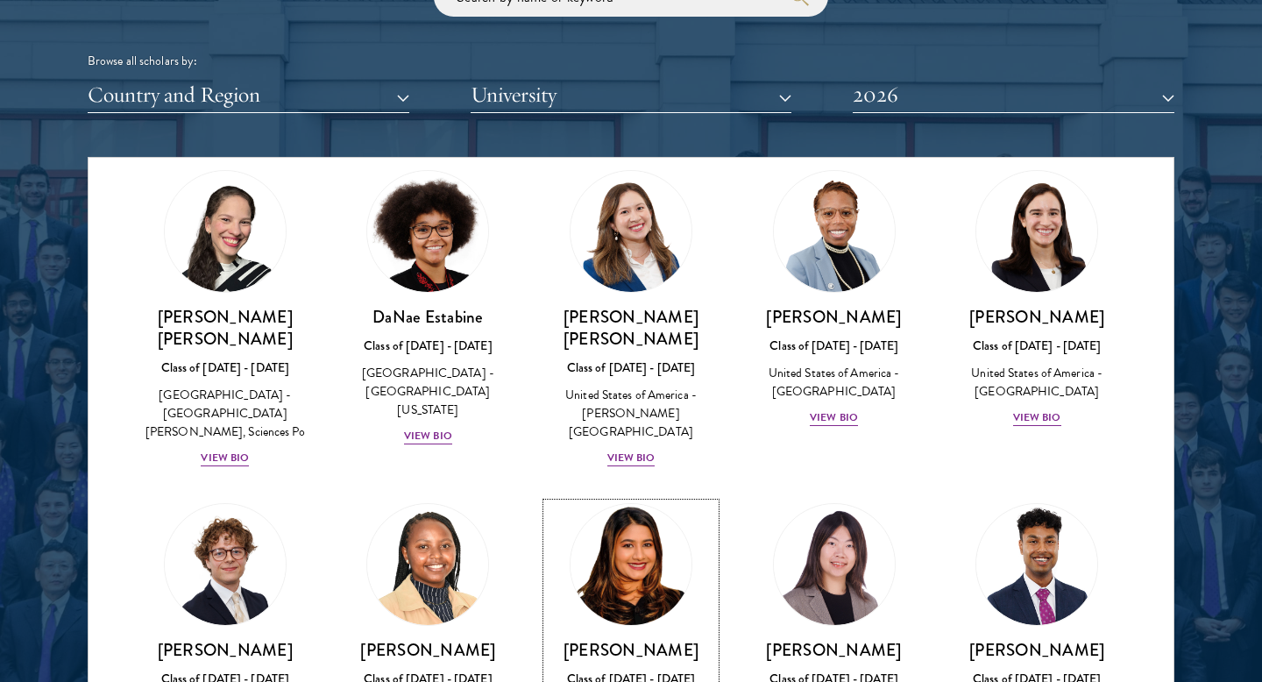
click at [627, 498] on img at bounding box center [630, 564] width 133 height 133
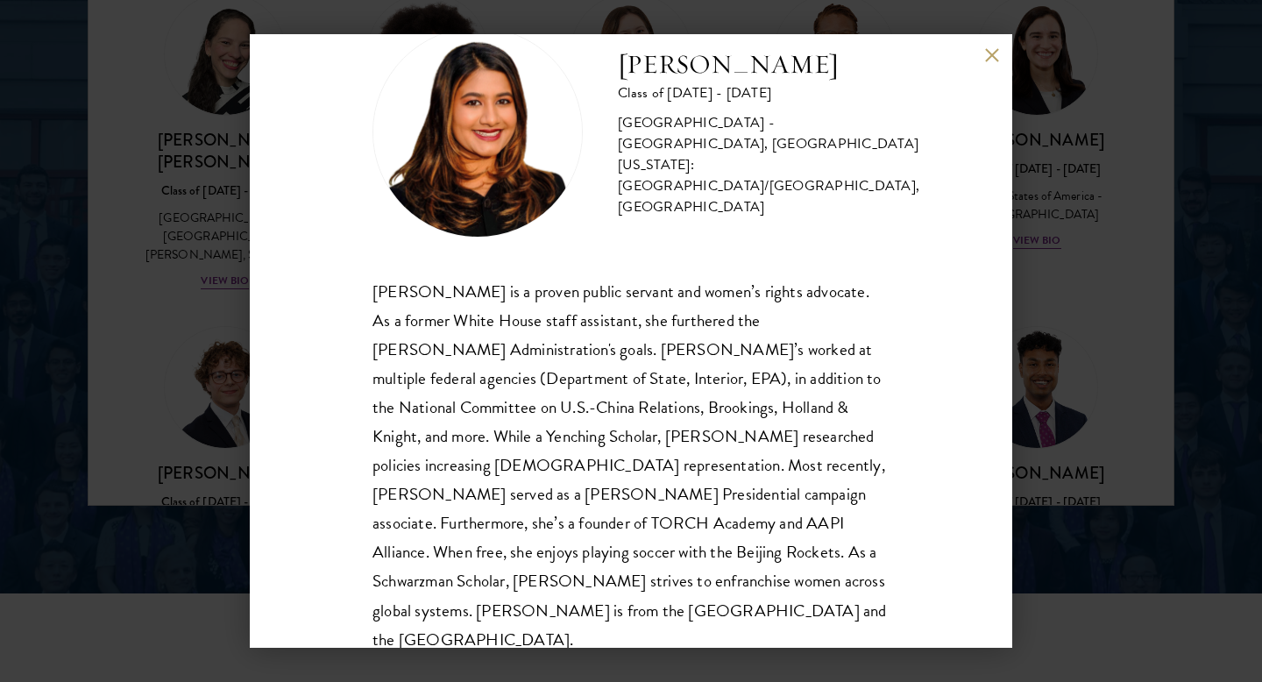
scroll to position [2416, 0]
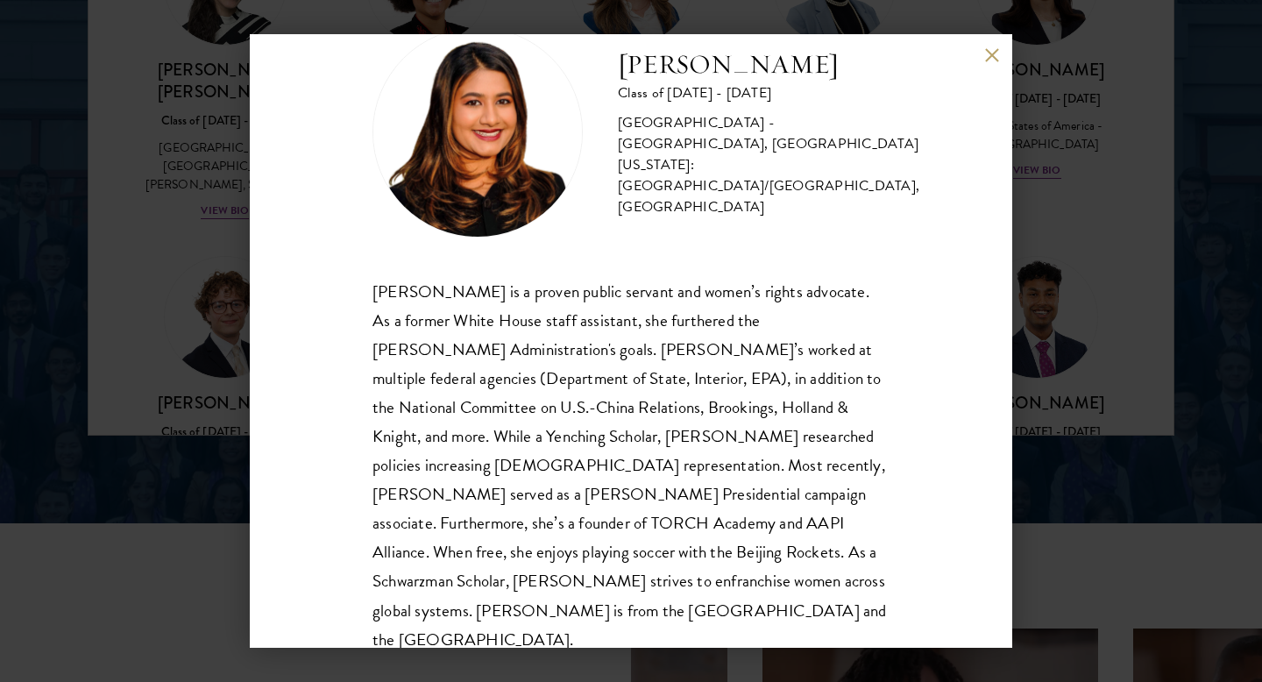
click at [1058, 344] on div "[PERSON_NAME] Class of [DATE] - [DATE] [GEOGRAPHIC_DATA] - [GEOGRAPHIC_DATA], […" at bounding box center [631, 341] width 1262 height 682
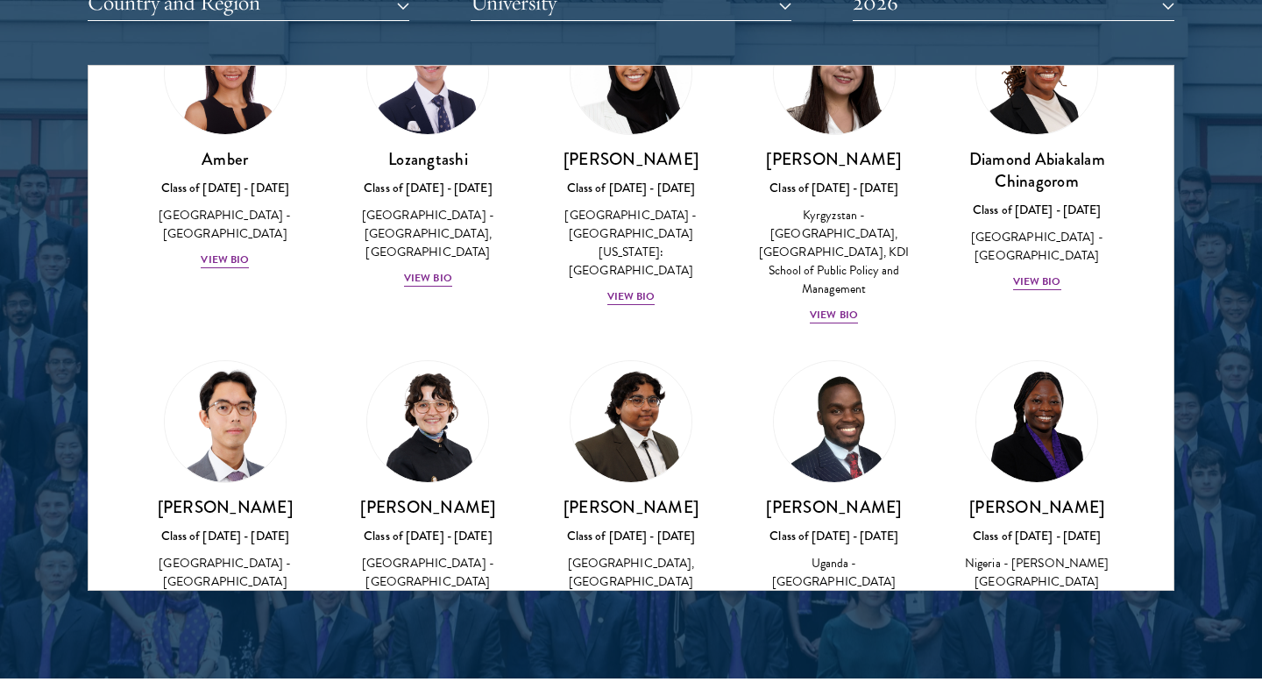
scroll to position [105, 0]
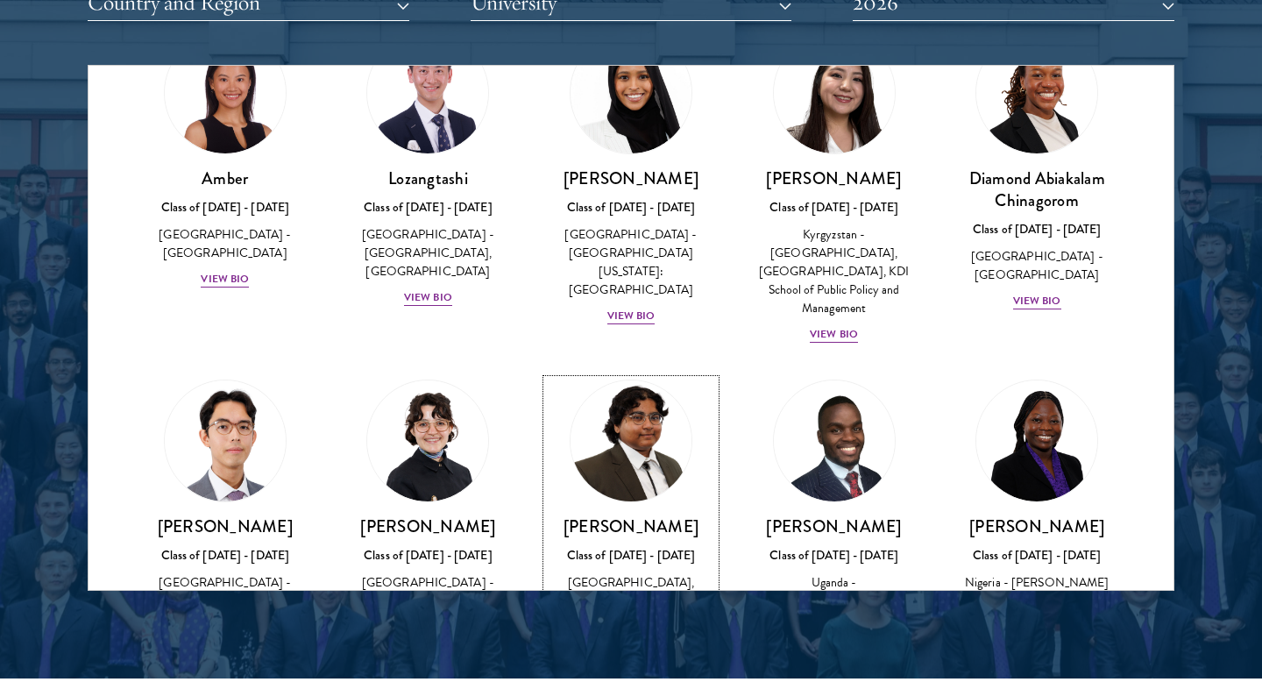
click at [647, 435] on img at bounding box center [630, 440] width 133 height 133
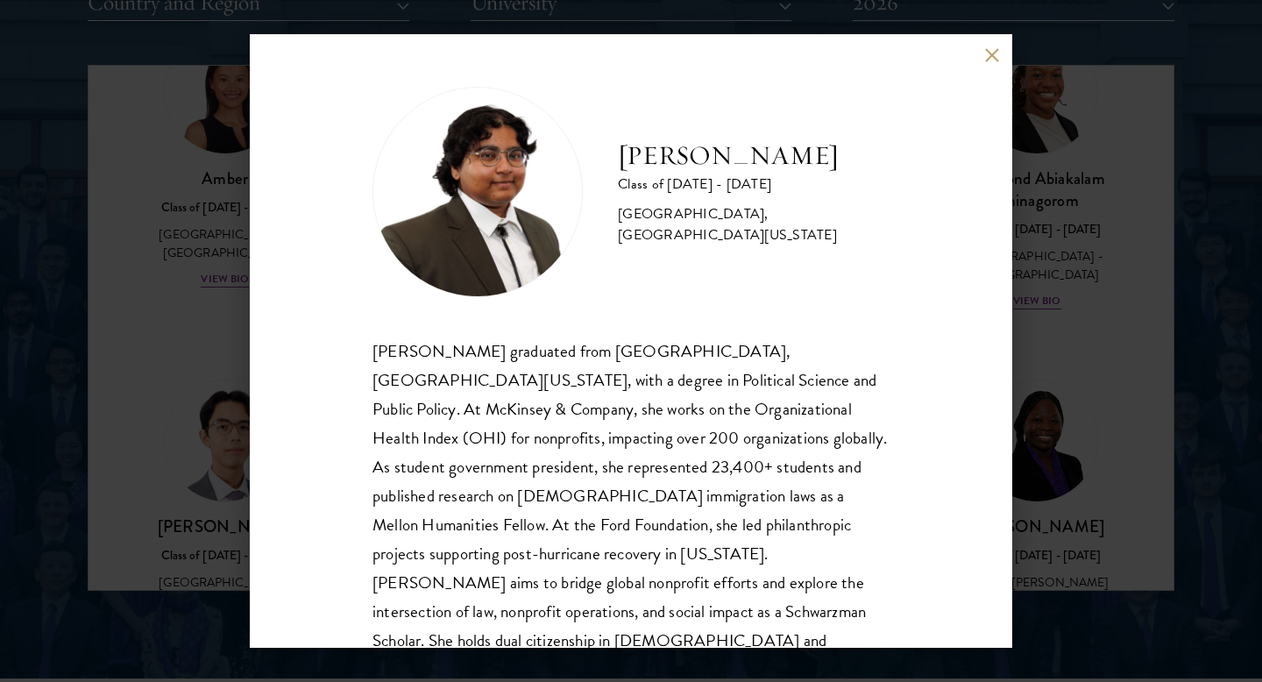
click at [998, 265] on div "[PERSON_NAME] Class of [DATE] - [DATE] [GEOGRAPHIC_DATA] - [GEOGRAPHIC_DATA], […" at bounding box center [631, 340] width 762 height 613
click at [999, 46] on div "[PERSON_NAME] Class of [DATE] - [DATE] [GEOGRAPHIC_DATA] - [GEOGRAPHIC_DATA], […" at bounding box center [631, 340] width 762 height 613
click at [990, 54] on button at bounding box center [991, 54] width 15 height 15
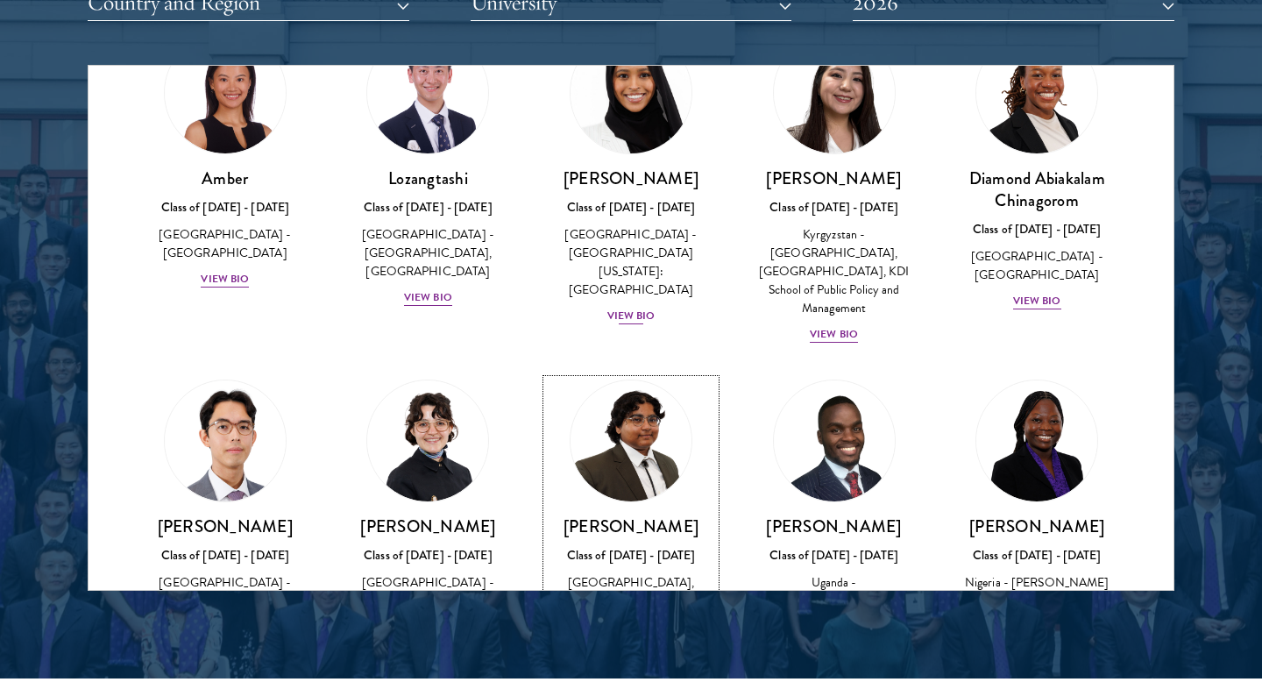
scroll to position [152, 0]
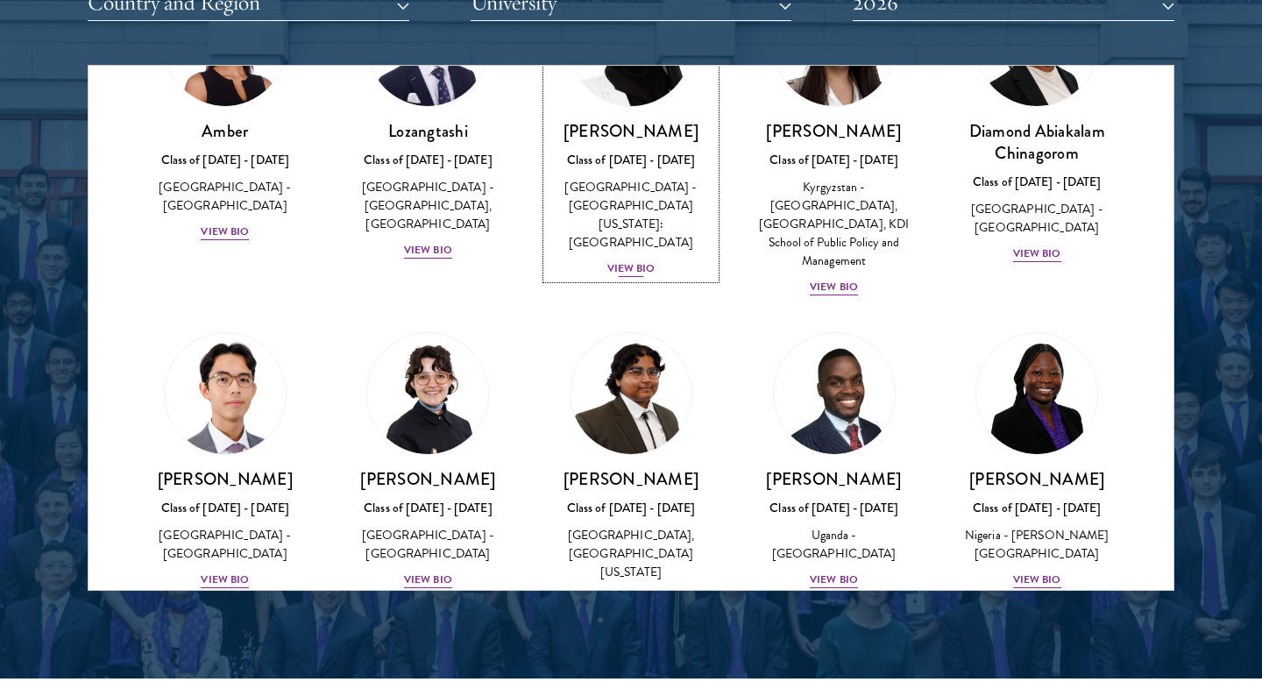
click at [639, 260] on div "View Bio" at bounding box center [631, 268] width 48 height 17
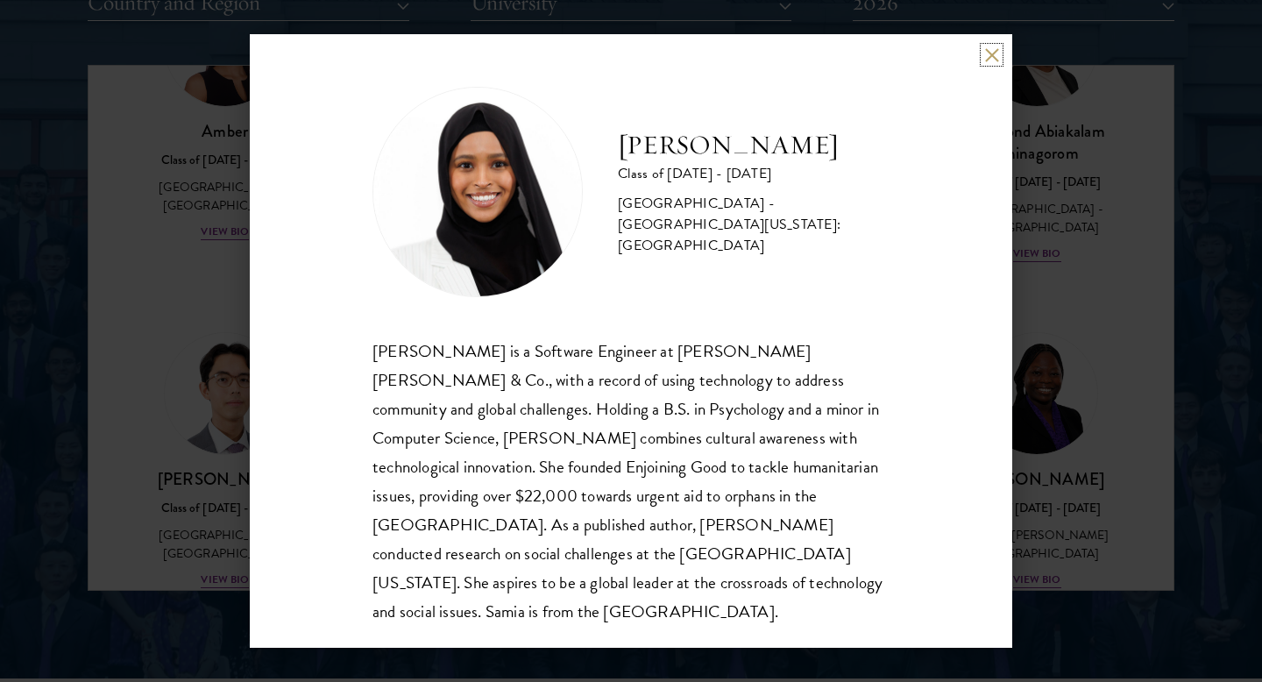
scroll to position [2, 0]
click at [986, 51] on button at bounding box center [991, 54] width 15 height 15
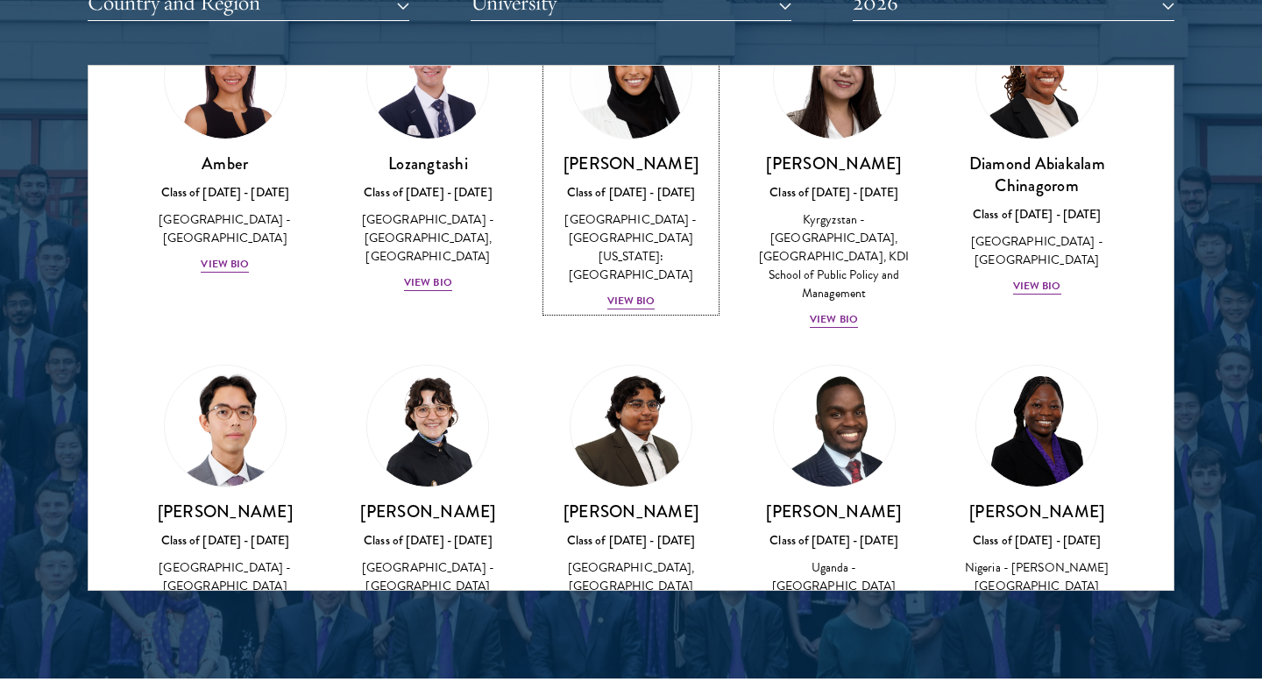
scroll to position [134, 0]
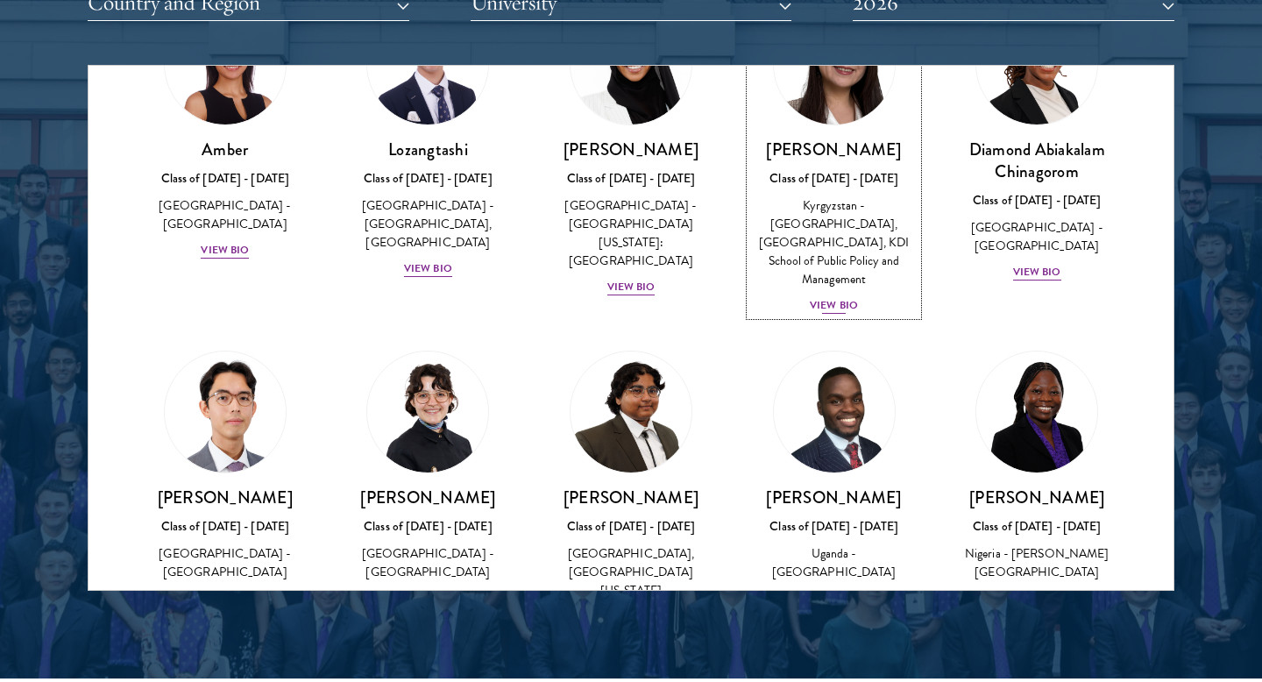
click at [856, 264] on div "Kyrgyzstan - [GEOGRAPHIC_DATA], [GEOGRAPHIC_DATA], KDI School of Public Policy …" at bounding box center [834, 242] width 168 height 92
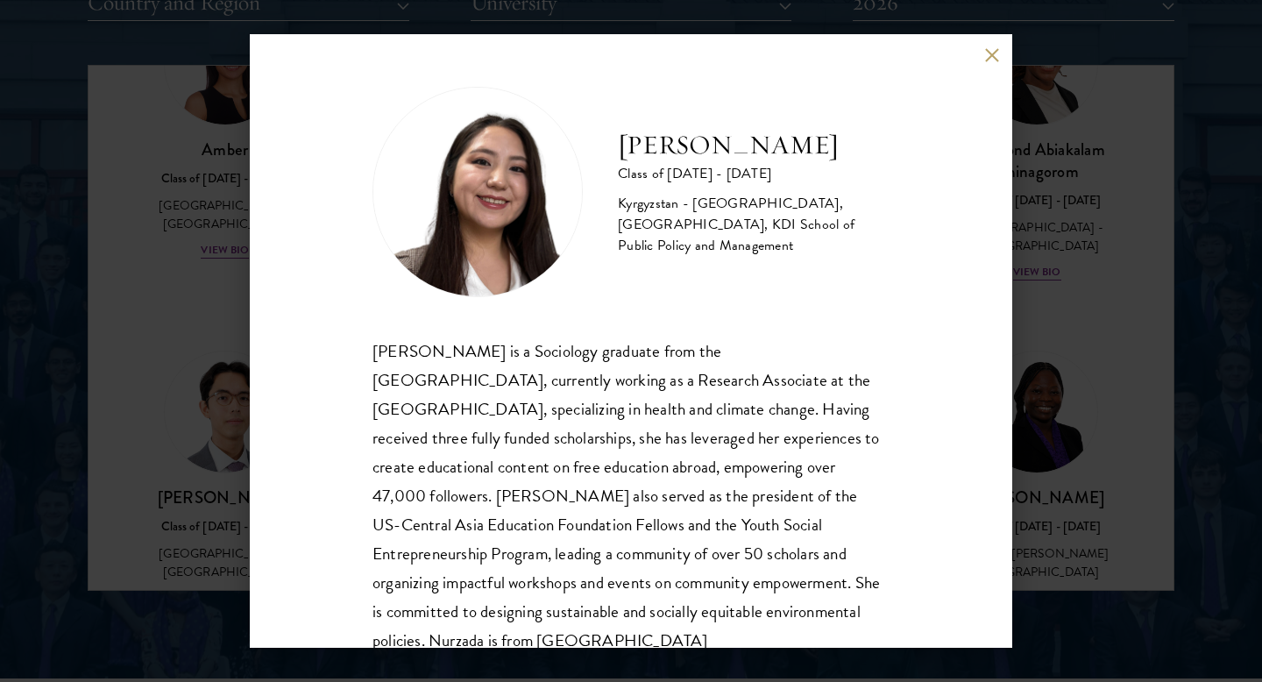
scroll to position [60, 0]
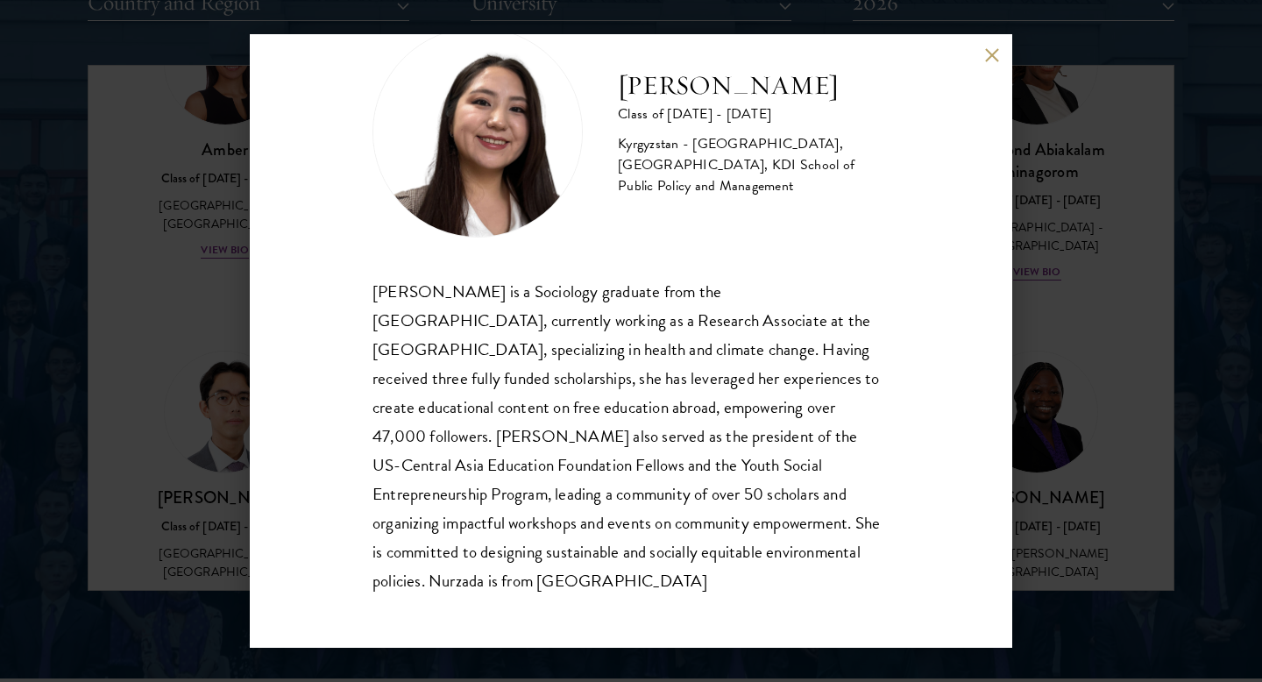
click at [994, 52] on button at bounding box center [991, 54] width 15 height 15
